Goal: Transaction & Acquisition: Download file/media

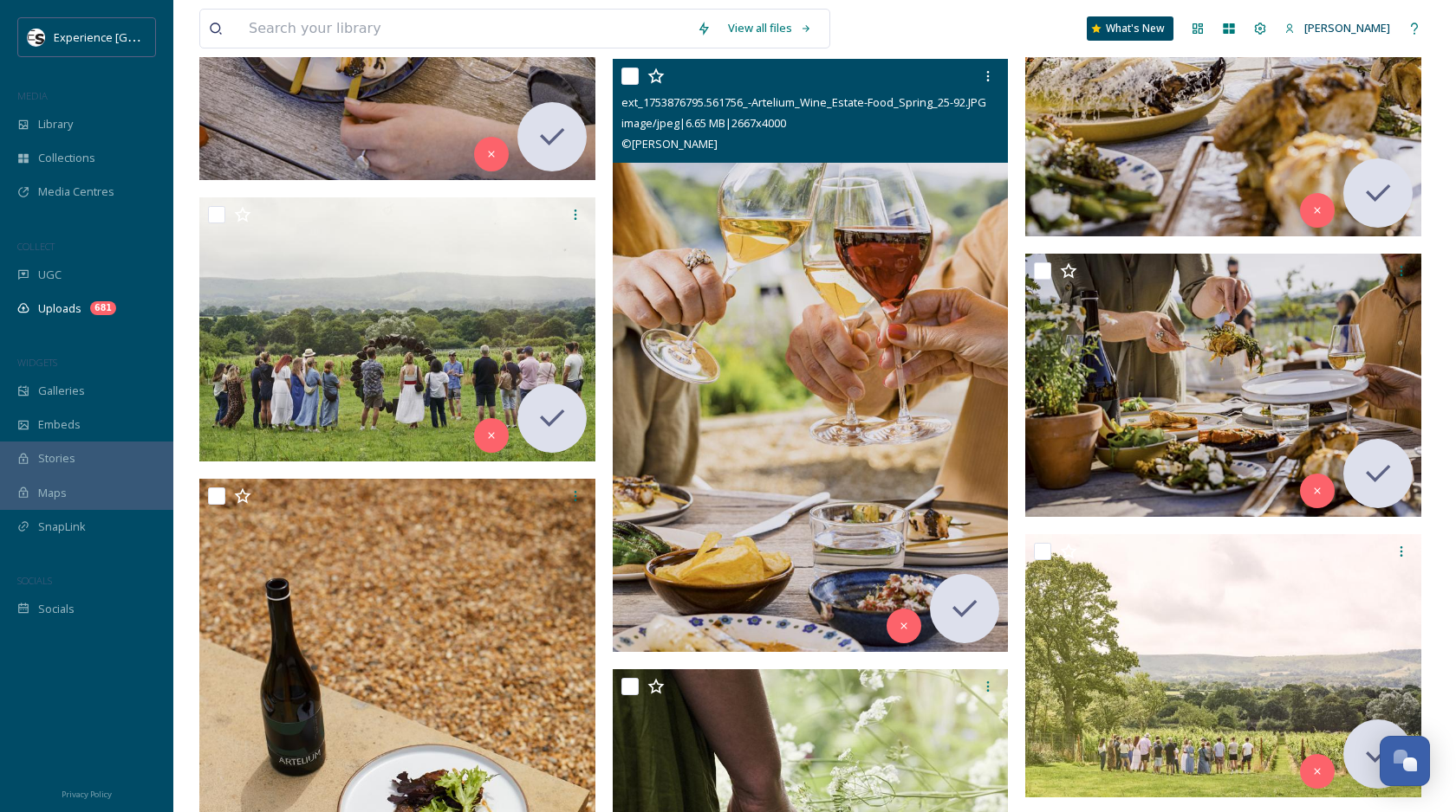
scroll to position [21034, 0]
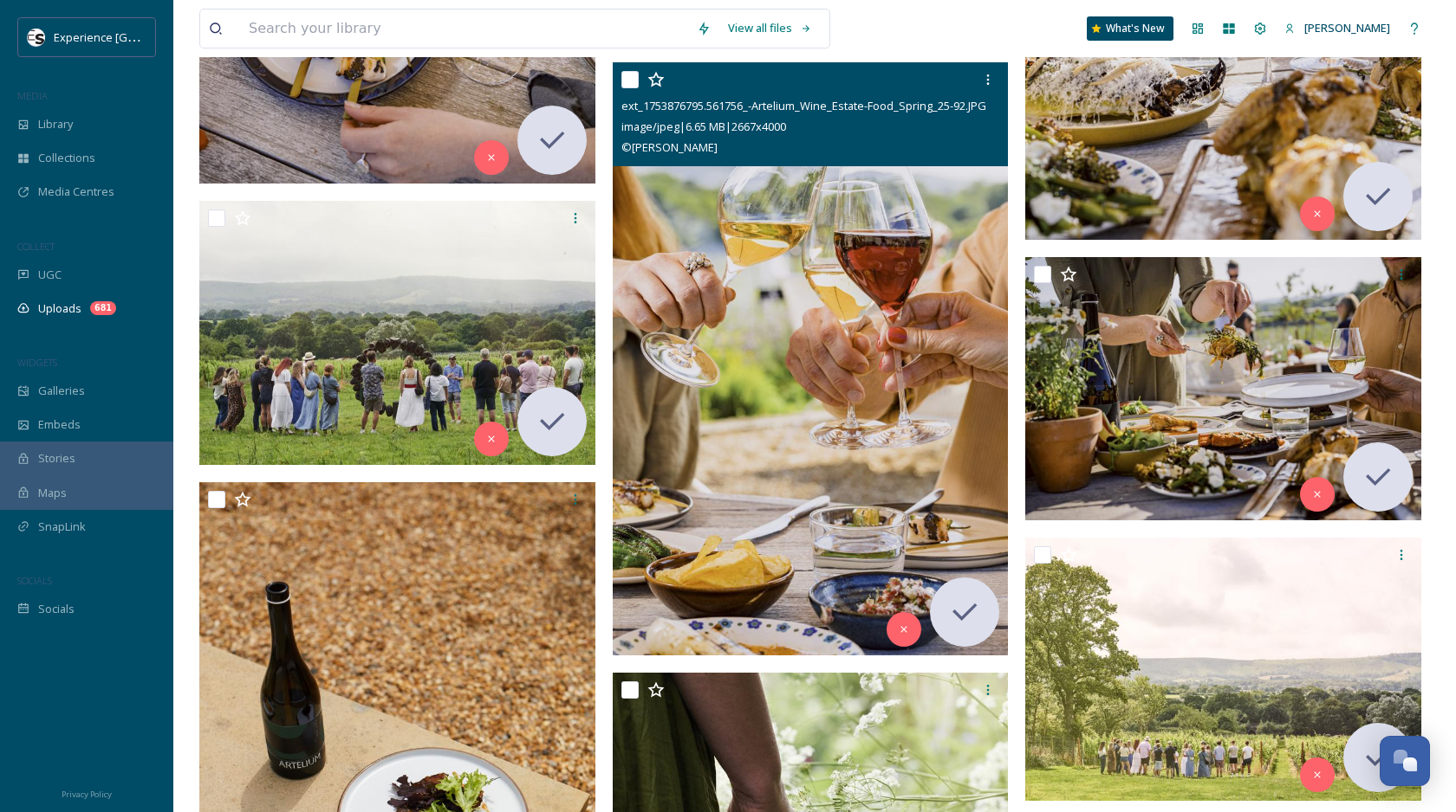
click at [705, 228] on img at bounding box center [810, 358] width 396 height 594
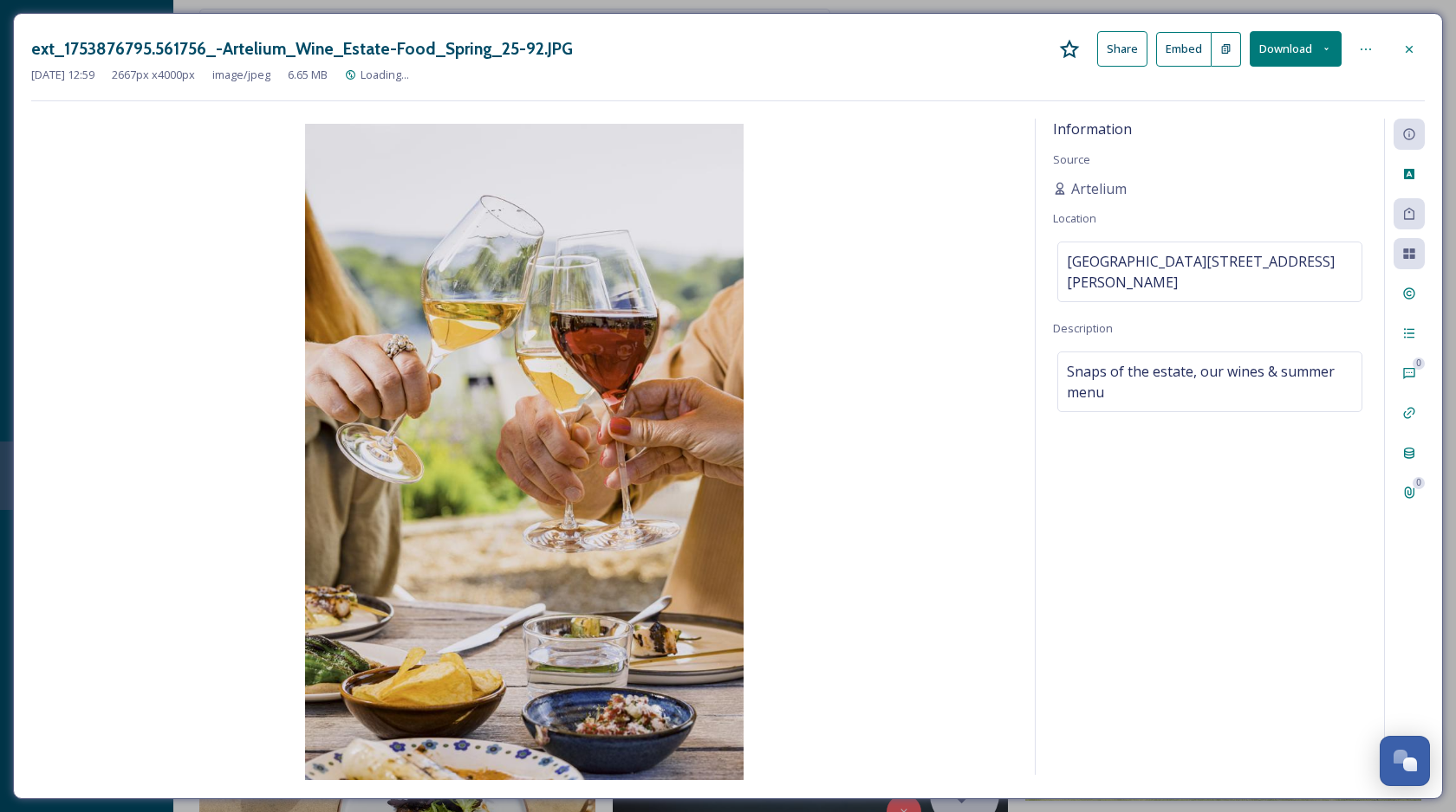
click at [259, 51] on h3 "ext_1753876795.561756_-Artelium_Wine_Estate-Food_Spring_25-92.JPG" at bounding box center [301, 49] width 541 height 25
copy h3 "Artelium_Wine_Estate"
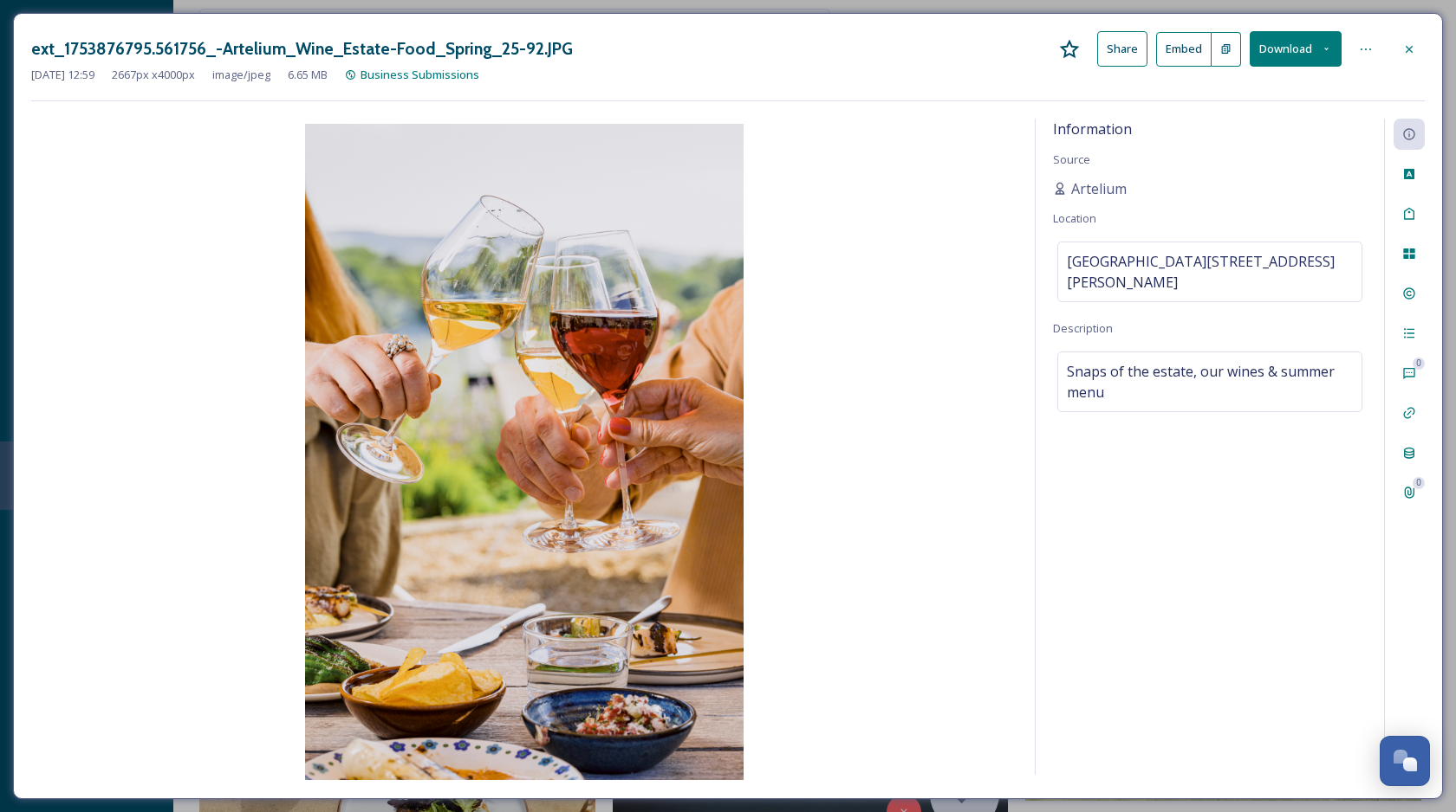
click at [1422, 50] on div at bounding box center [1408, 49] width 31 height 31
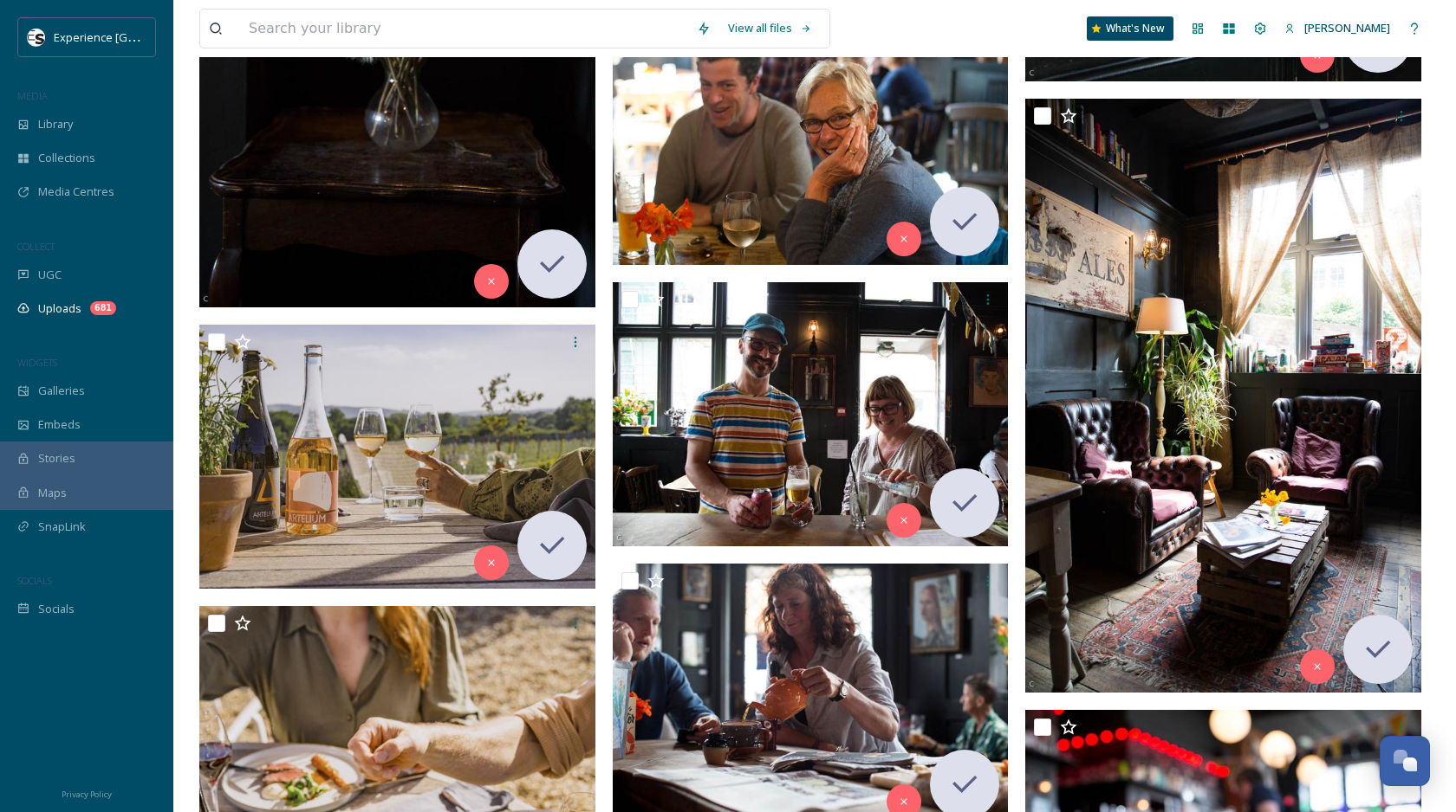
scroll to position [19606, 0]
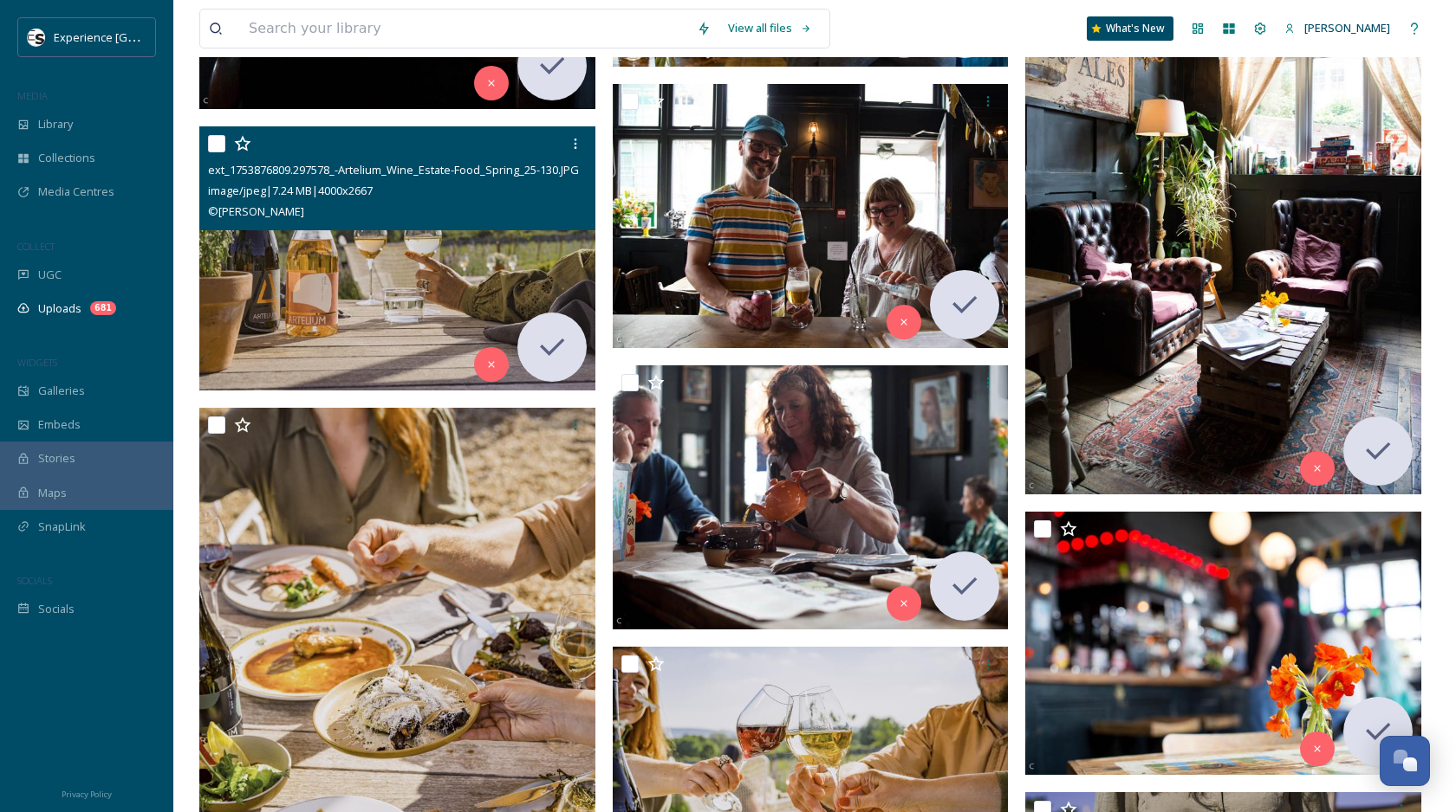
click at [343, 213] on div "© [PERSON_NAME]" at bounding box center [399, 211] width 383 height 20
click at [387, 259] on img at bounding box center [396, 258] width 396 height 264
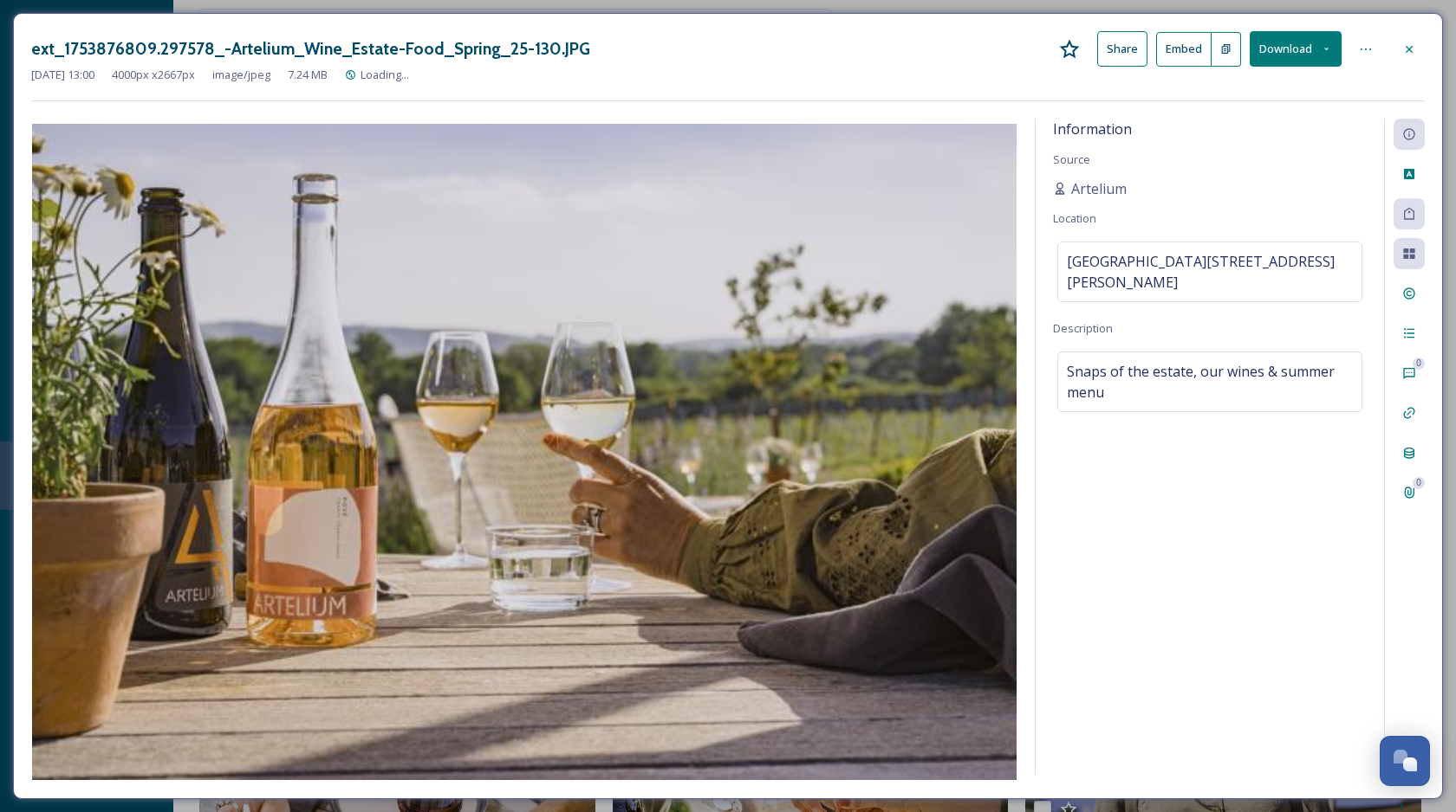
click at [1305, 66] on div "Download" at bounding box center [1295, 49] width 92 height 36
click at [1292, 60] on button "Download" at bounding box center [1295, 49] width 92 height 36
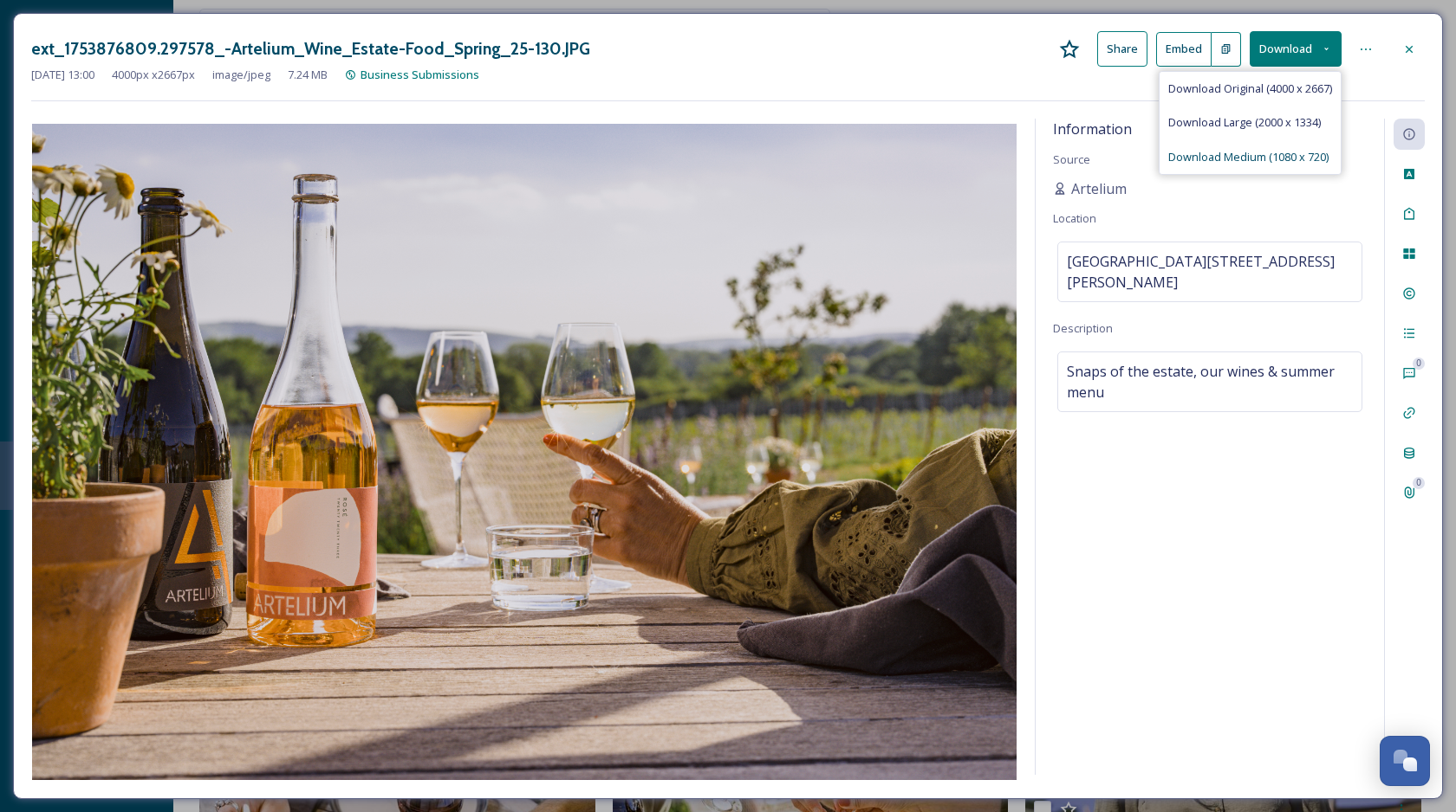
click at [1232, 153] on span "Download Medium (1080 x 720)" at bounding box center [1248, 157] width 160 height 17
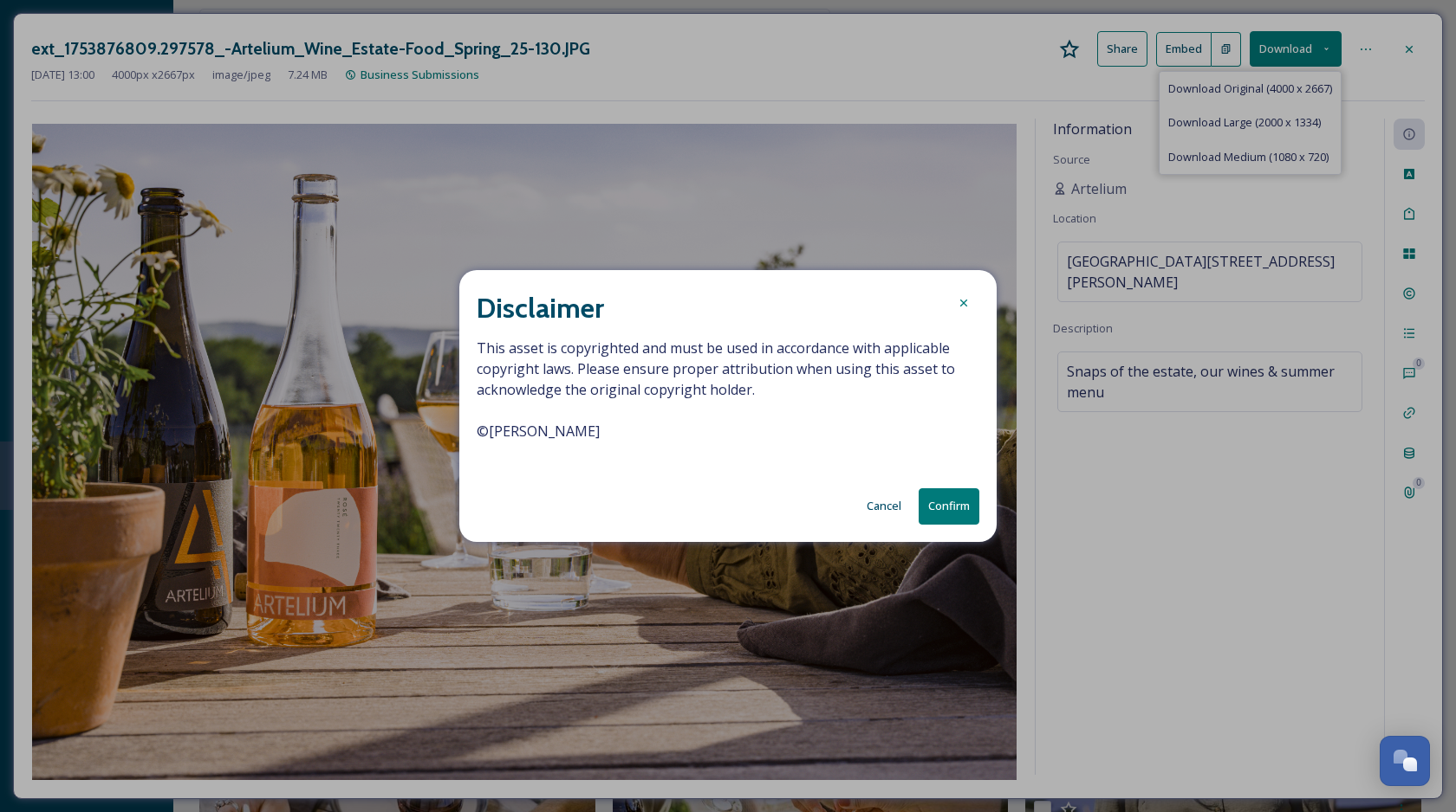
click at [548, 436] on span "This asset is copyrighted and must be used in accordance with applicable copyri…" at bounding box center [727, 400] width 502 height 124
copy span "© [PERSON_NAME]"
click at [960, 512] on button "Confirm" at bounding box center [948, 506] width 60 height 36
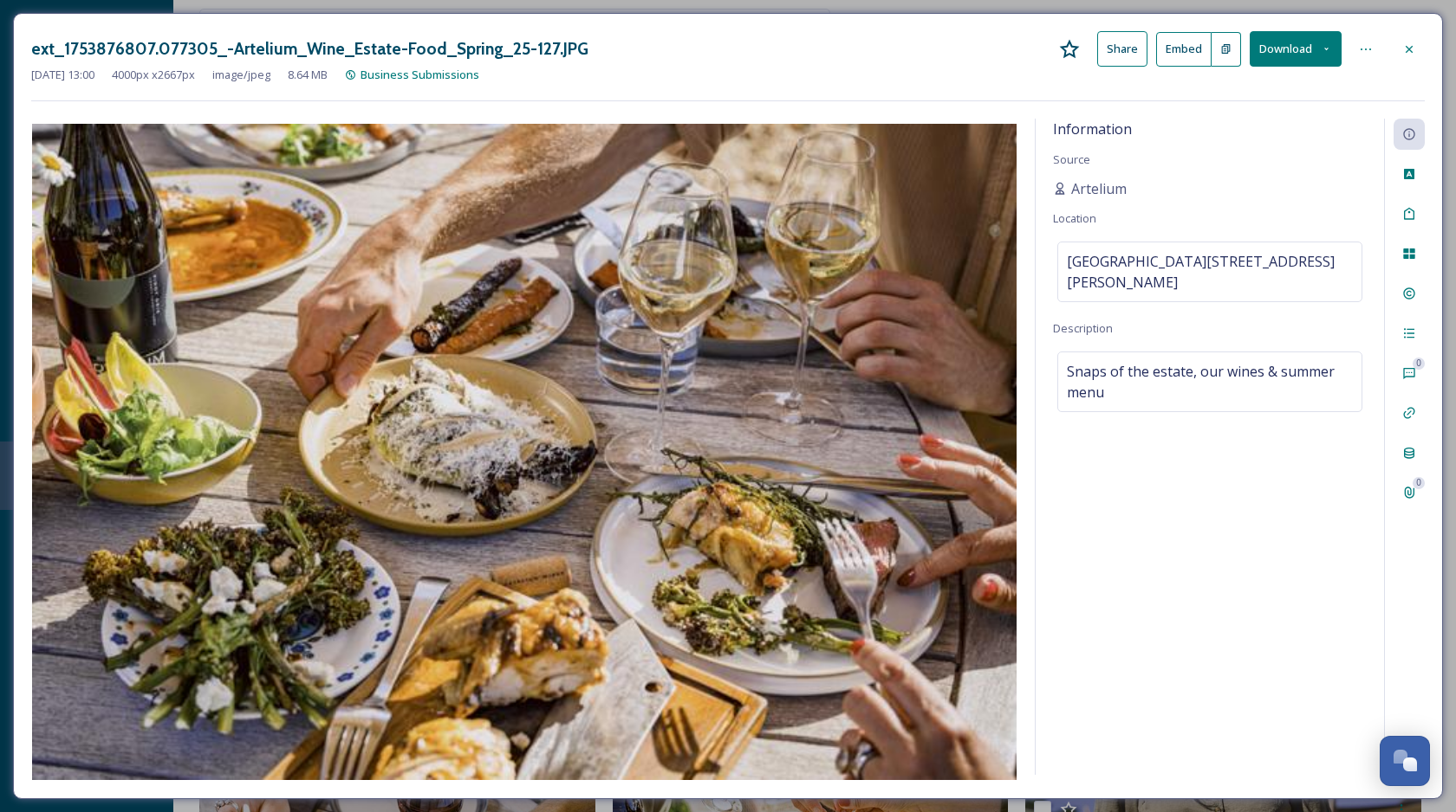
click at [1300, 59] on button "Download" at bounding box center [1295, 49] width 92 height 36
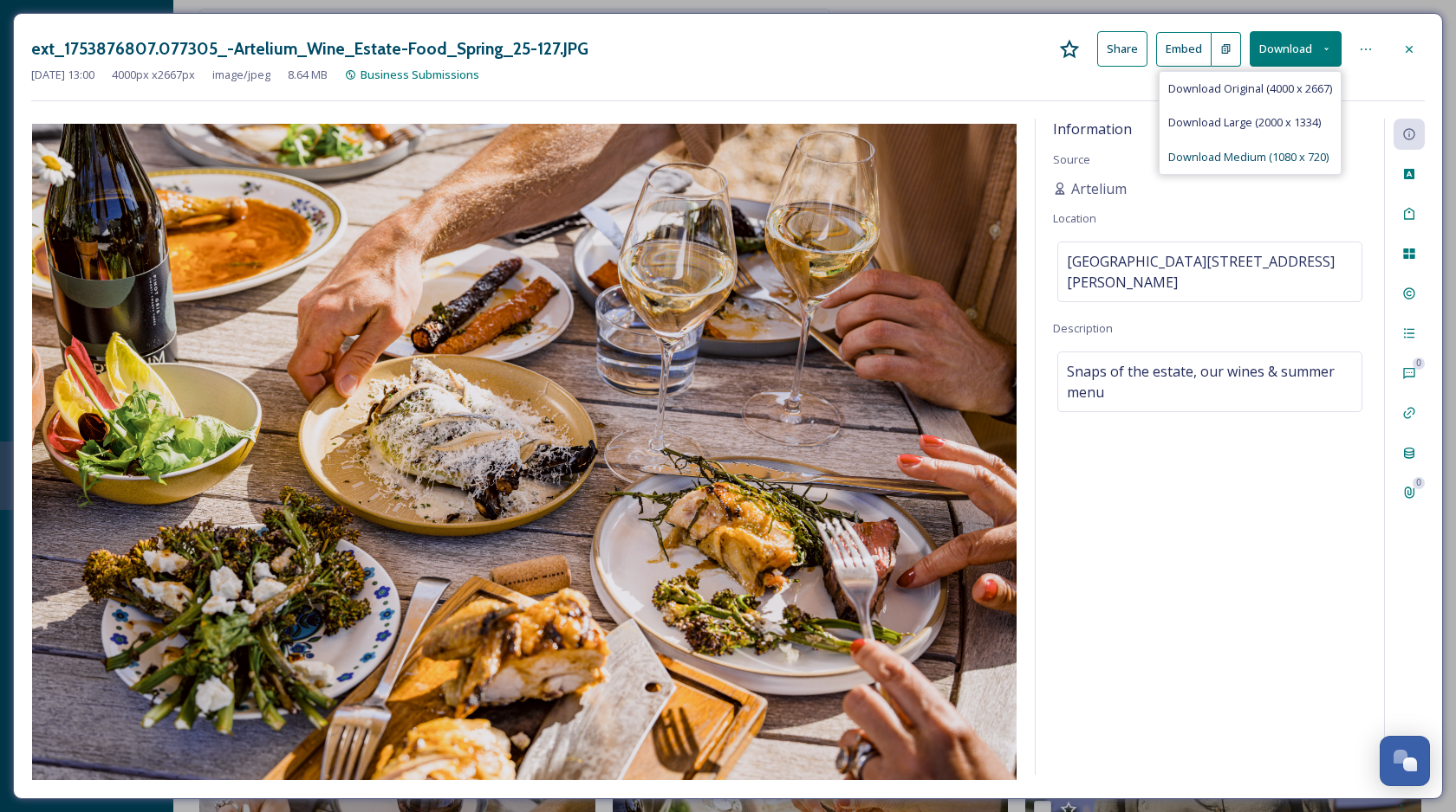
click at [1255, 155] on span "Download Medium (1080 x 720)" at bounding box center [1248, 157] width 160 height 17
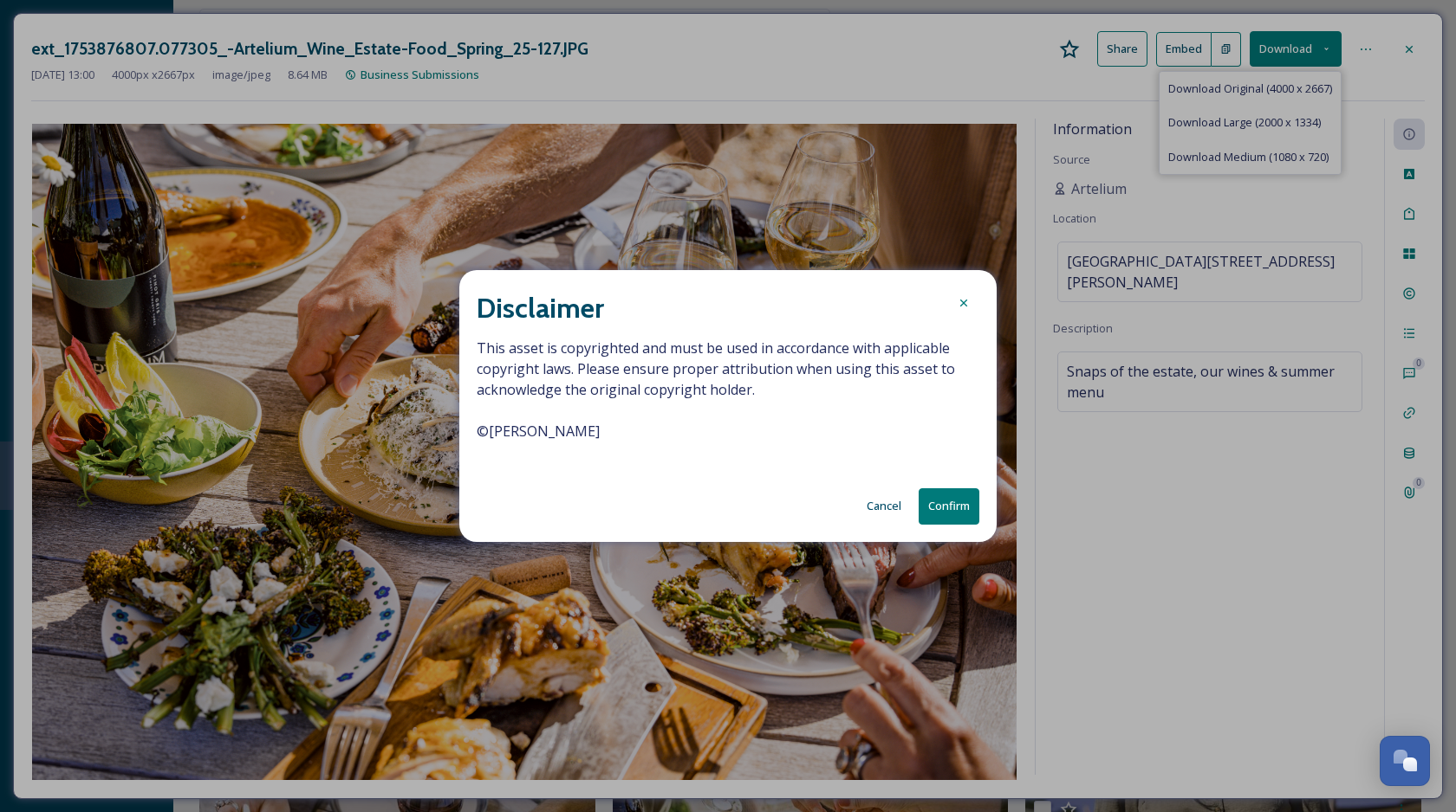
click at [964, 504] on button "Confirm" at bounding box center [948, 506] width 60 height 36
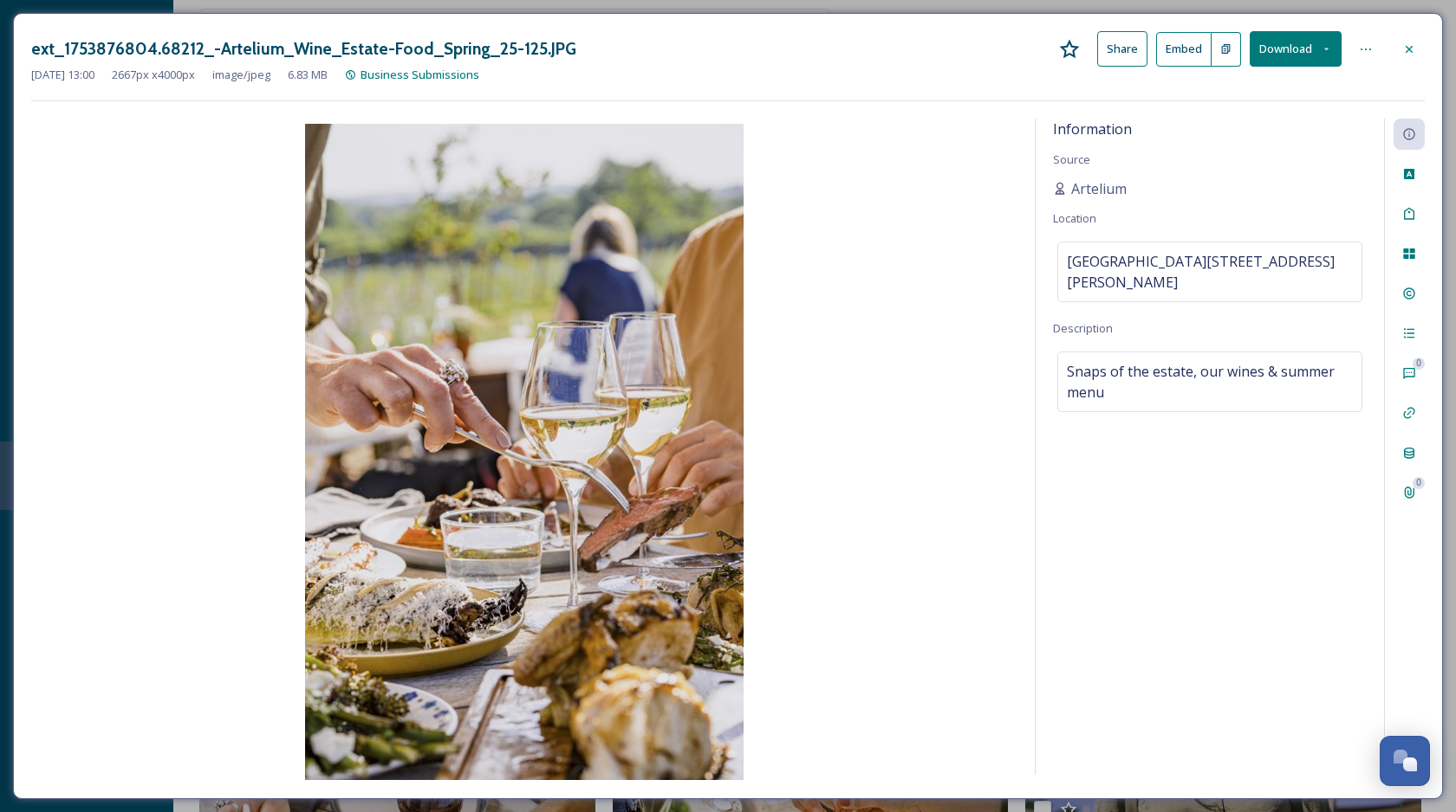
click at [1307, 61] on button "Download" at bounding box center [1295, 49] width 92 height 36
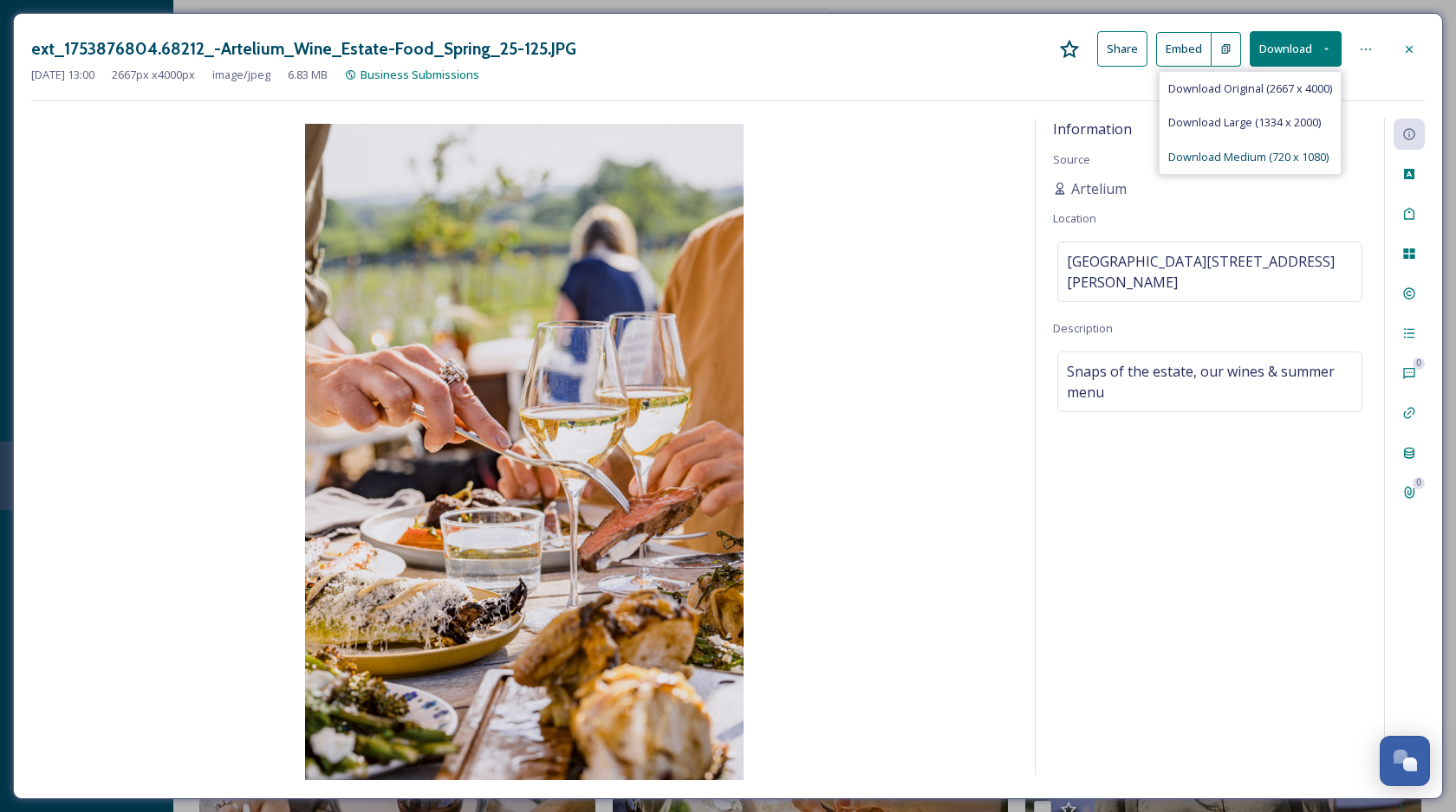
click at [1269, 155] on span "Download Medium (720 x 1080)" at bounding box center [1248, 157] width 160 height 17
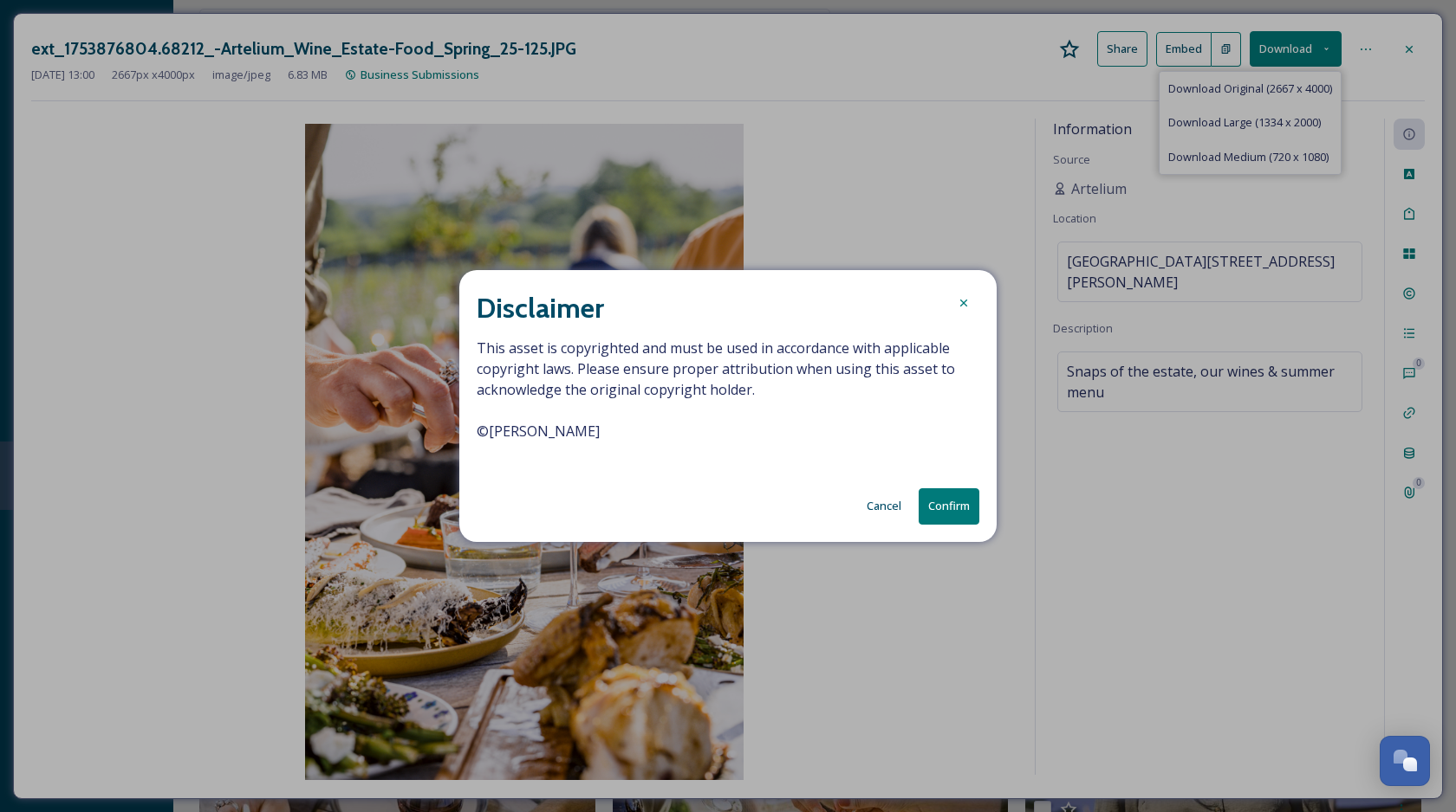
click at [954, 517] on button "Confirm" at bounding box center [948, 506] width 60 height 36
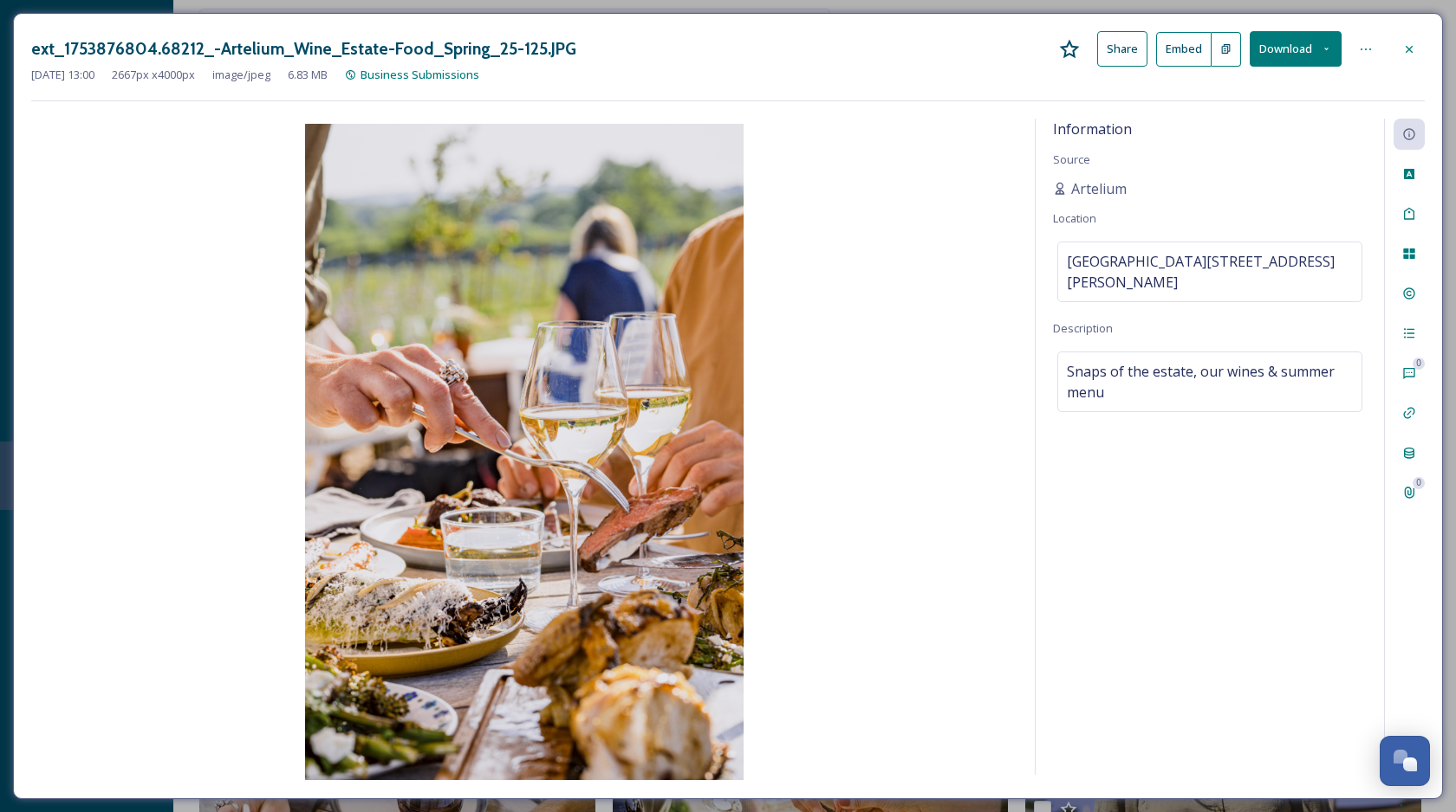
click at [949, 381] on img at bounding box center [524, 451] width 986 height 657
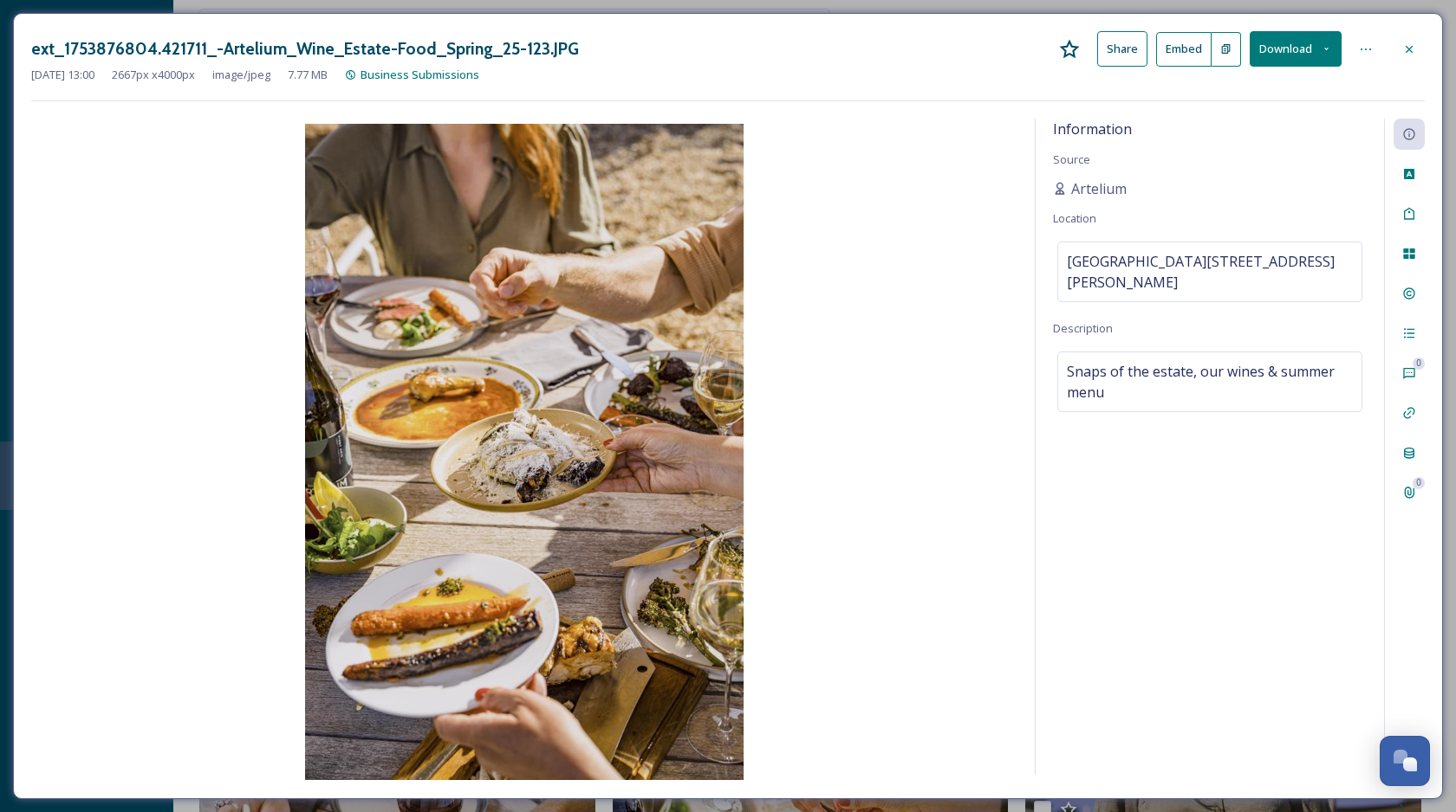
click at [1281, 52] on button "Download" at bounding box center [1295, 49] width 92 height 36
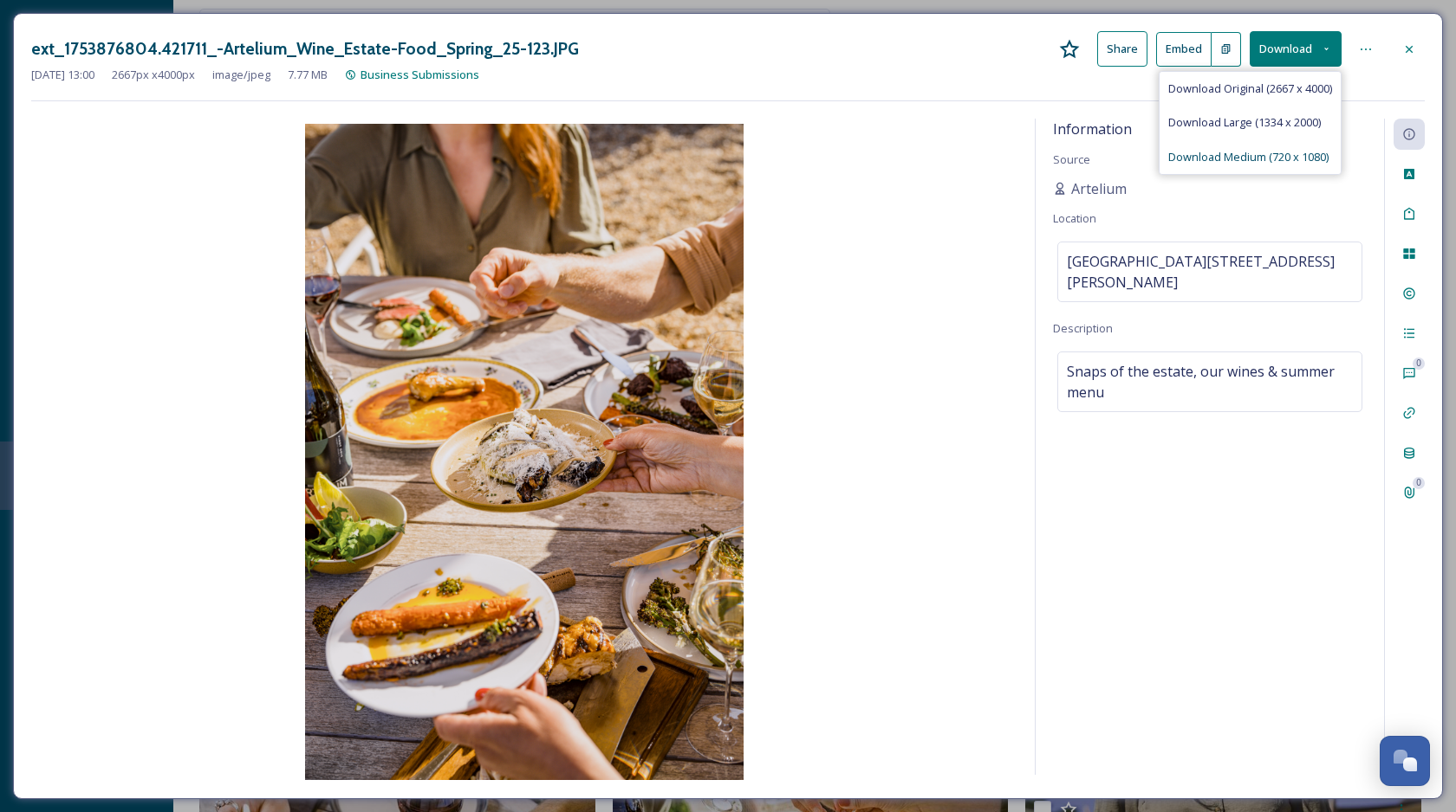
click at [1228, 156] on span "Download Medium (720 x 1080)" at bounding box center [1248, 157] width 160 height 17
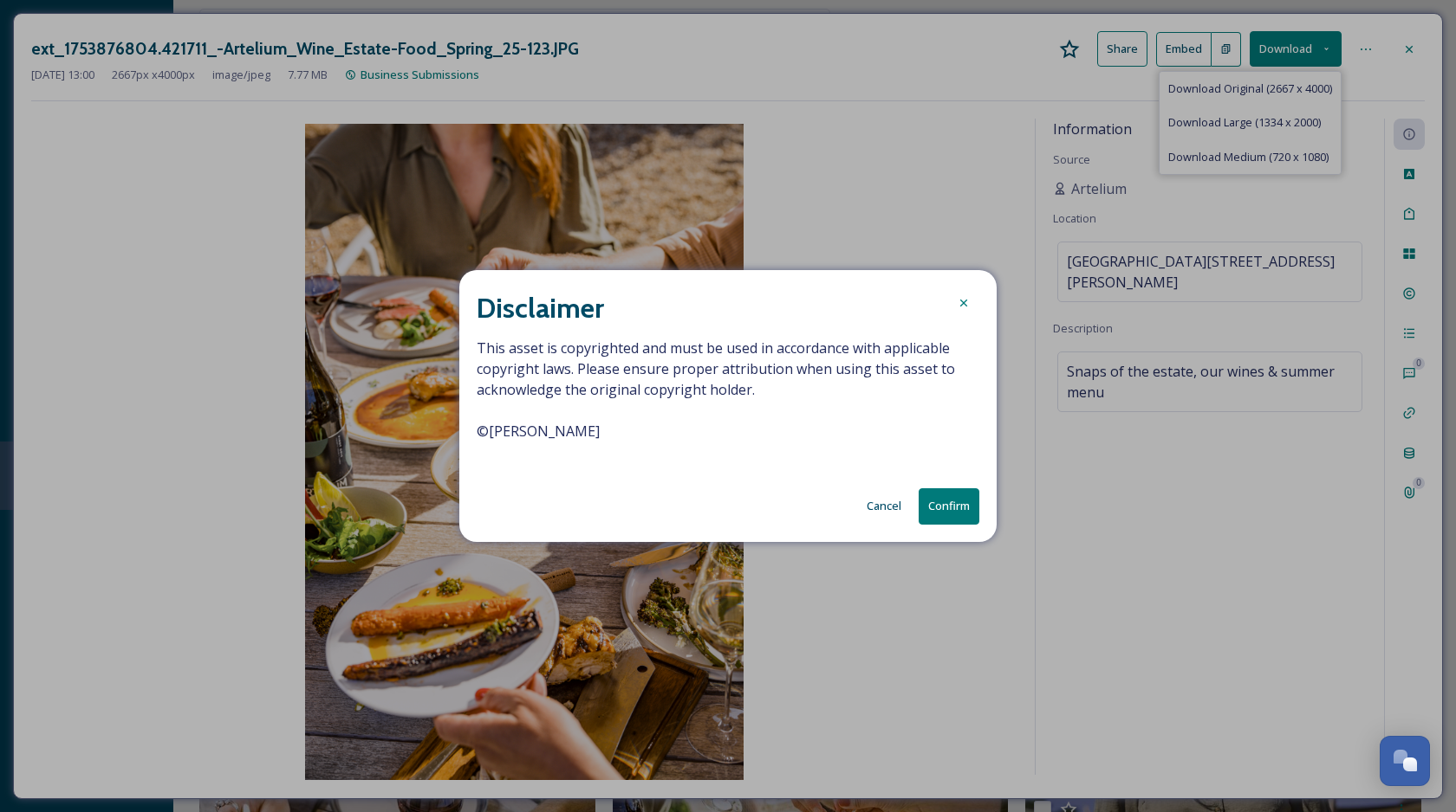
click at [937, 499] on button "Confirm" at bounding box center [948, 506] width 60 height 36
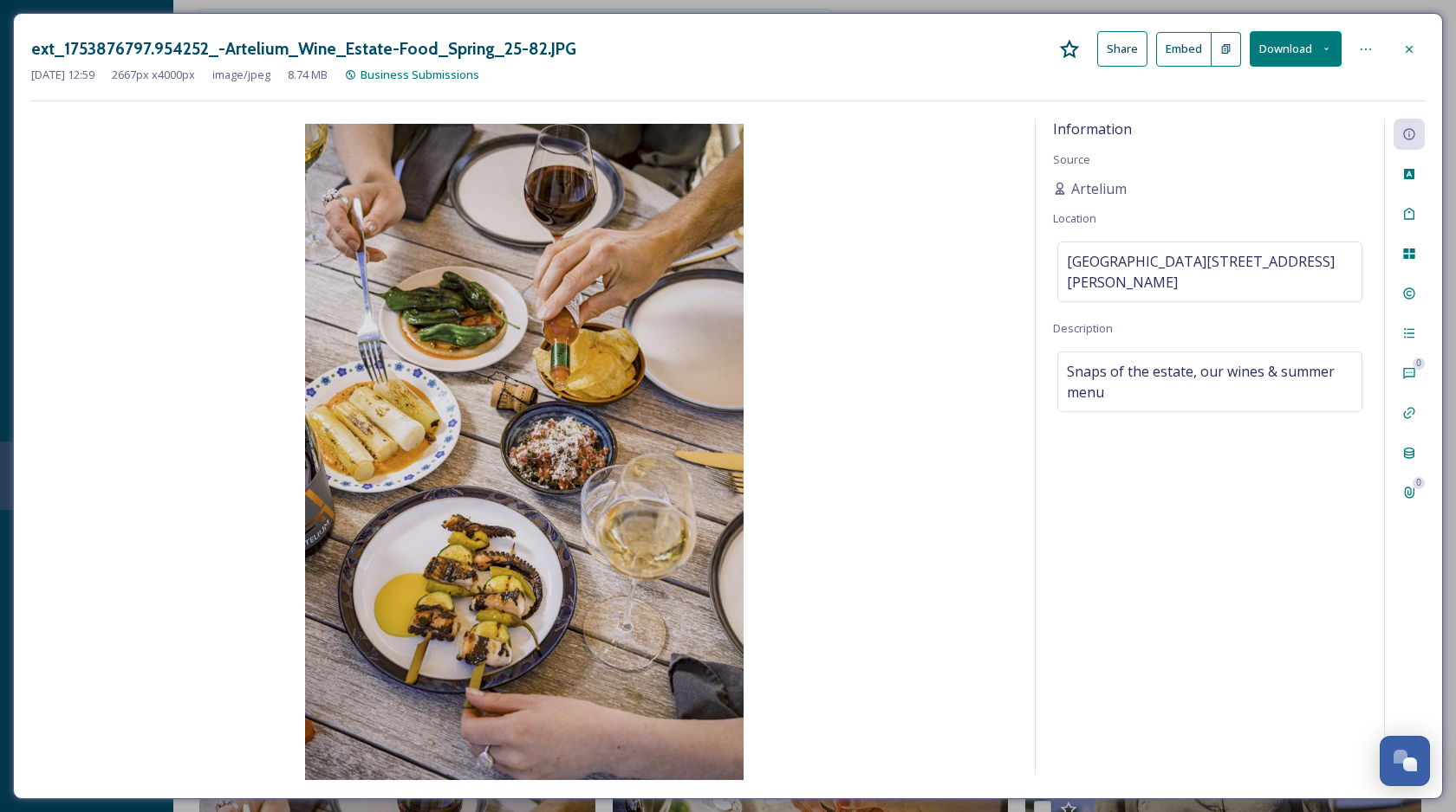
click at [1283, 68] on div "[DATE] 12:59 2667 px x 4000 px image/jpeg 8.74 MB Business Submissions" at bounding box center [727, 75] width 1393 height 17
click at [1276, 47] on button "Download" at bounding box center [1295, 49] width 92 height 36
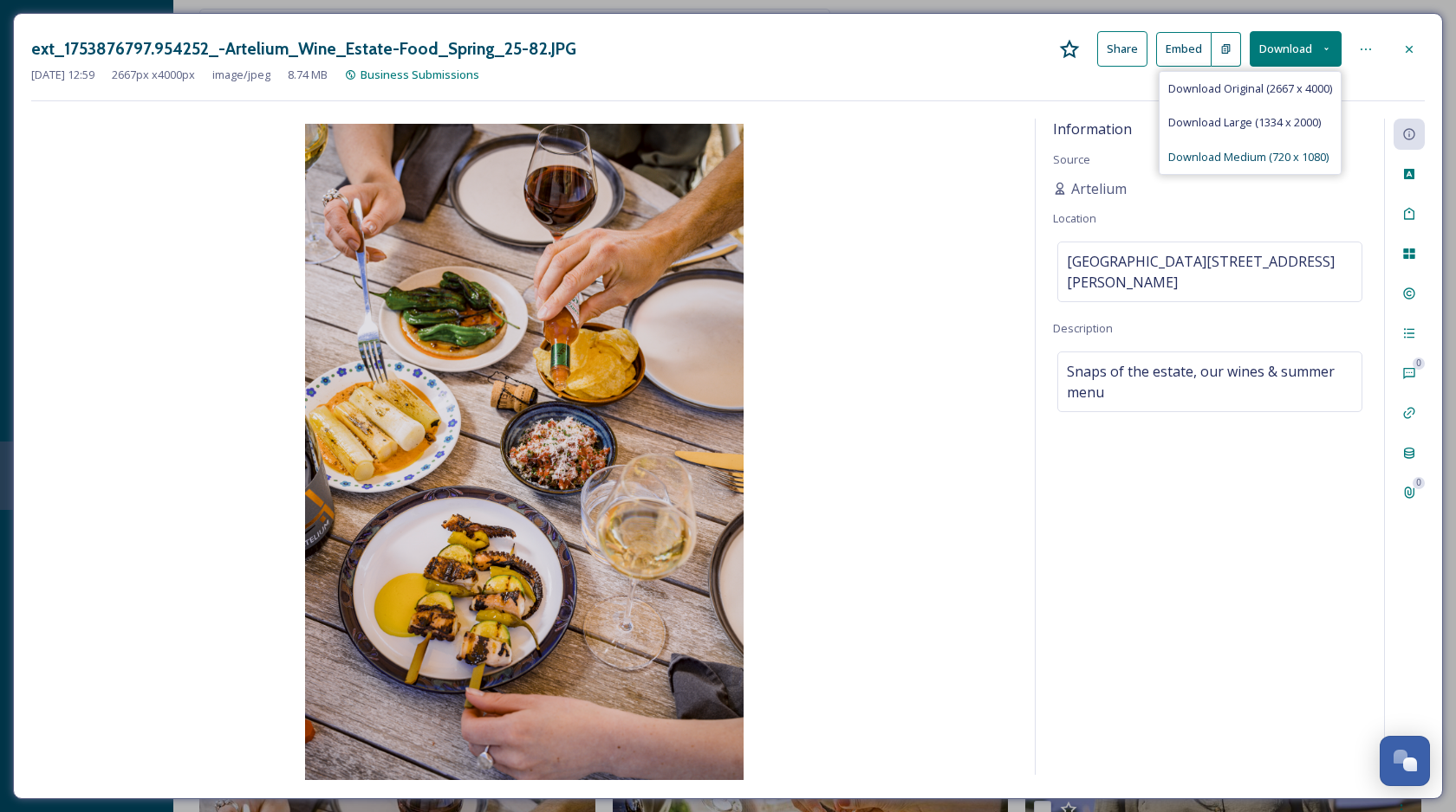
click at [1252, 156] on span "Download Medium (720 x 1080)" at bounding box center [1248, 157] width 160 height 17
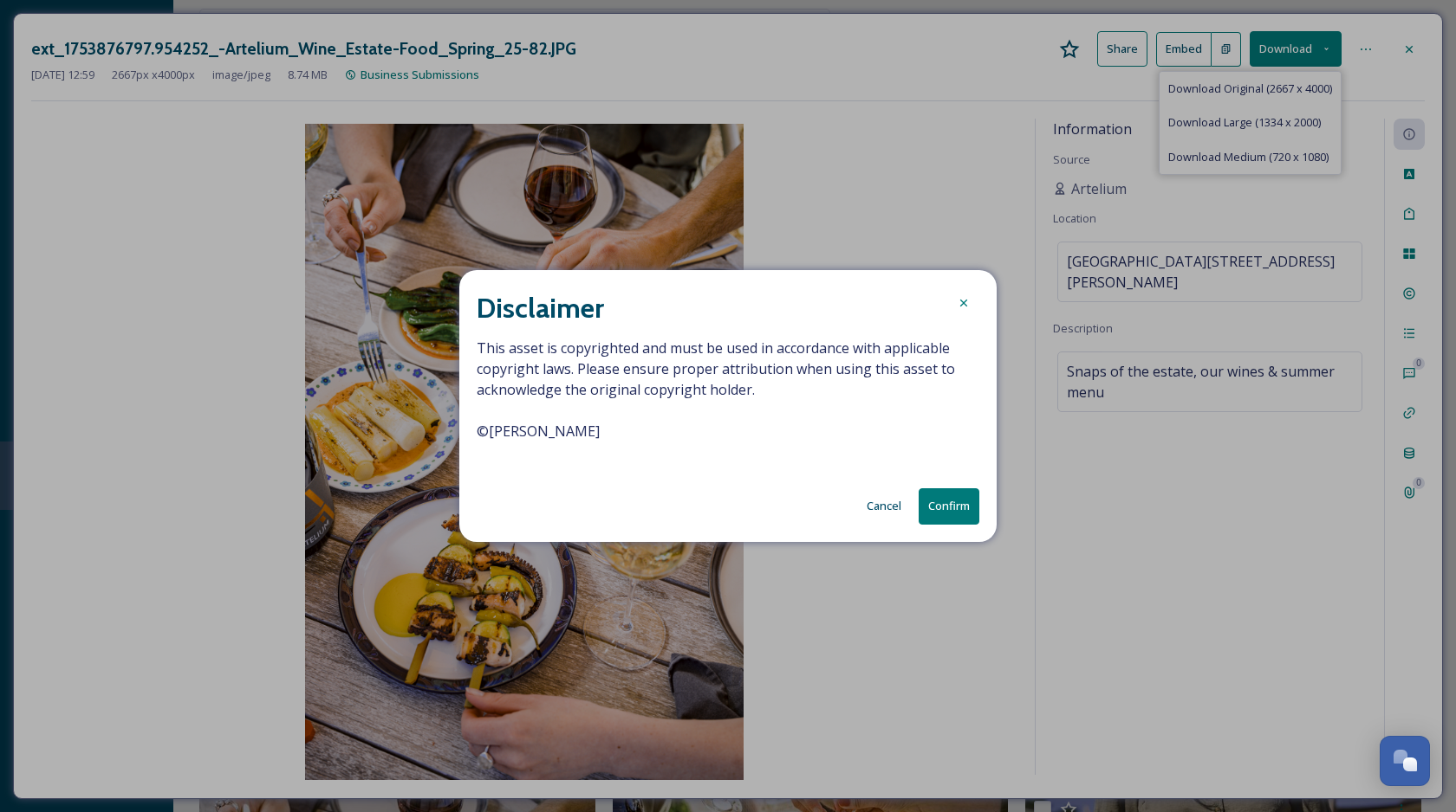
click at [953, 498] on button "Confirm" at bounding box center [948, 506] width 60 height 36
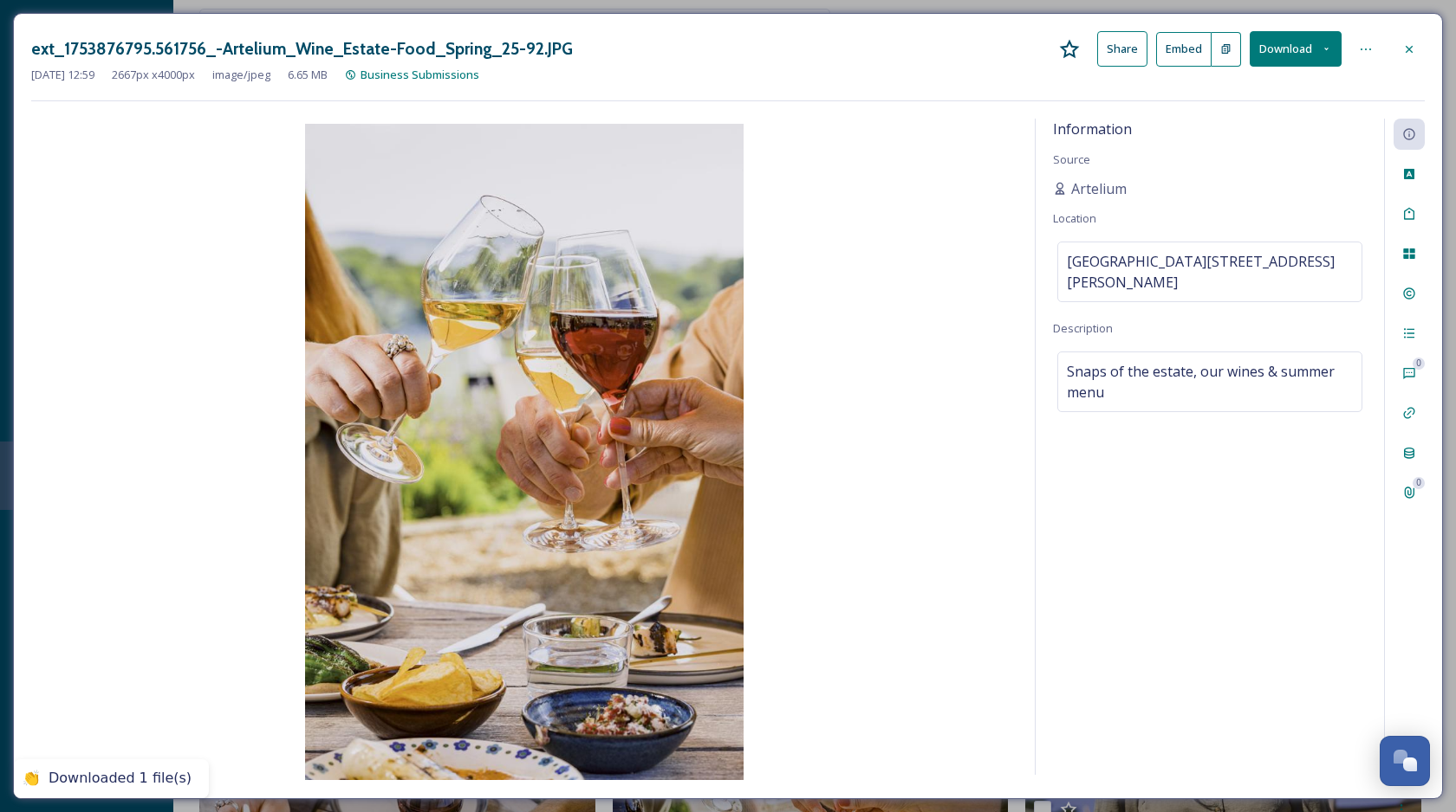
click at [978, 276] on img at bounding box center [524, 451] width 986 height 657
click at [1327, 31] on button "Download" at bounding box center [1295, 49] width 92 height 36
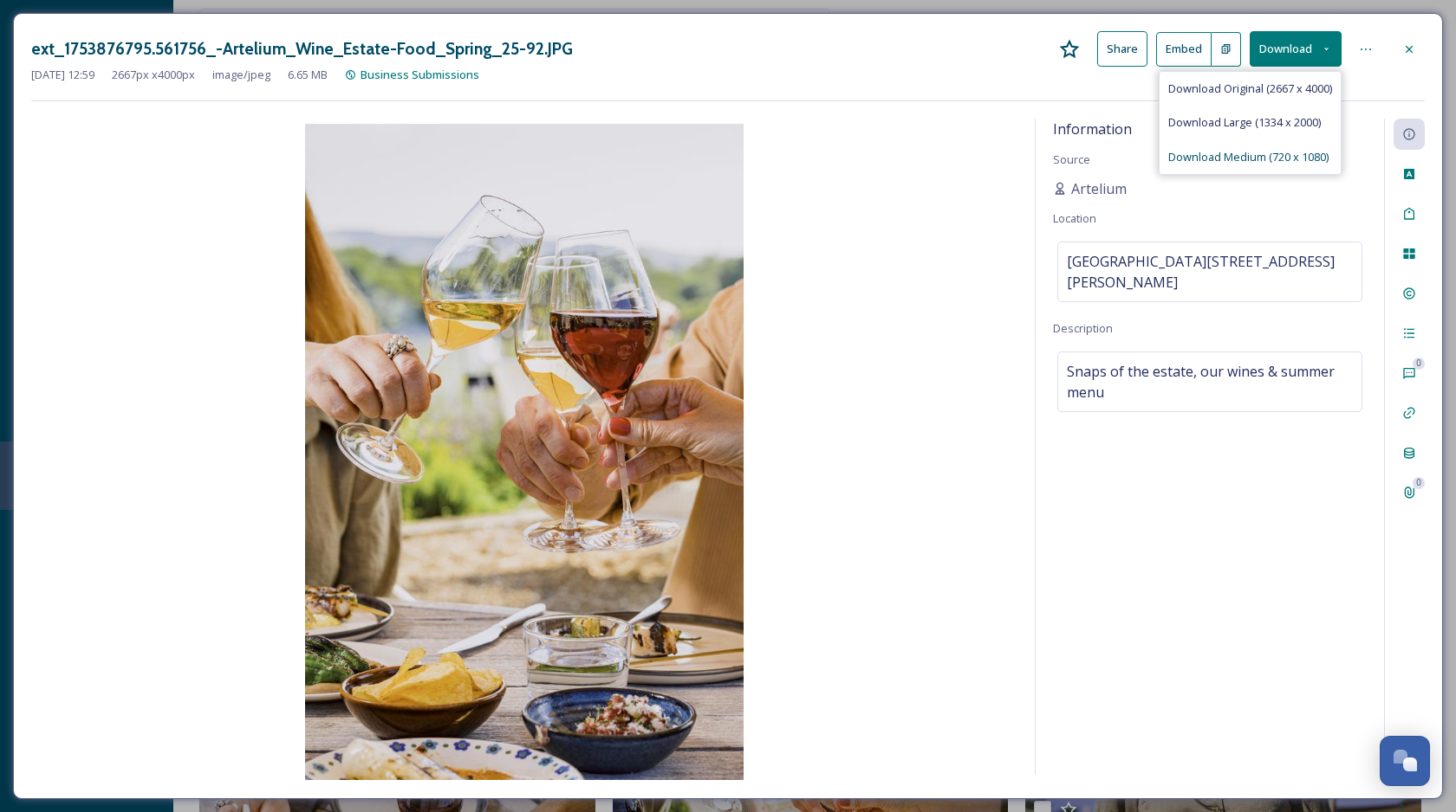
click at [1246, 155] on span "Download Medium (720 x 1080)" at bounding box center [1248, 157] width 160 height 17
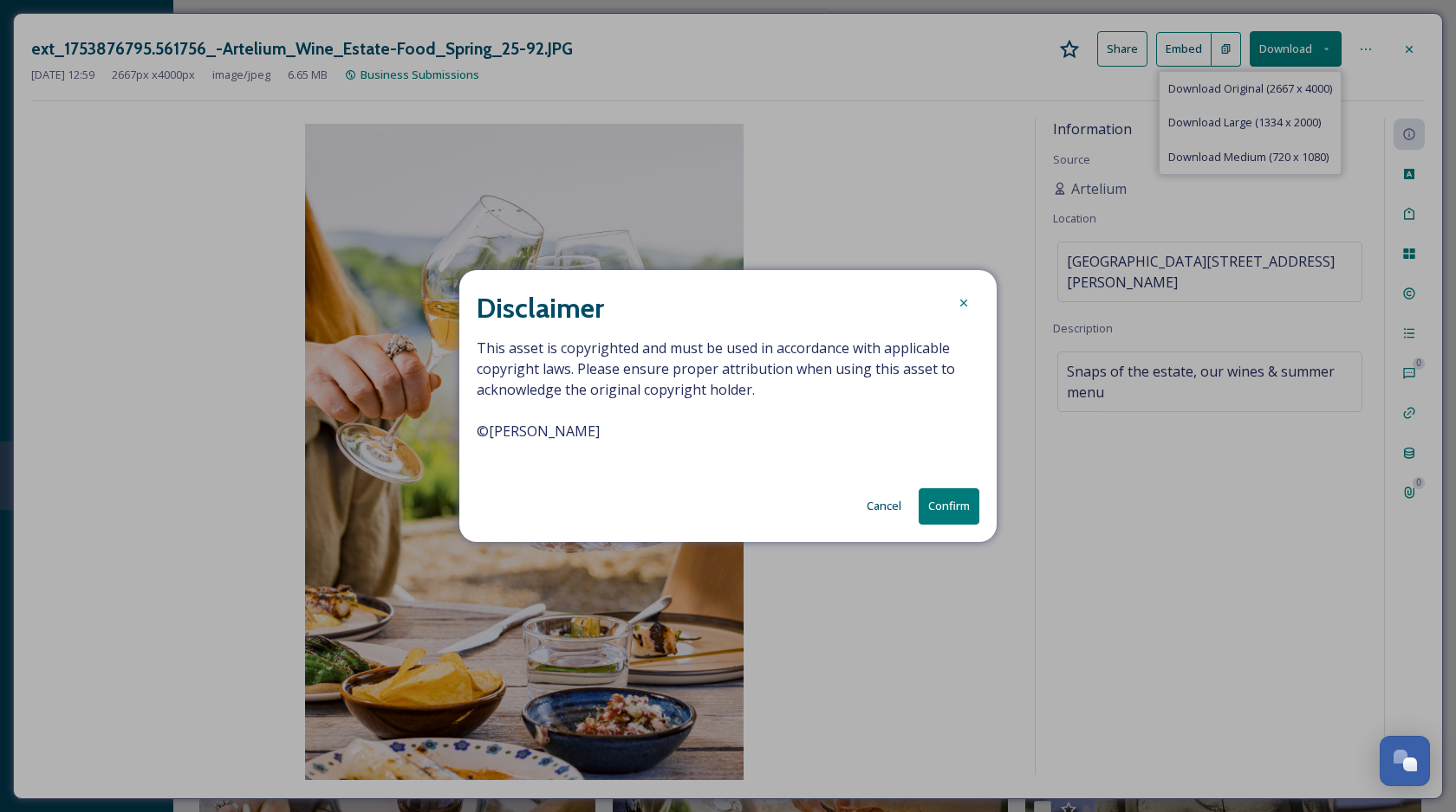
click at [961, 503] on button "Confirm" at bounding box center [948, 506] width 60 height 36
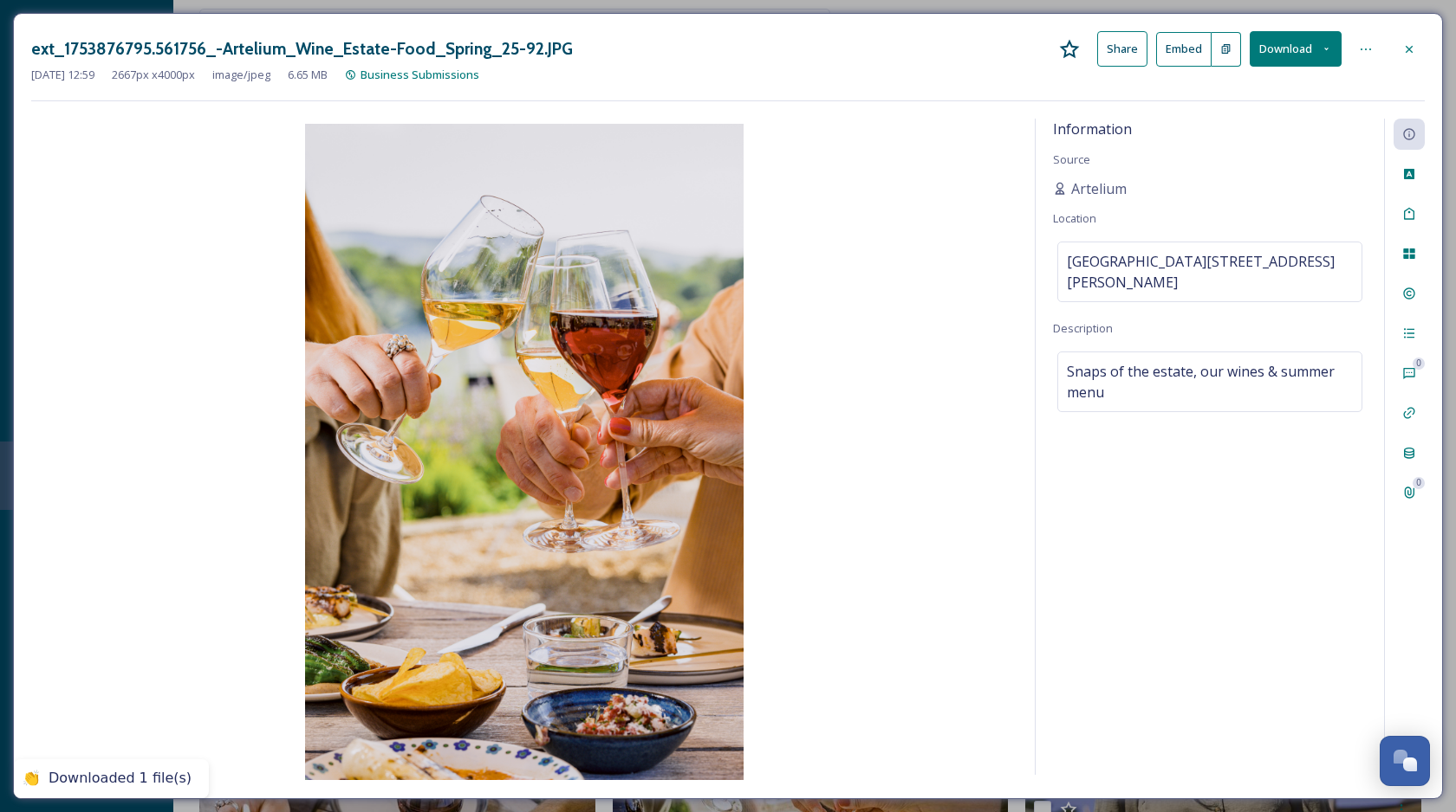
click at [942, 178] on img at bounding box center [524, 451] width 986 height 657
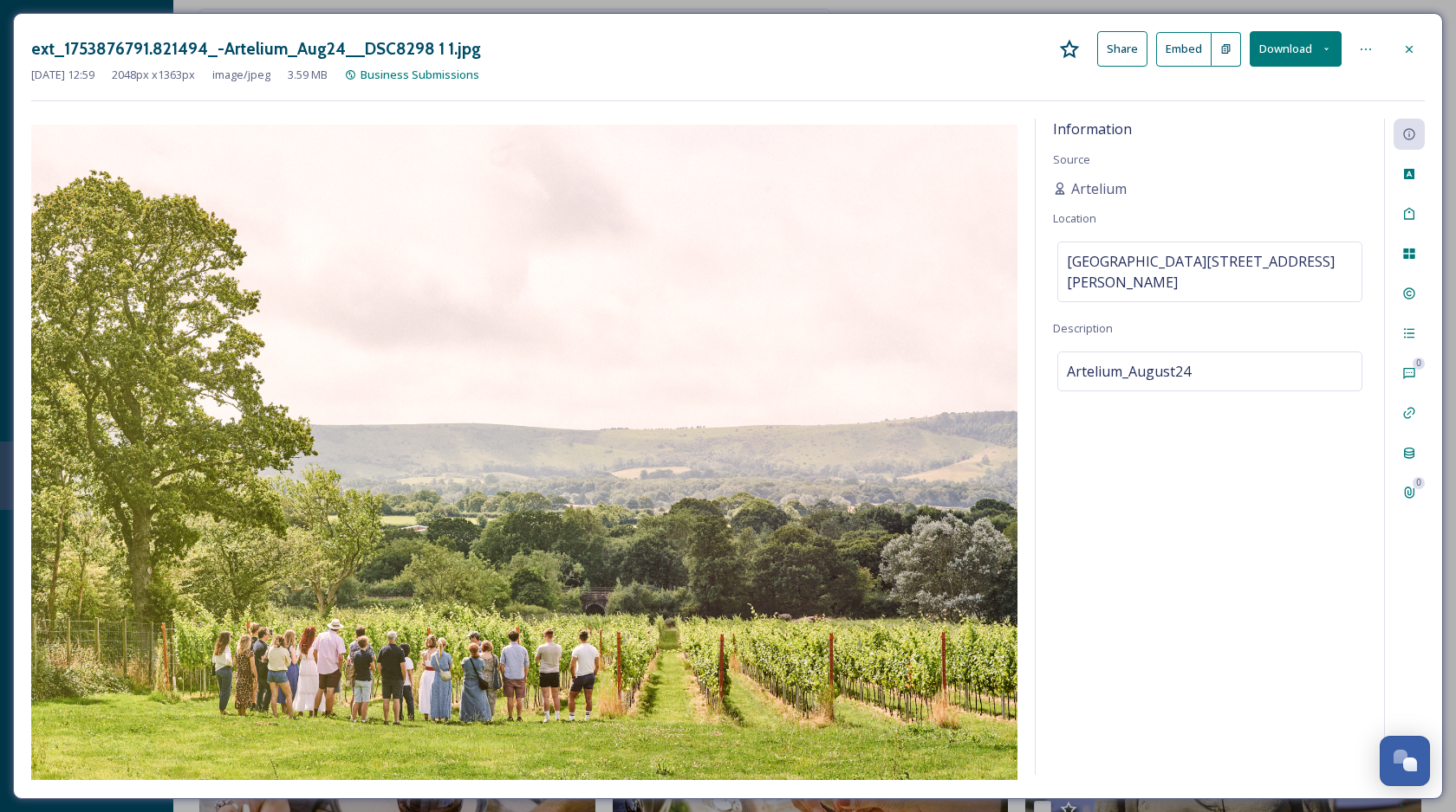
click at [1292, 42] on button "Download" at bounding box center [1295, 49] width 92 height 36
click at [1244, 158] on span "Download Medium (1080 x 719)" at bounding box center [1248, 157] width 160 height 17
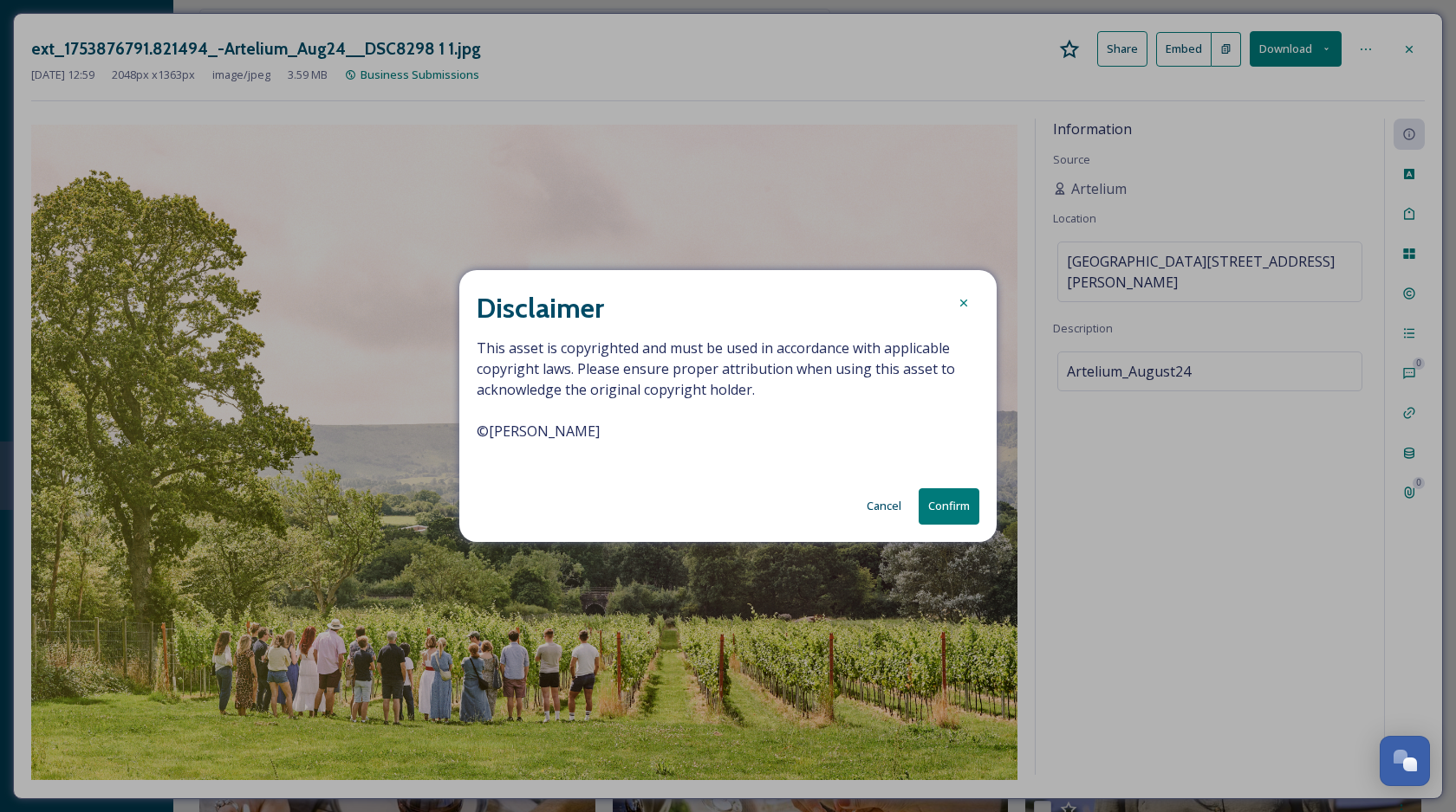
click at [939, 511] on button "Confirm" at bounding box center [948, 506] width 60 height 36
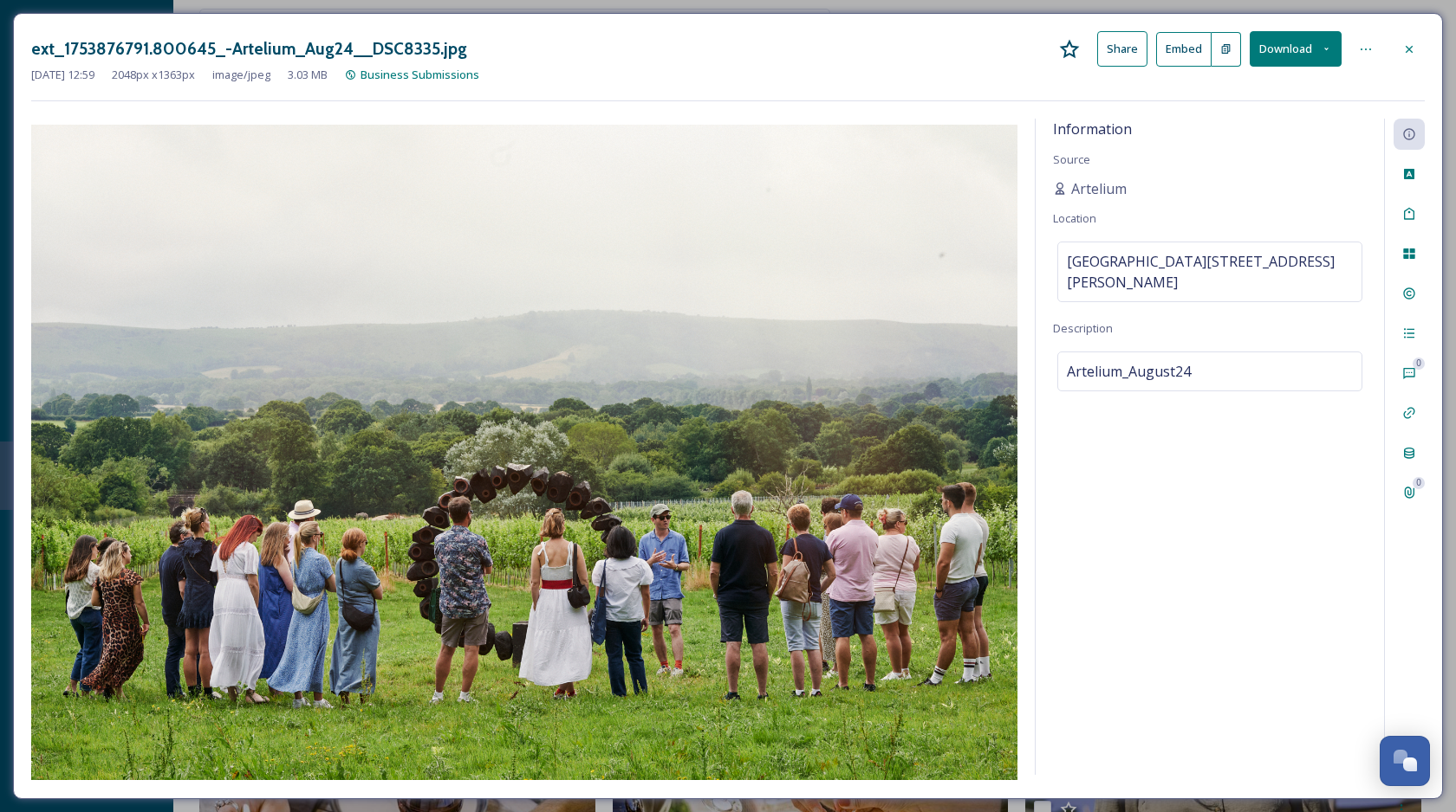
click at [1039, 527] on div "Information Source Artelium Location [GEOGRAPHIC_DATA][STREET_ADDRESS][PERSON_N…" at bounding box center [1210, 447] width 348 height 657
click at [1304, 53] on button "Download" at bounding box center [1295, 49] width 92 height 36
click at [1248, 155] on span "Download Medium (1080 x 719)" at bounding box center [1248, 157] width 160 height 17
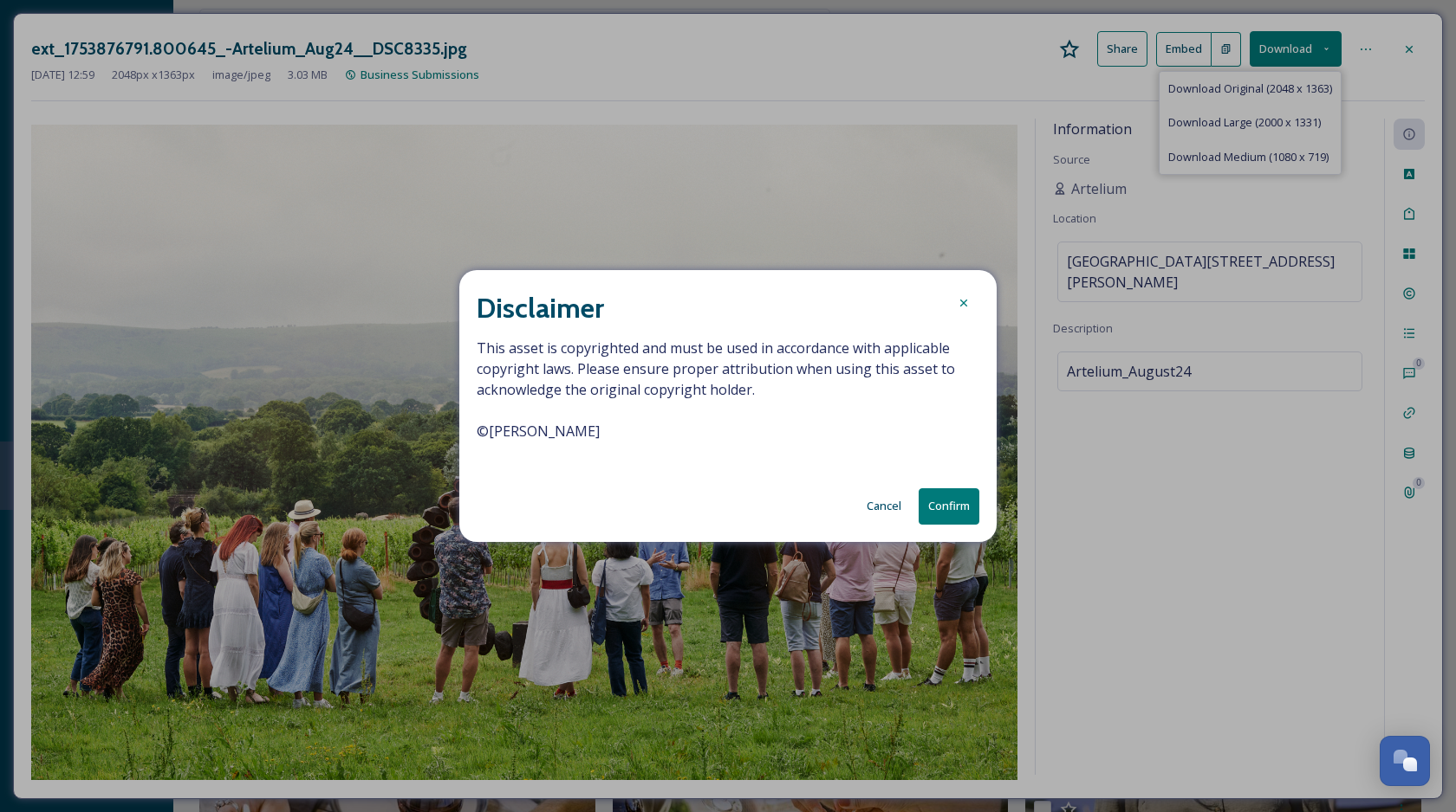
click at [956, 494] on button "Confirm" at bounding box center [948, 506] width 60 height 36
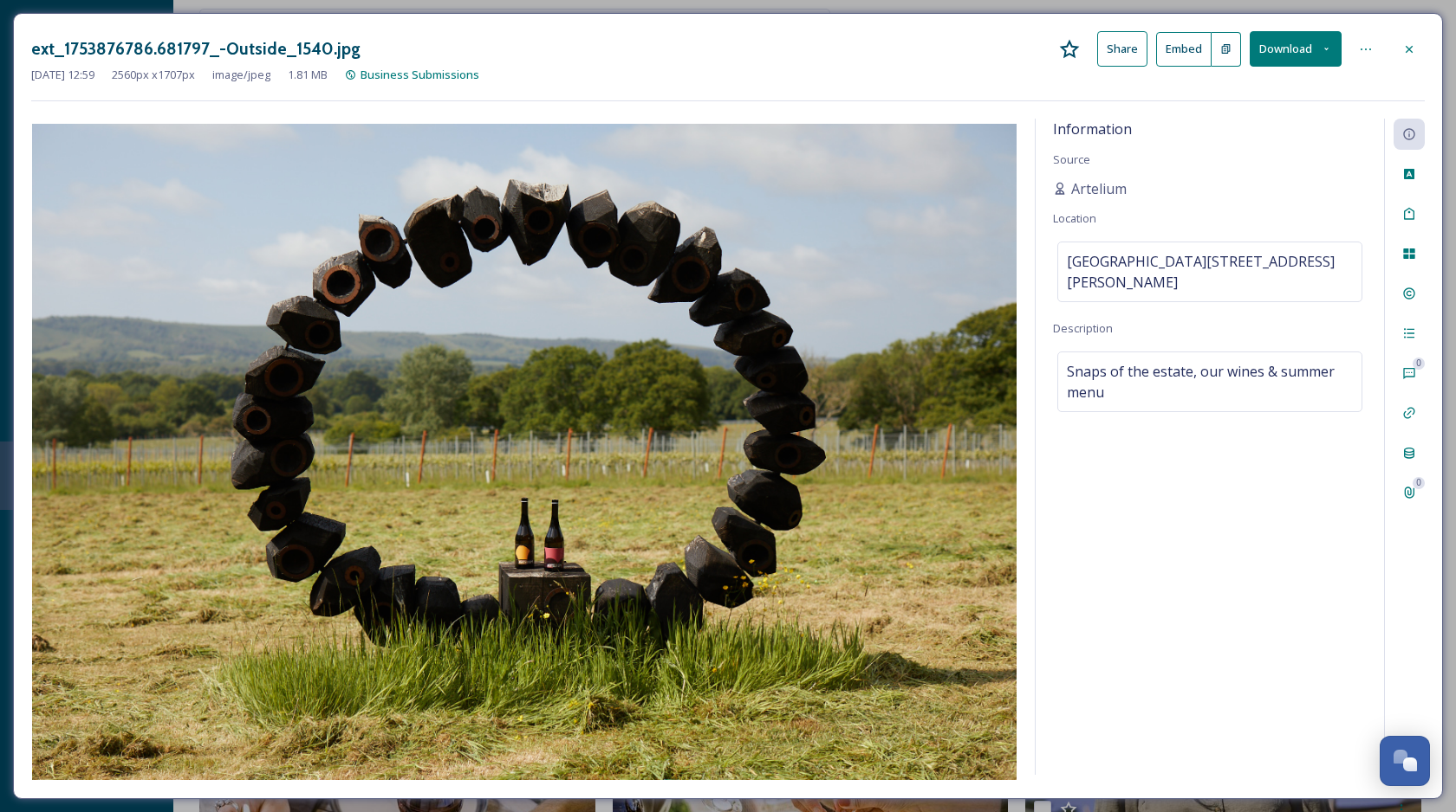
click at [1309, 47] on button "Download" at bounding box center [1295, 49] width 92 height 36
click at [1257, 158] on span "Download Medium (1080 x 720)" at bounding box center [1248, 157] width 160 height 17
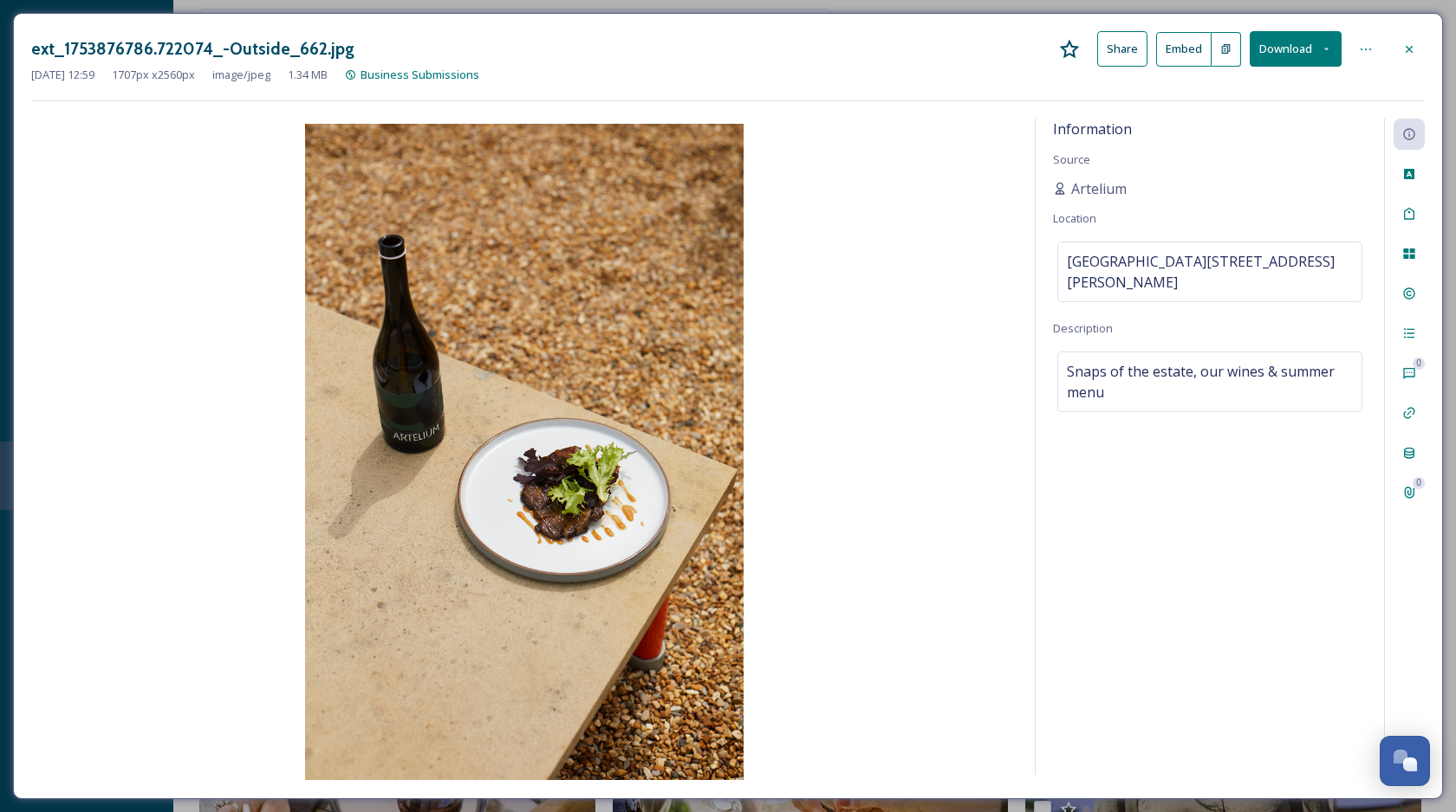
click at [1092, 531] on div "Information Source Artelium Location [GEOGRAPHIC_DATA][STREET_ADDRESS][PERSON_N…" at bounding box center [1210, 447] width 348 height 657
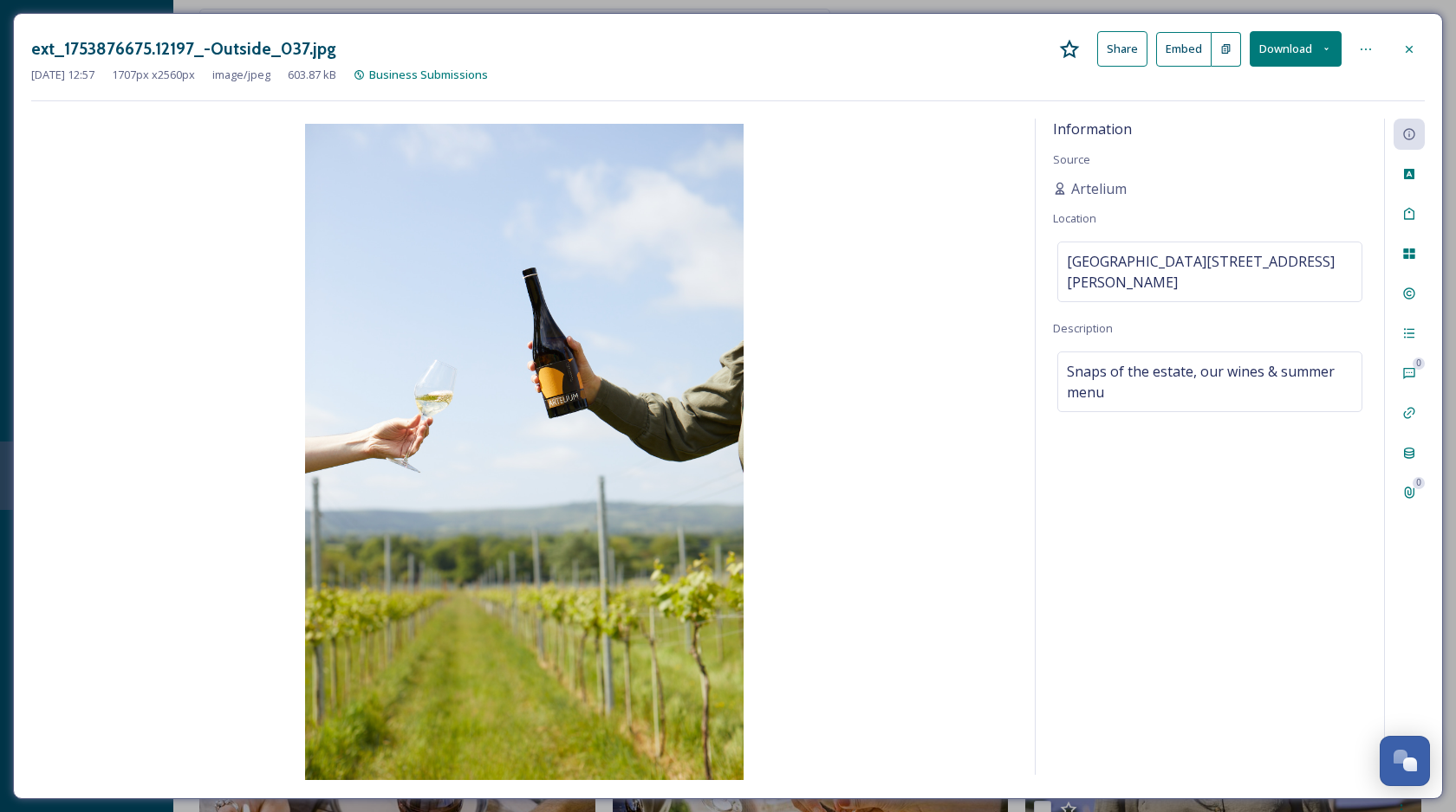
click at [1283, 57] on button "Download" at bounding box center [1295, 49] width 92 height 36
click at [1221, 155] on span "Download Medium (720 x 1080)" at bounding box center [1248, 157] width 160 height 17
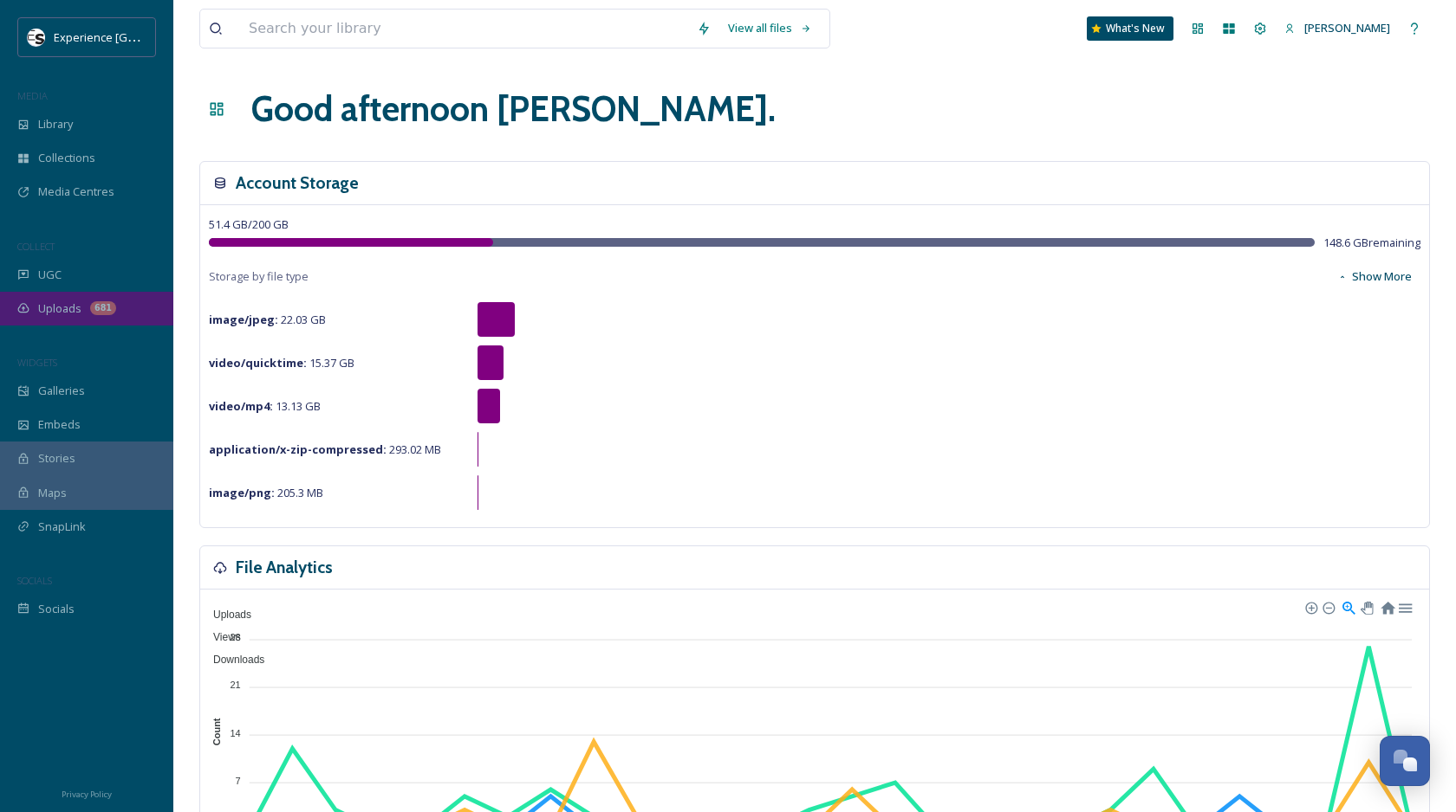
click at [52, 304] on span "Uploads" at bounding box center [60, 308] width 44 height 17
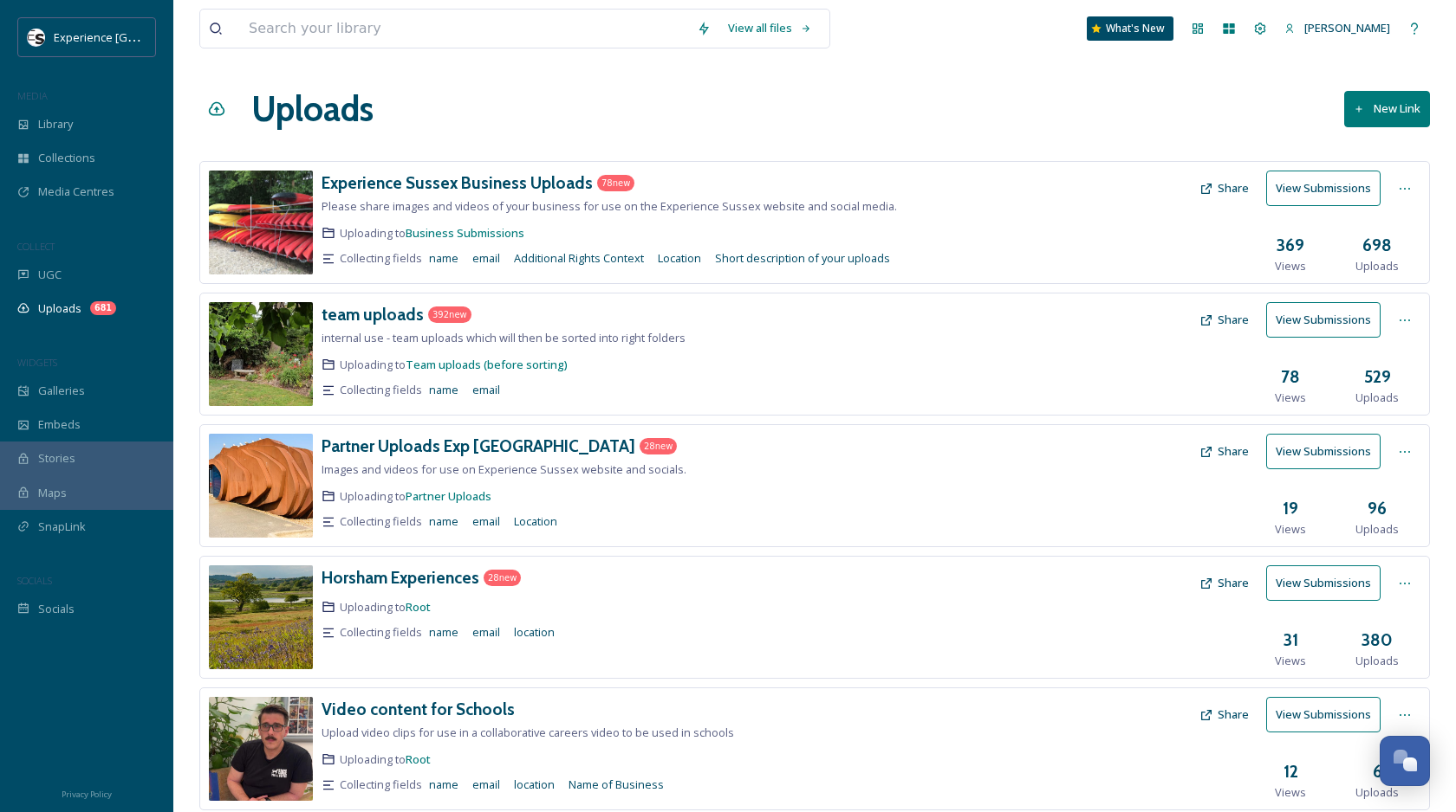
click at [294, 167] on div "Experience Sussex Business Uploads 78 new Please share images and videos of you…" at bounding box center [814, 222] width 1230 height 123
click at [356, 177] on h3 "Experience Sussex Business Uploads" at bounding box center [457, 182] width 271 height 20
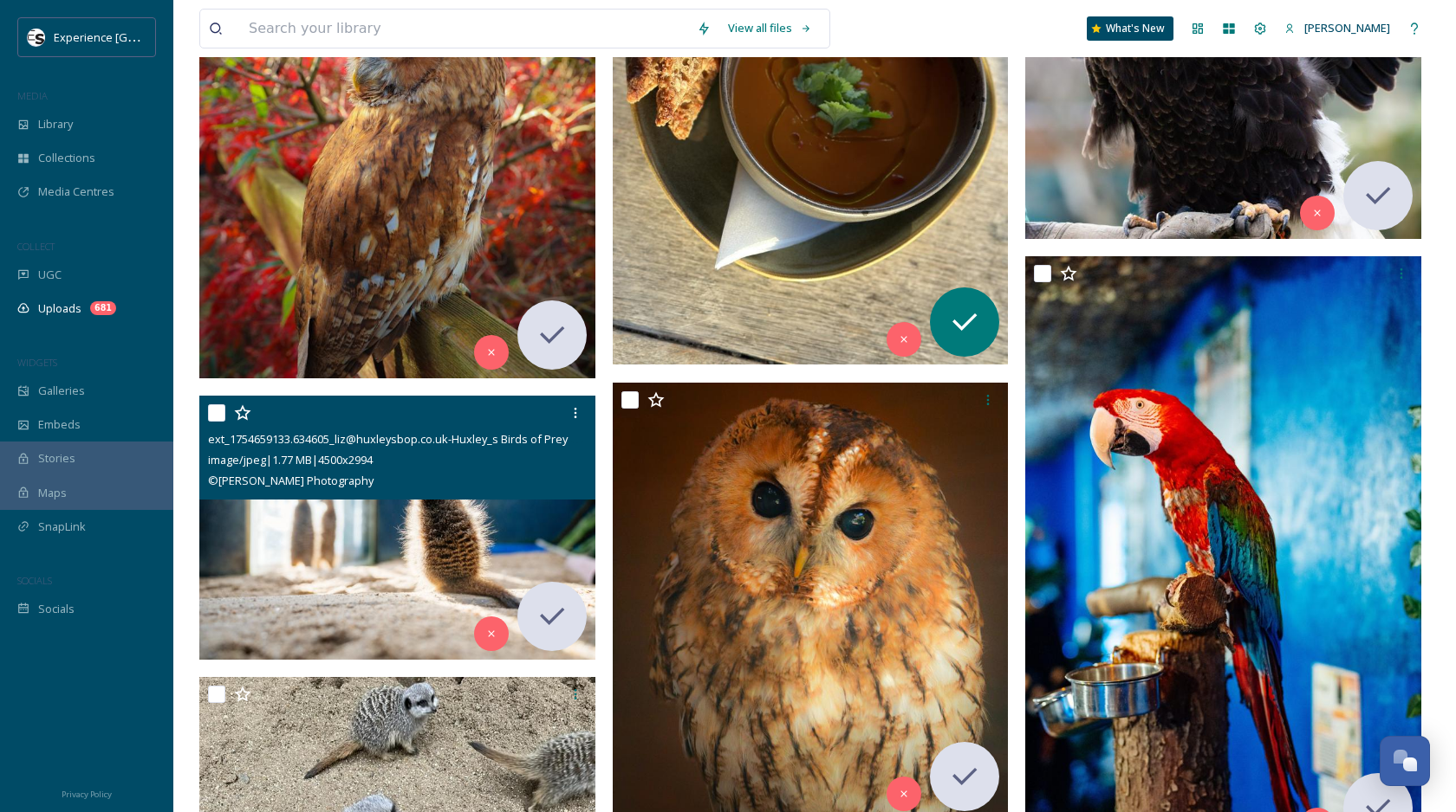
scroll to position [12642, 0]
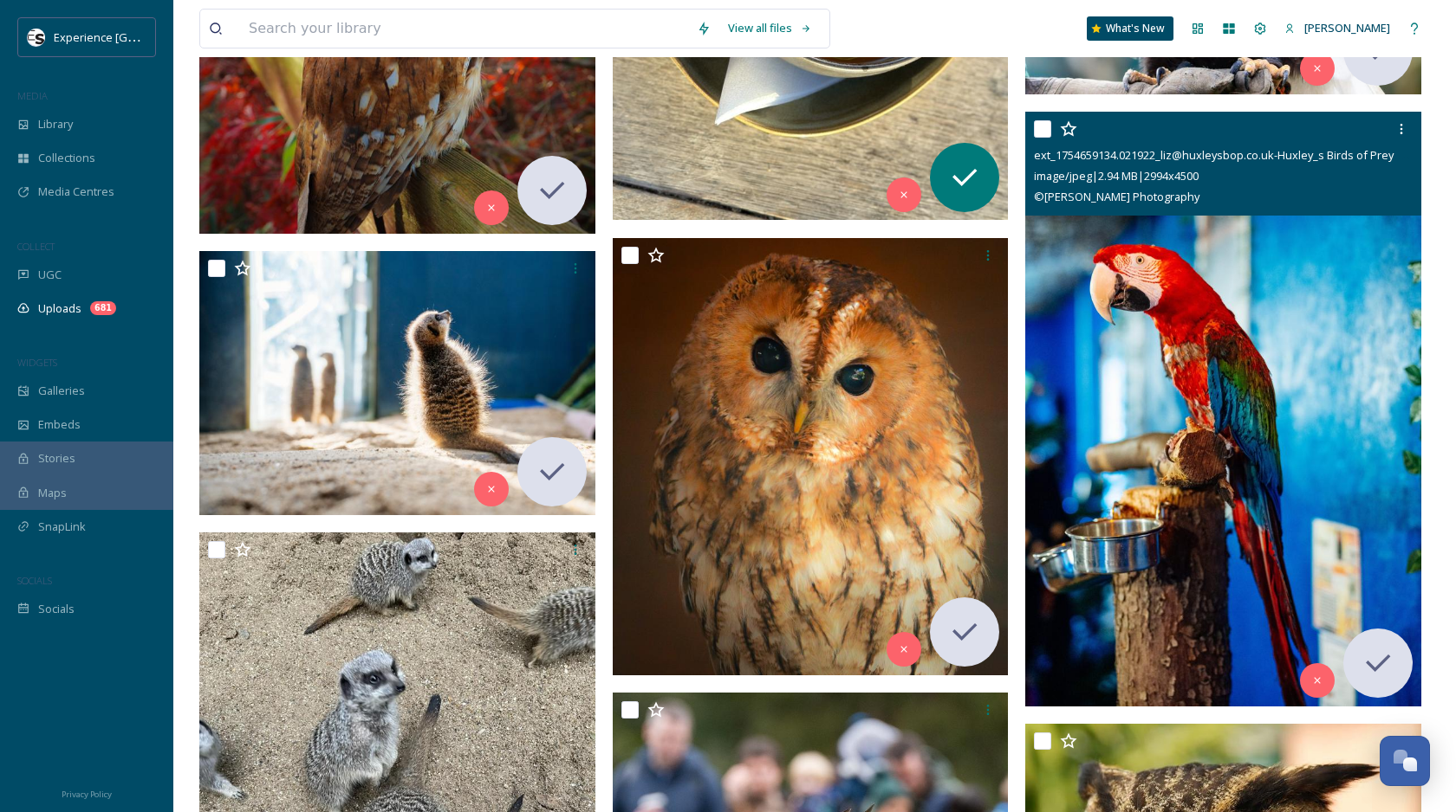
click at [1259, 370] on img at bounding box center [1222, 410] width 396 height 595
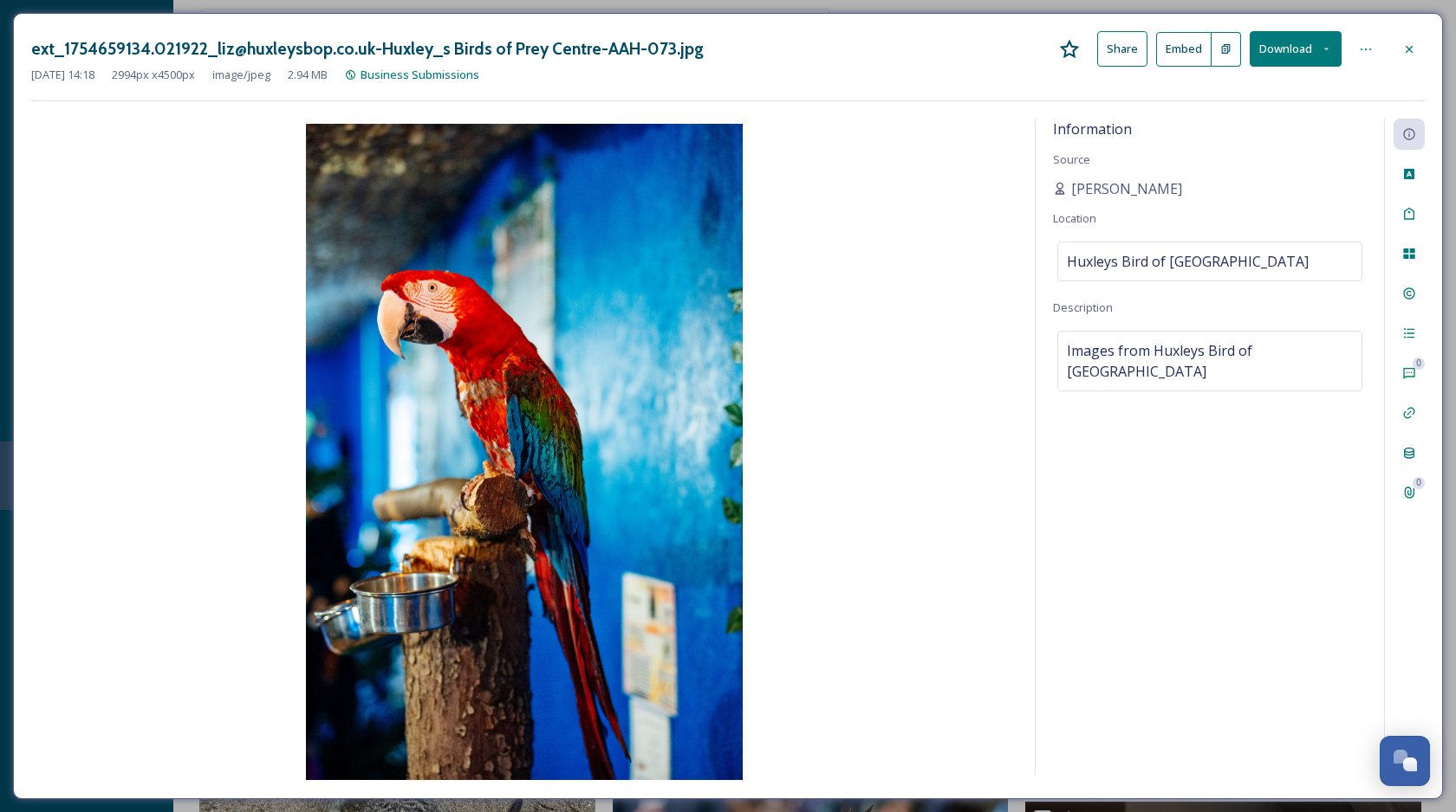
click at [1324, 45] on icon at bounding box center [1326, 49] width 12 height 12
click at [1247, 155] on span "Download Medium (719 x 1080)" at bounding box center [1248, 157] width 160 height 17
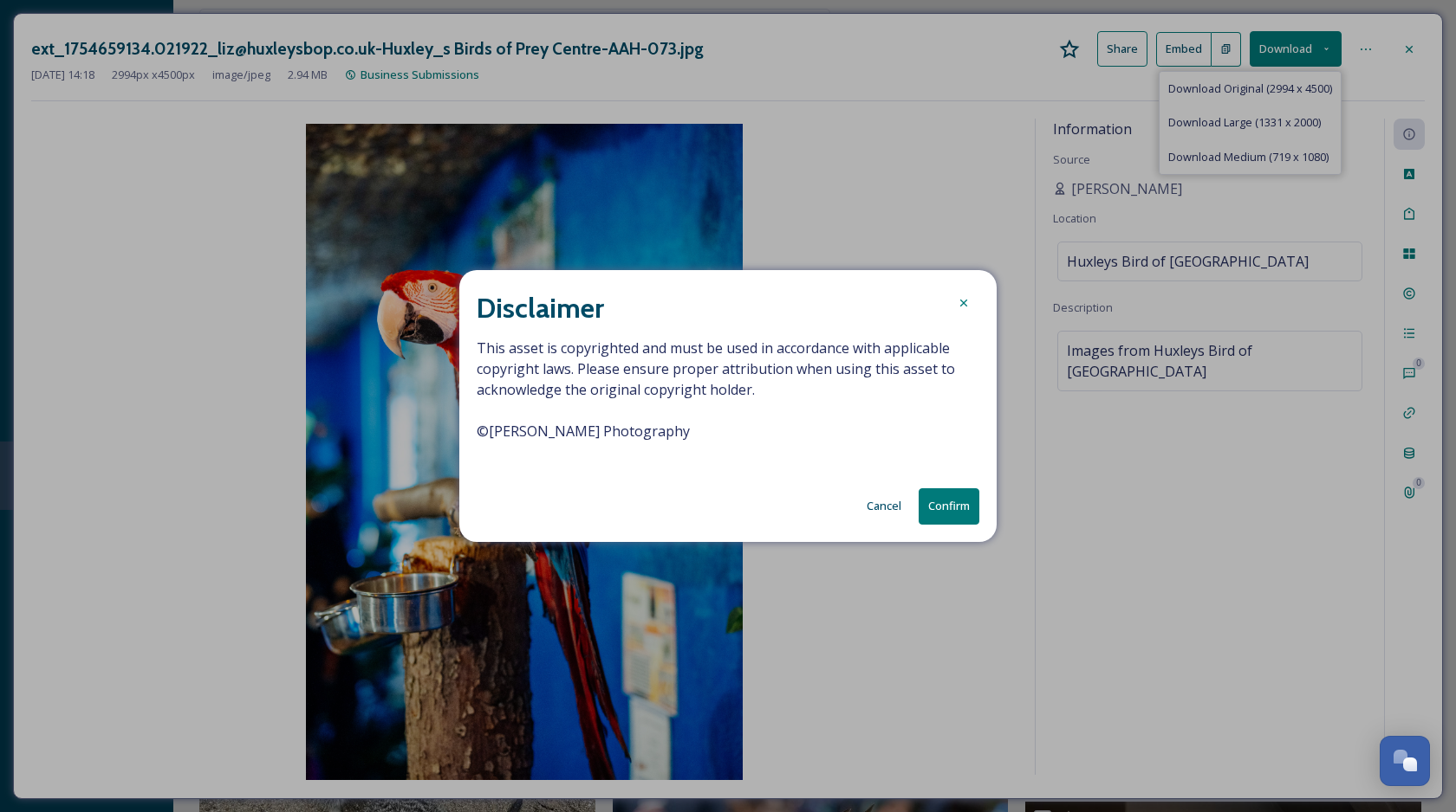
click at [961, 502] on button "Confirm" at bounding box center [948, 506] width 60 height 36
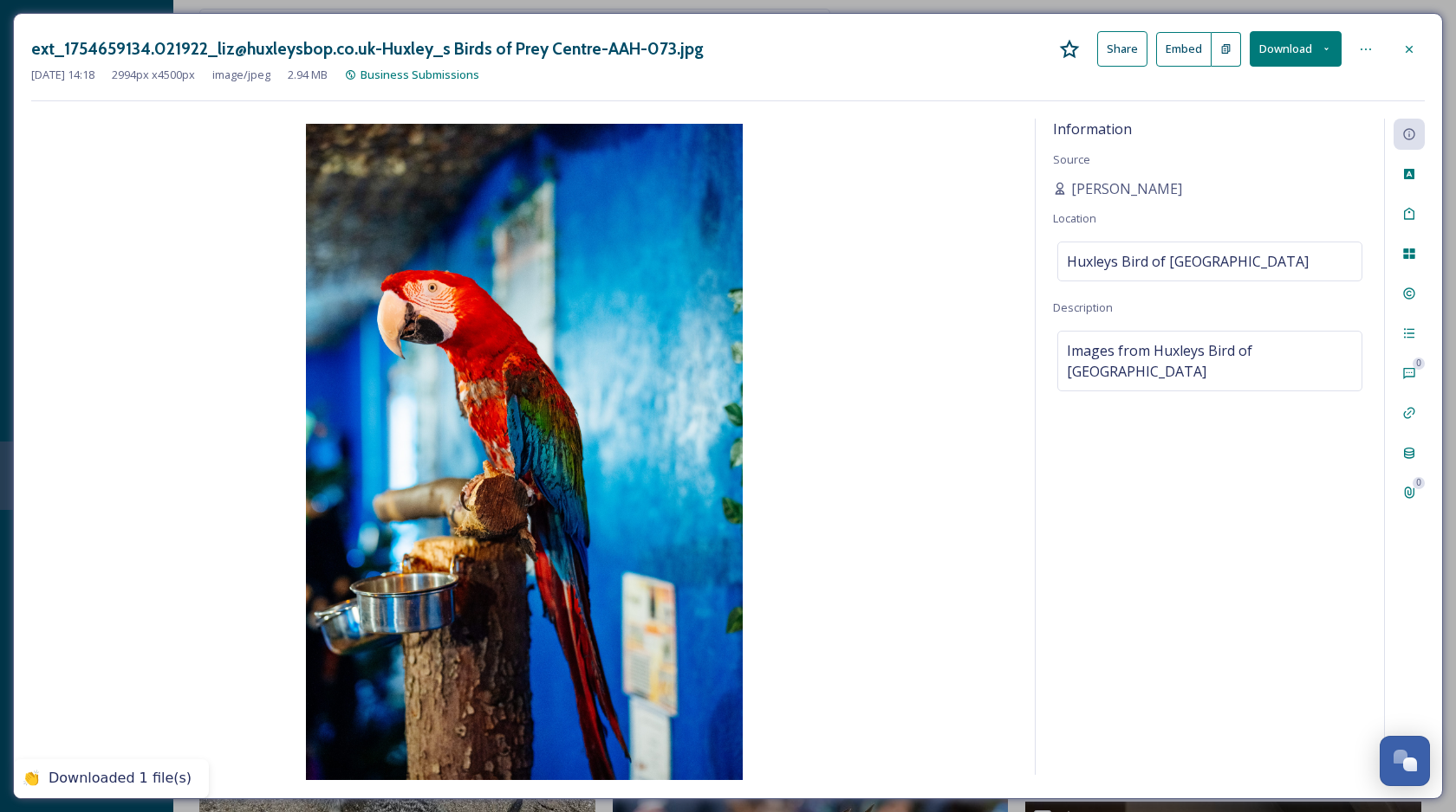
click at [1407, 48] on icon at bounding box center [1409, 50] width 14 height 14
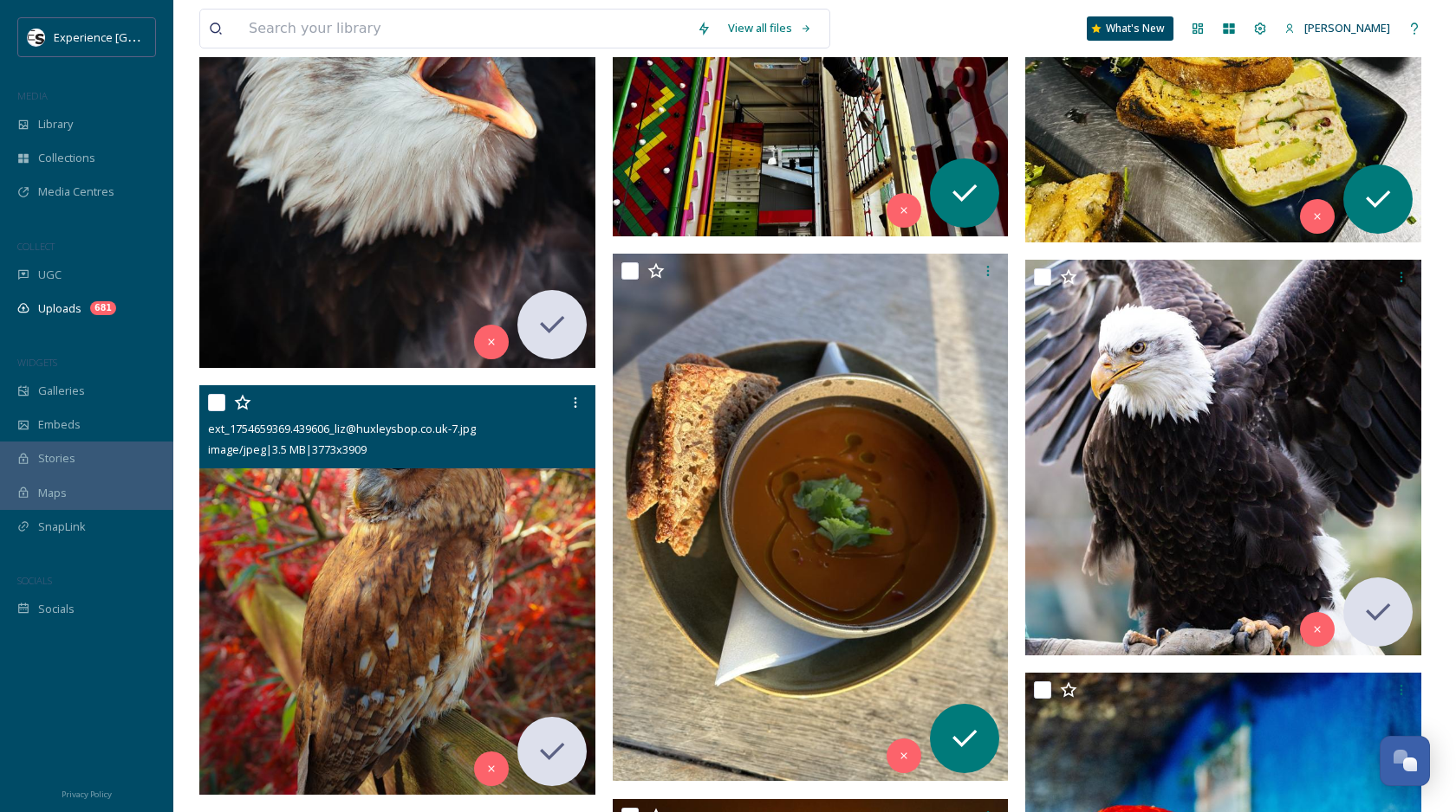
scroll to position [12085, 0]
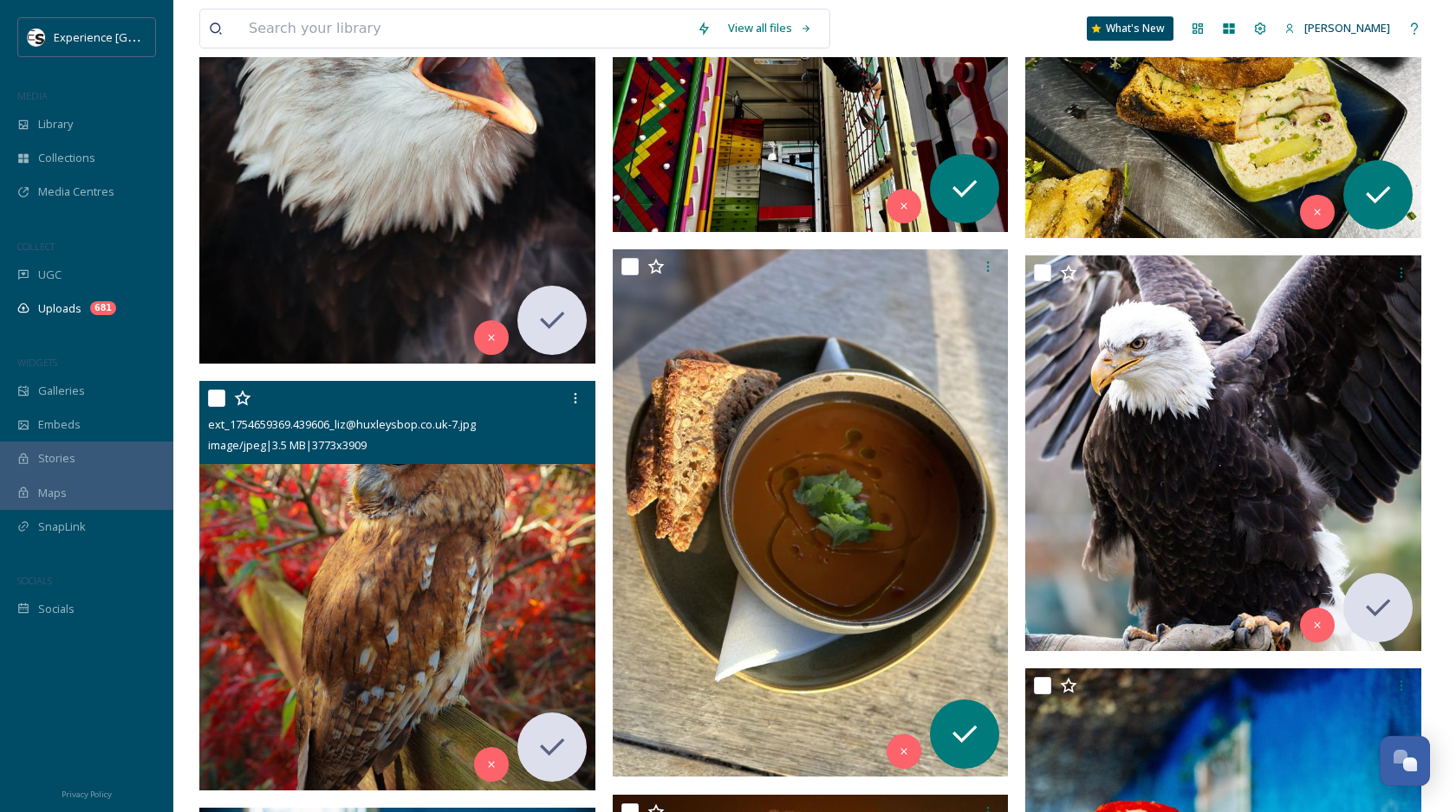
click at [420, 577] on img at bounding box center [396, 585] width 396 height 410
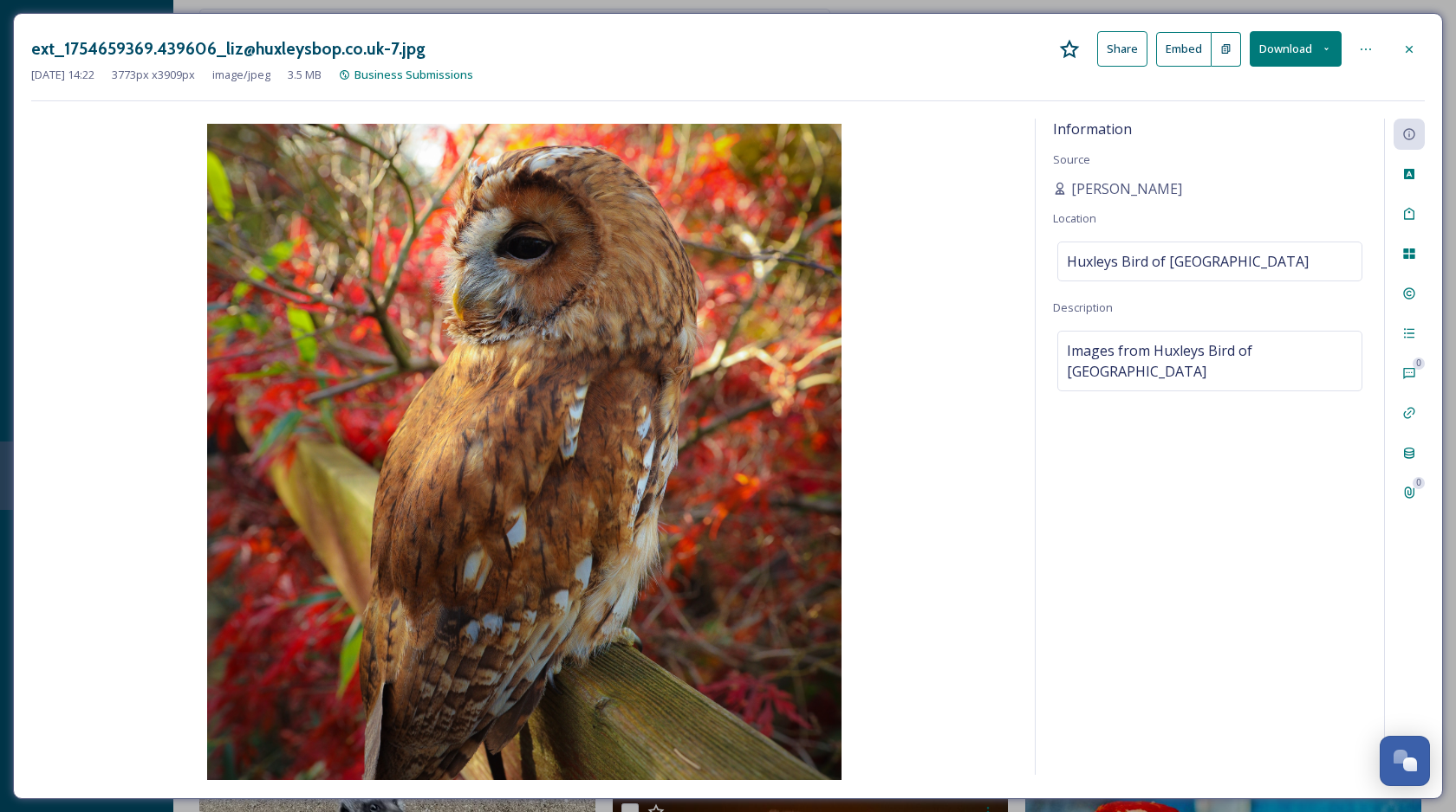
click at [1414, 52] on icon at bounding box center [1409, 50] width 14 height 14
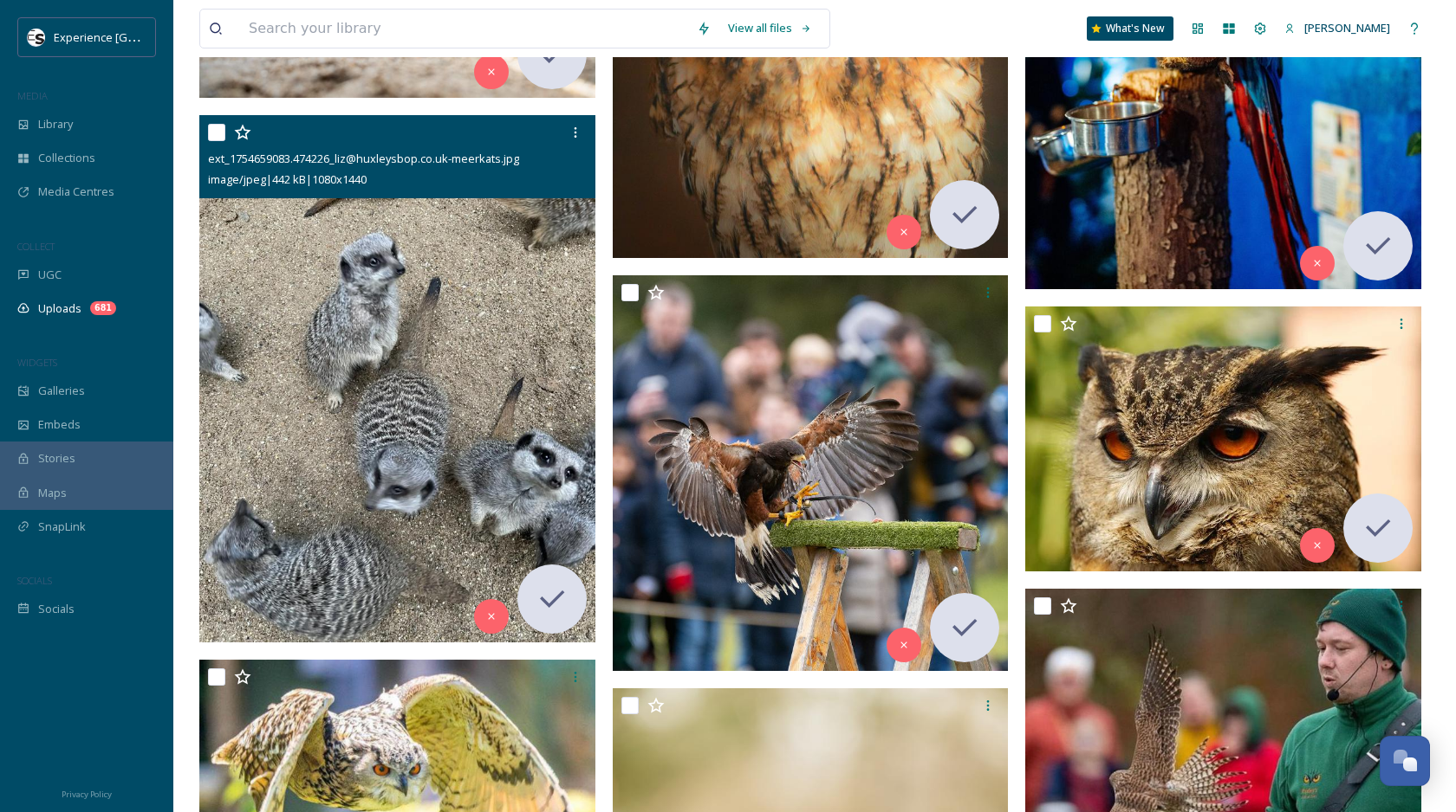
scroll to position [13055, 0]
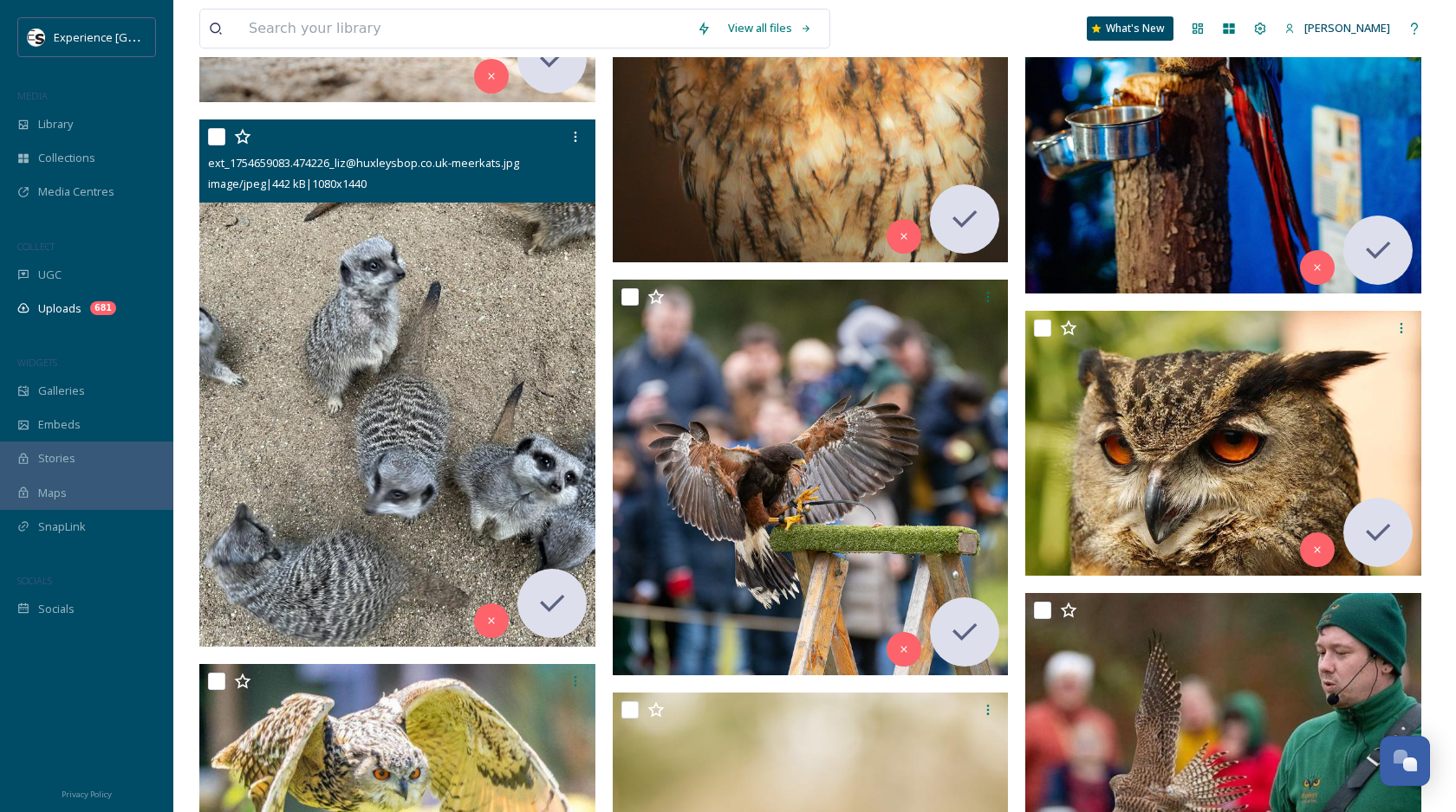
click at [446, 306] on img at bounding box center [396, 384] width 396 height 528
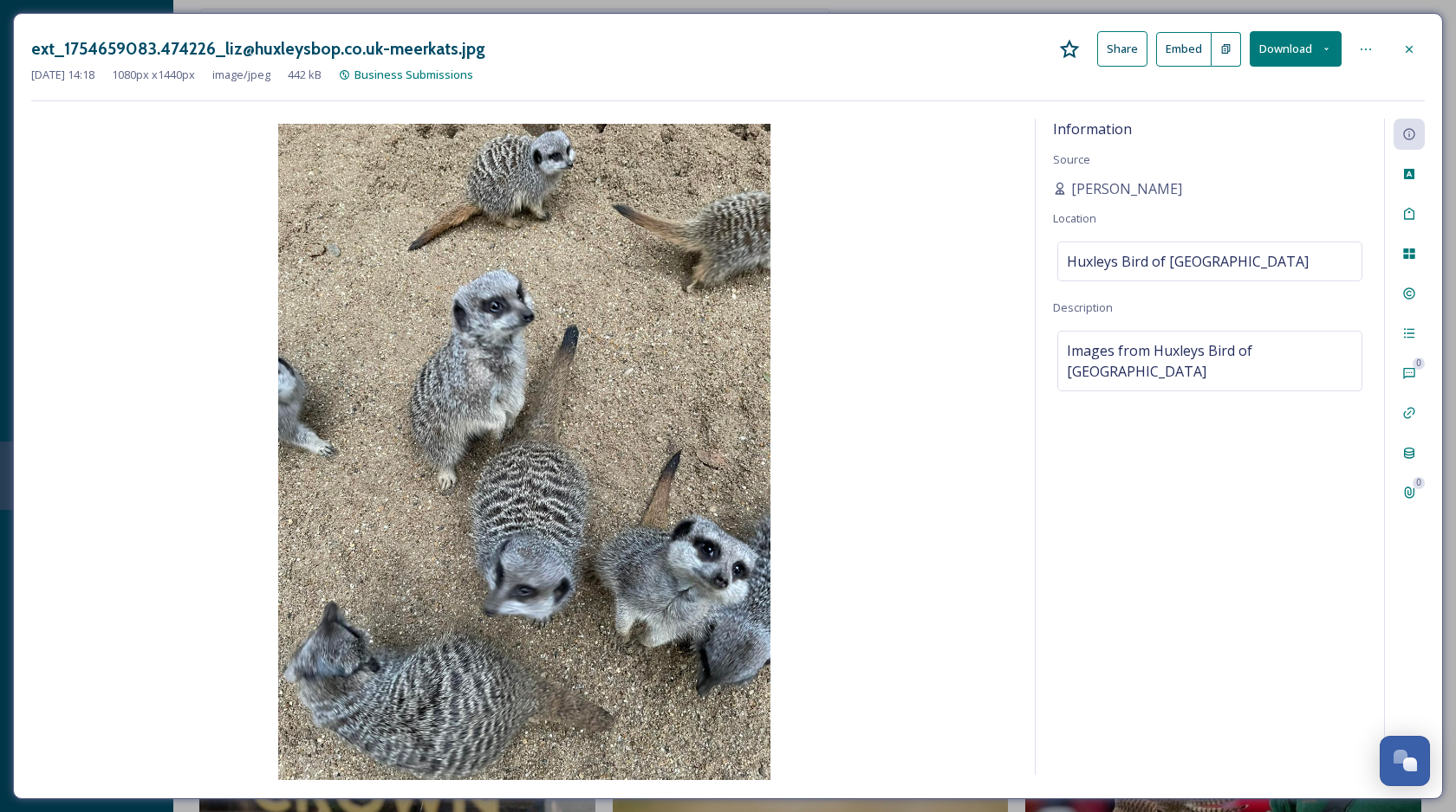
click at [1316, 58] on button "Download" at bounding box center [1295, 49] width 92 height 36
click at [1283, 88] on span "Download Original (1080 x 1440)" at bounding box center [1250, 89] width 164 height 17
click at [1412, 45] on icon at bounding box center [1409, 50] width 14 height 14
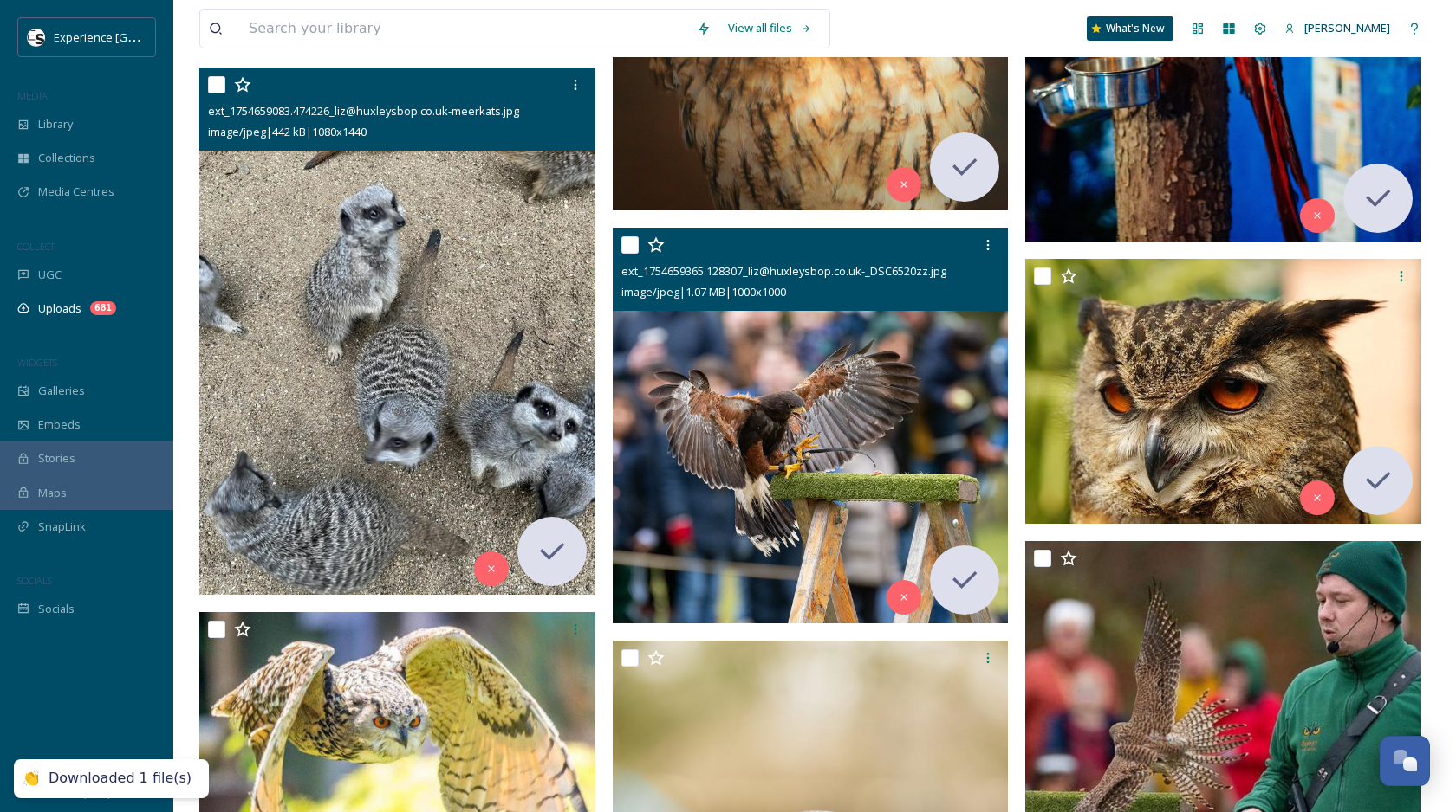
scroll to position [13117, 0]
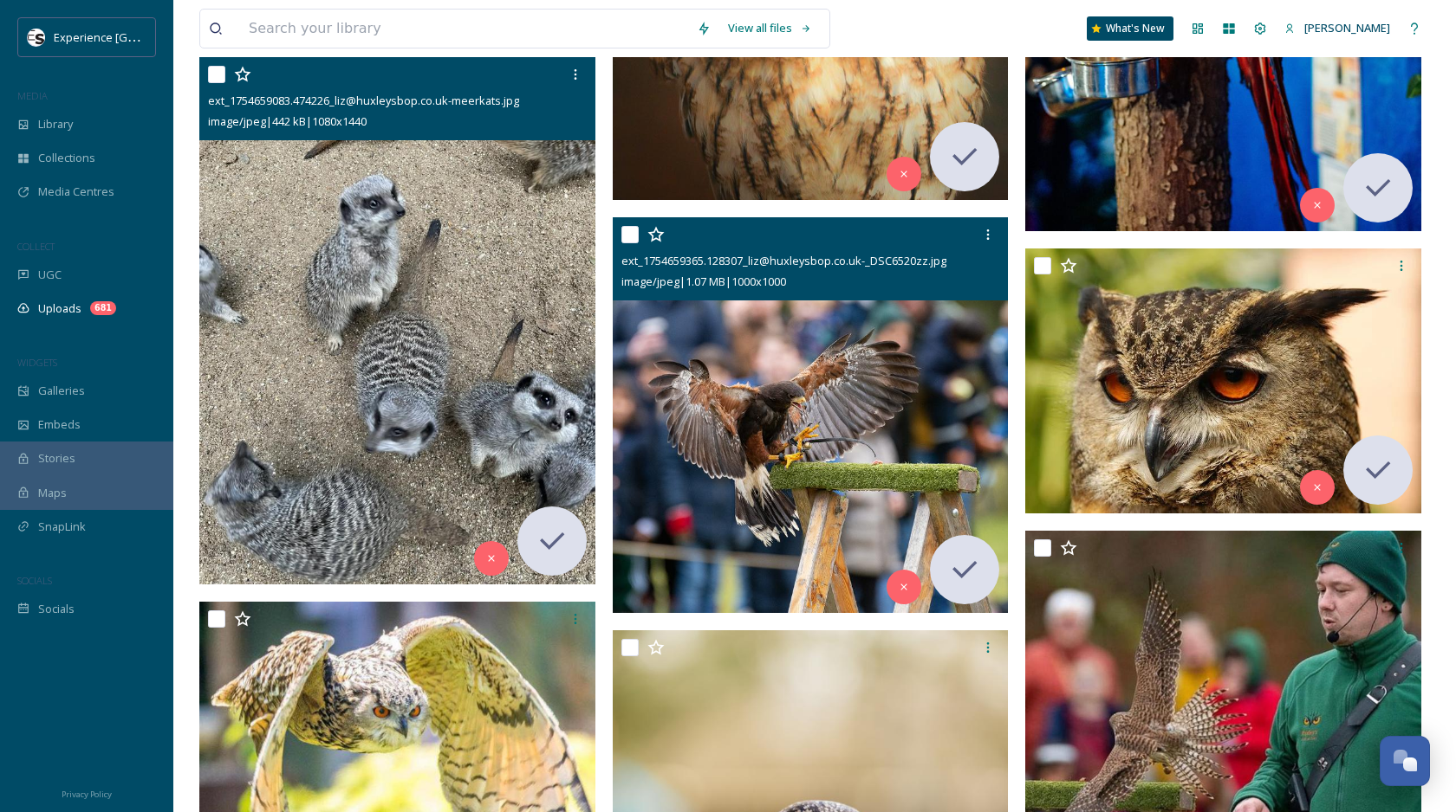
click at [890, 410] on img at bounding box center [810, 415] width 396 height 395
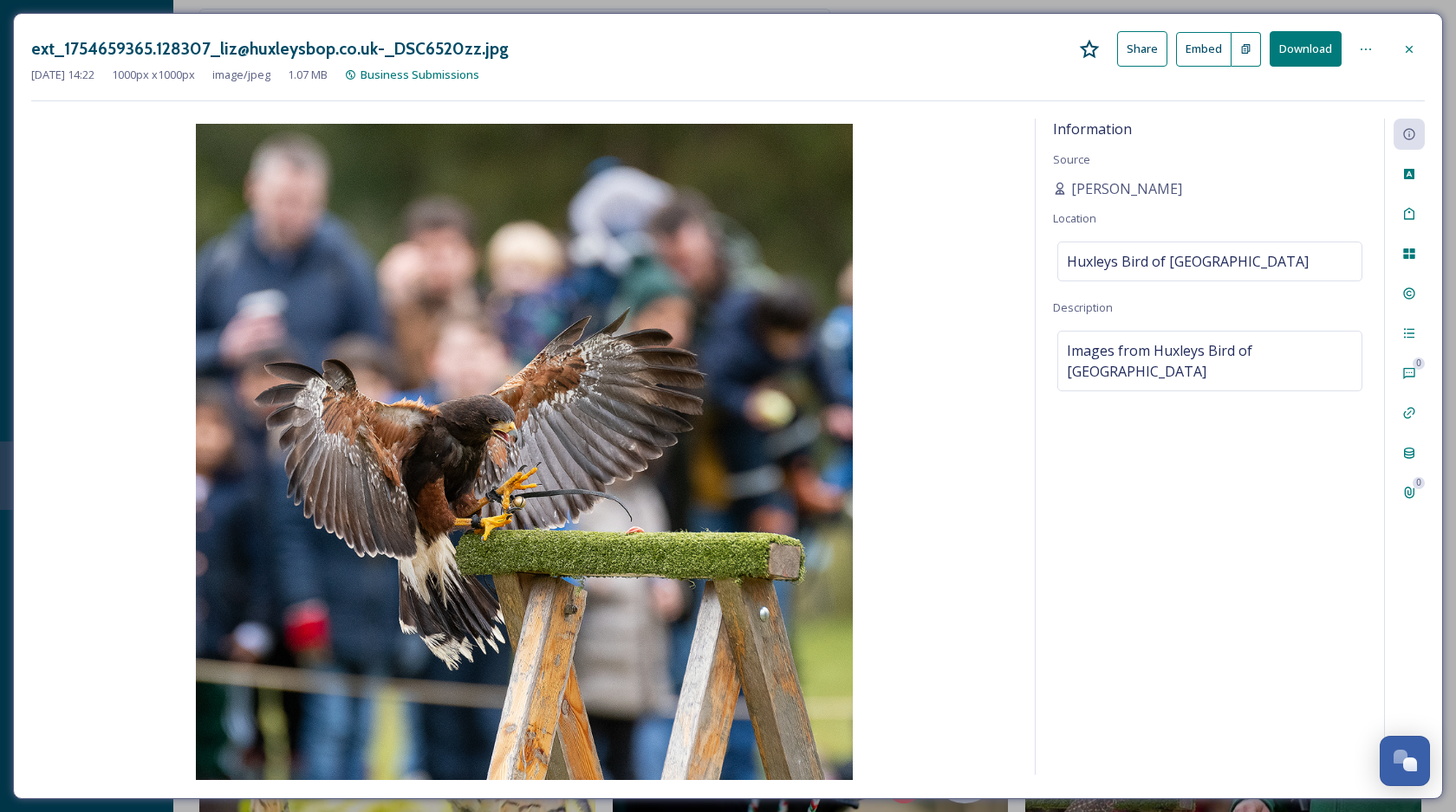
click at [1322, 59] on button "Download" at bounding box center [1305, 49] width 72 height 36
click at [1414, 53] on icon at bounding box center [1409, 50] width 14 height 14
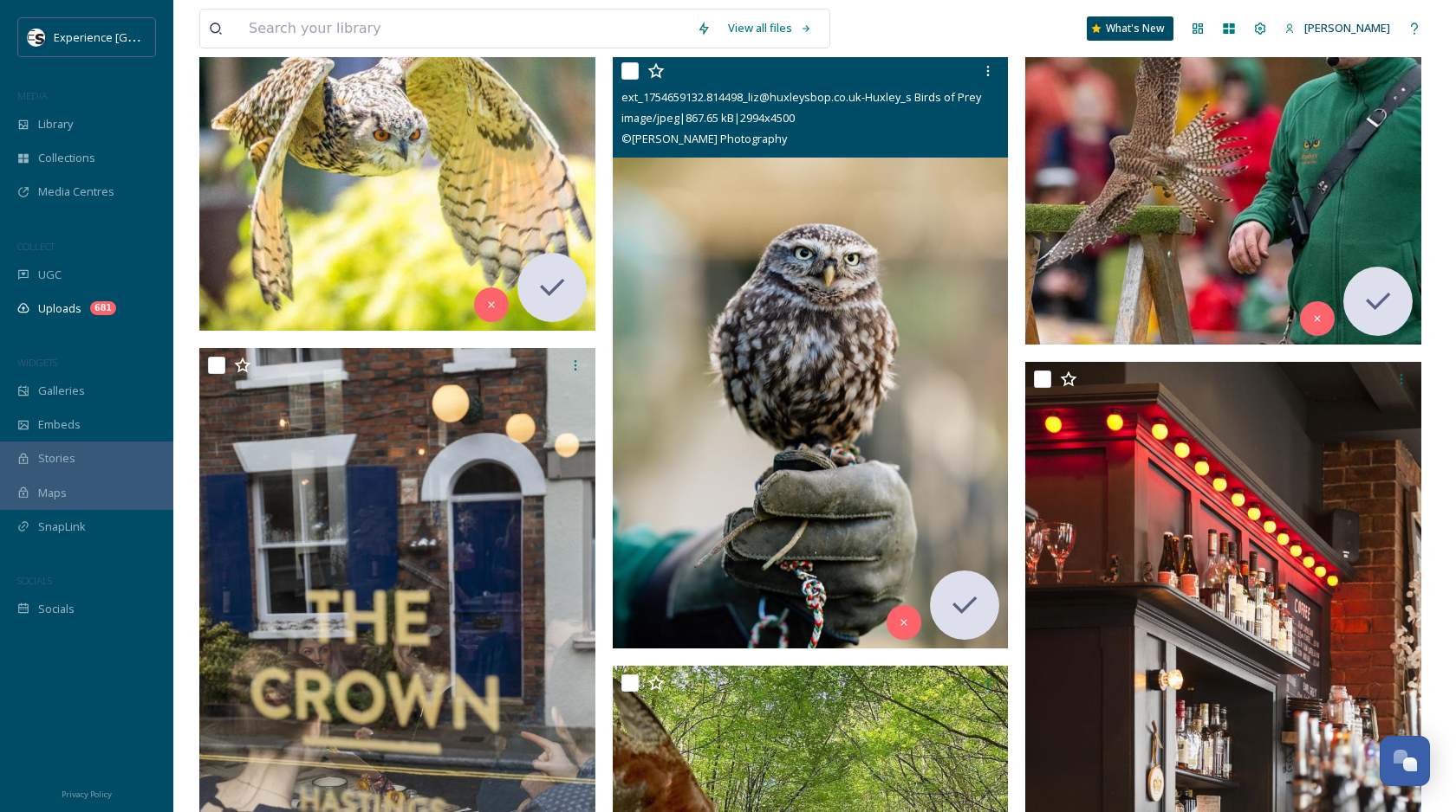
scroll to position [13617, 0]
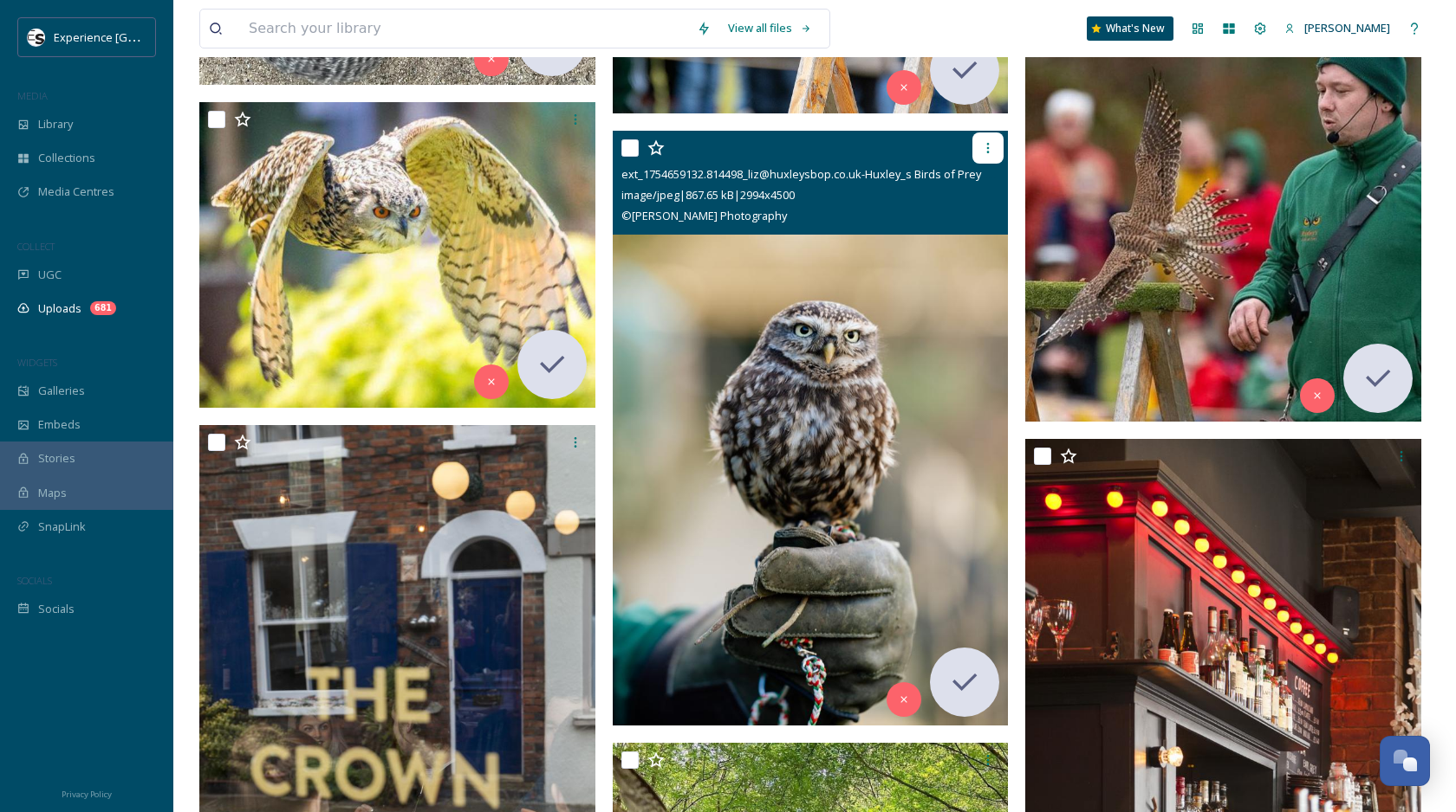
click at [981, 152] on icon at bounding box center [988, 148] width 14 height 14
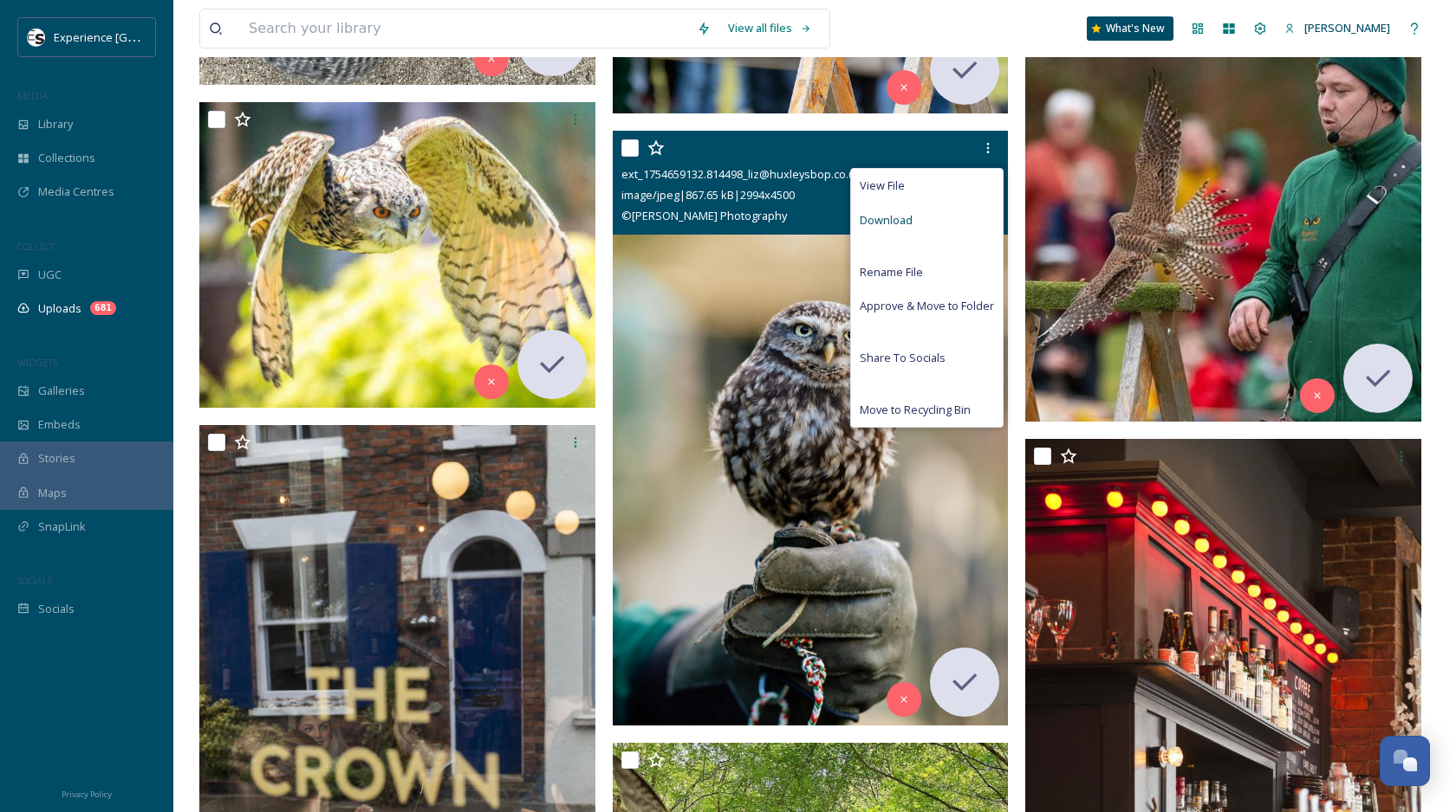
click at [946, 219] on div "Download" at bounding box center [926, 220] width 152 height 34
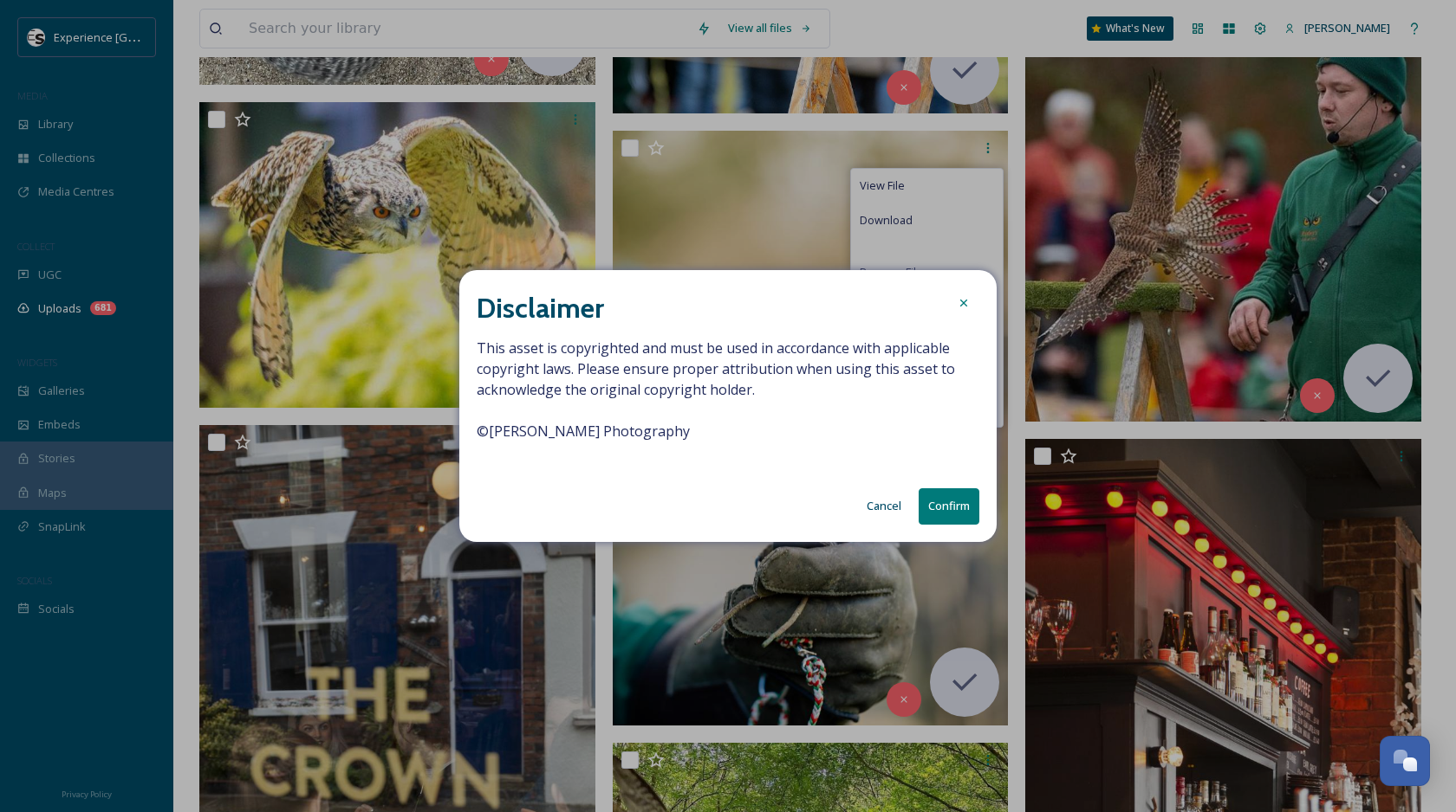
click at [591, 437] on span "This asset is copyrighted and must be used in accordance with applicable copyri…" at bounding box center [727, 400] width 502 height 124
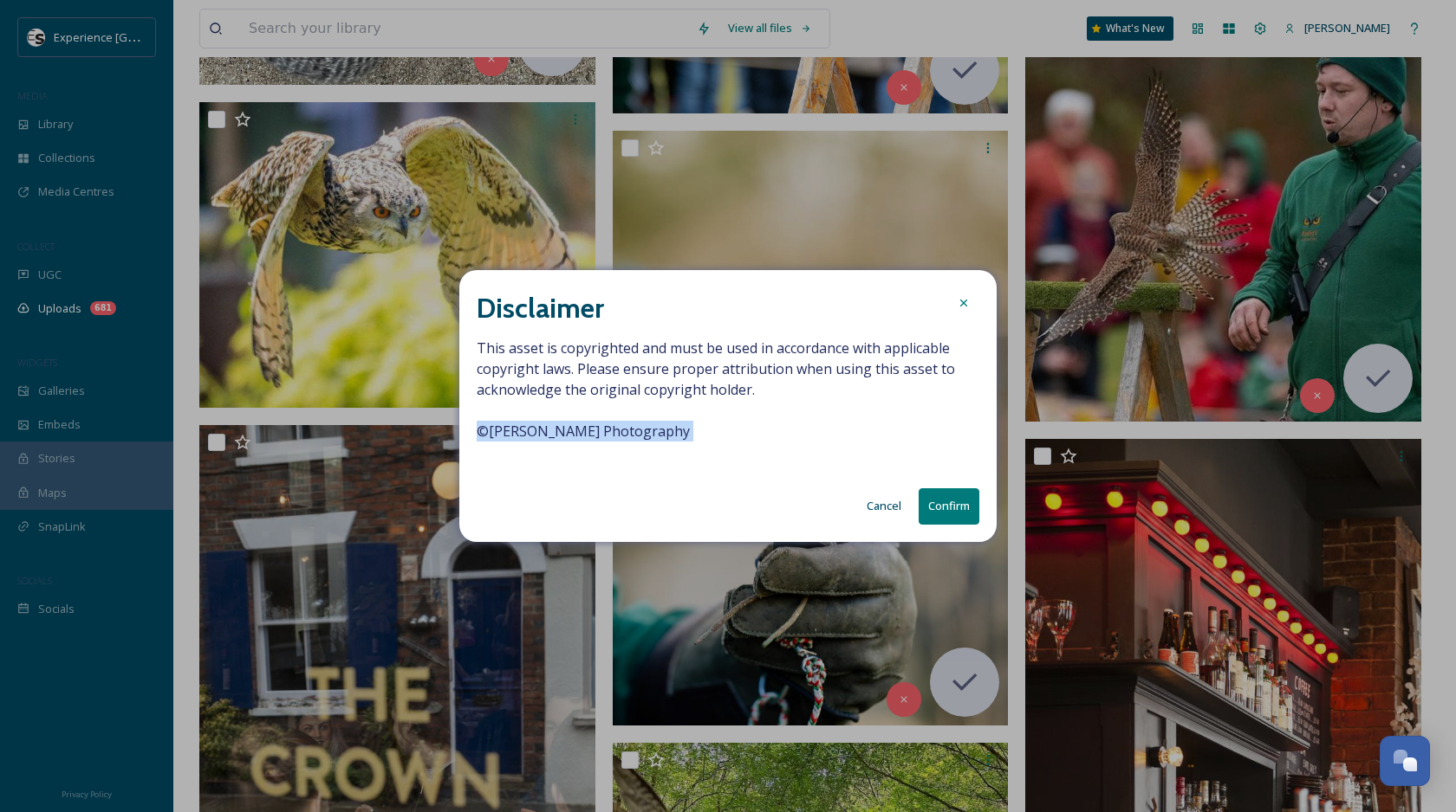
click at [591, 437] on span "This asset is copyrighted and must be used in accordance with applicable copyri…" at bounding box center [727, 400] width 502 height 124
copy span "© Alan Wright Photography"
click at [950, 492] on button "Confirm" at bounding box center [948, 506] width 60 height 36
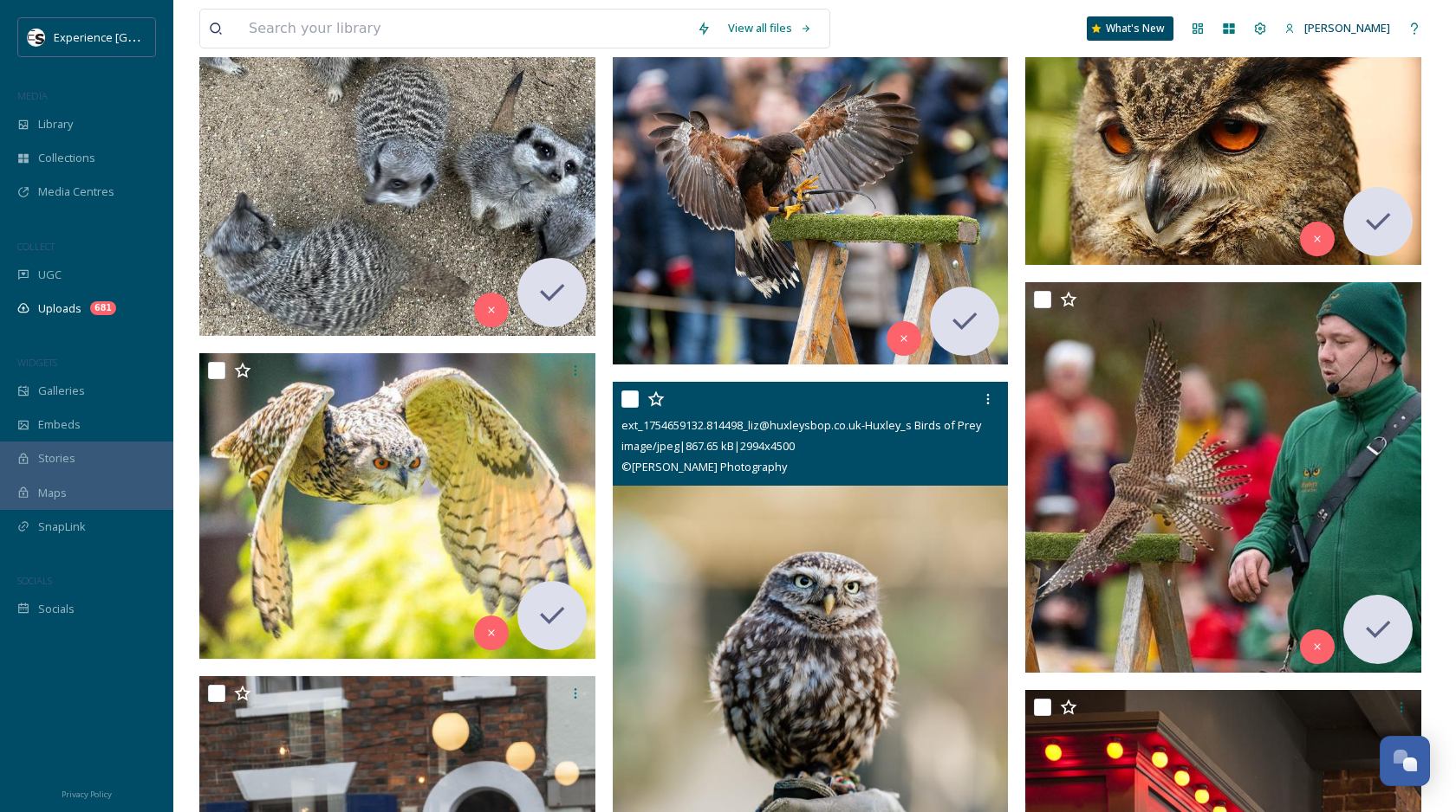
scroll to position [13298, 0]
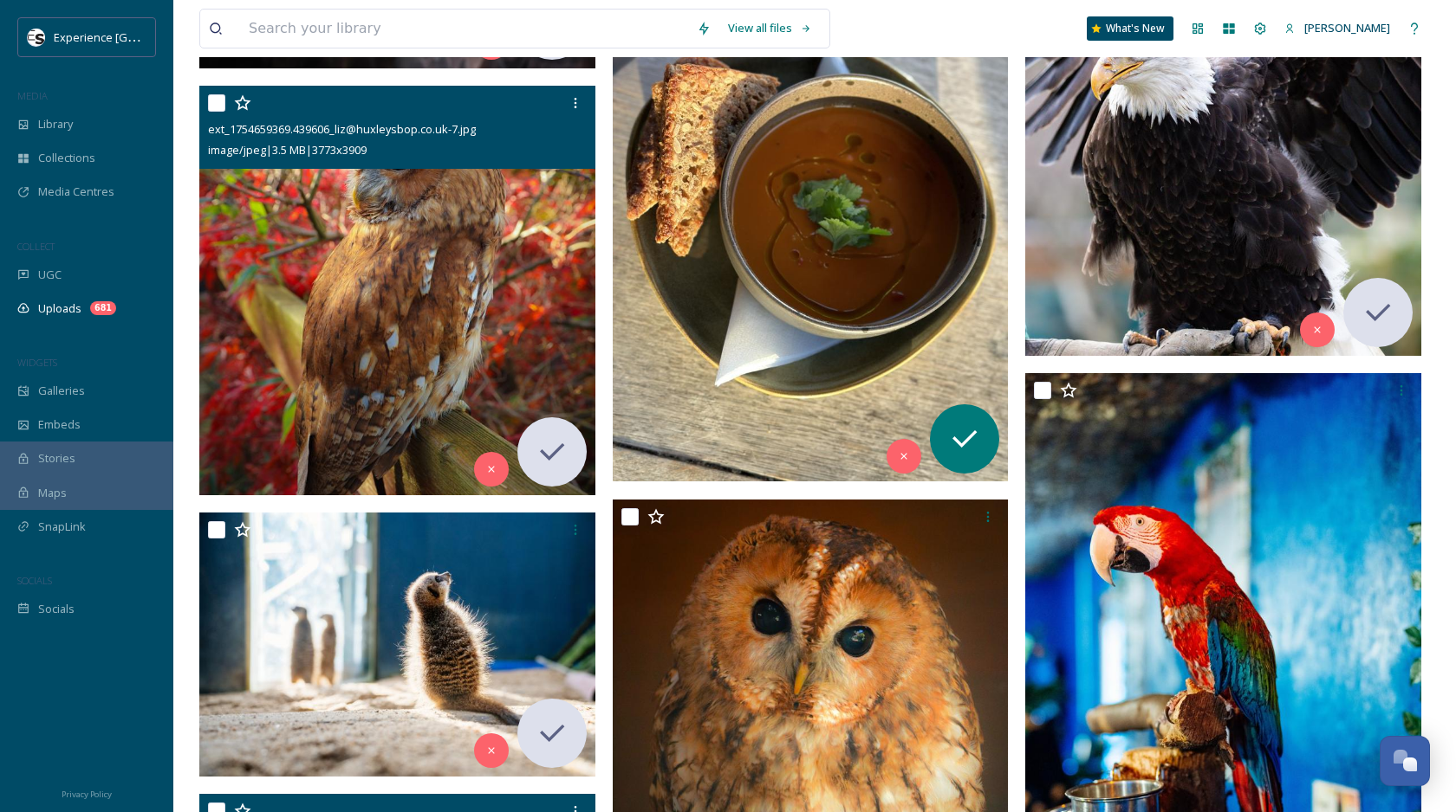
scroll to position [12379, 0]
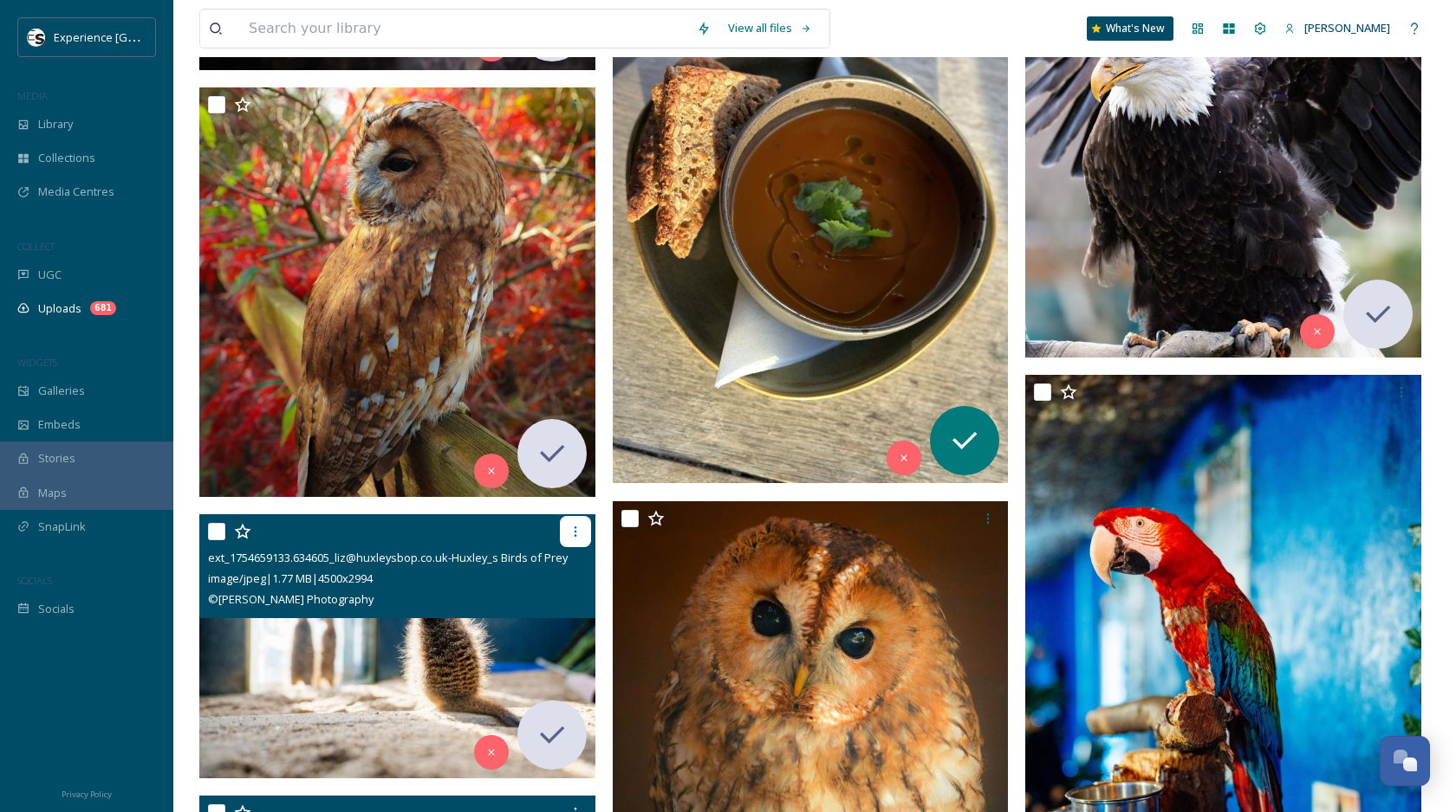
click at [575, 533] on icon at bounding box center [575, 532] width 14 height 14
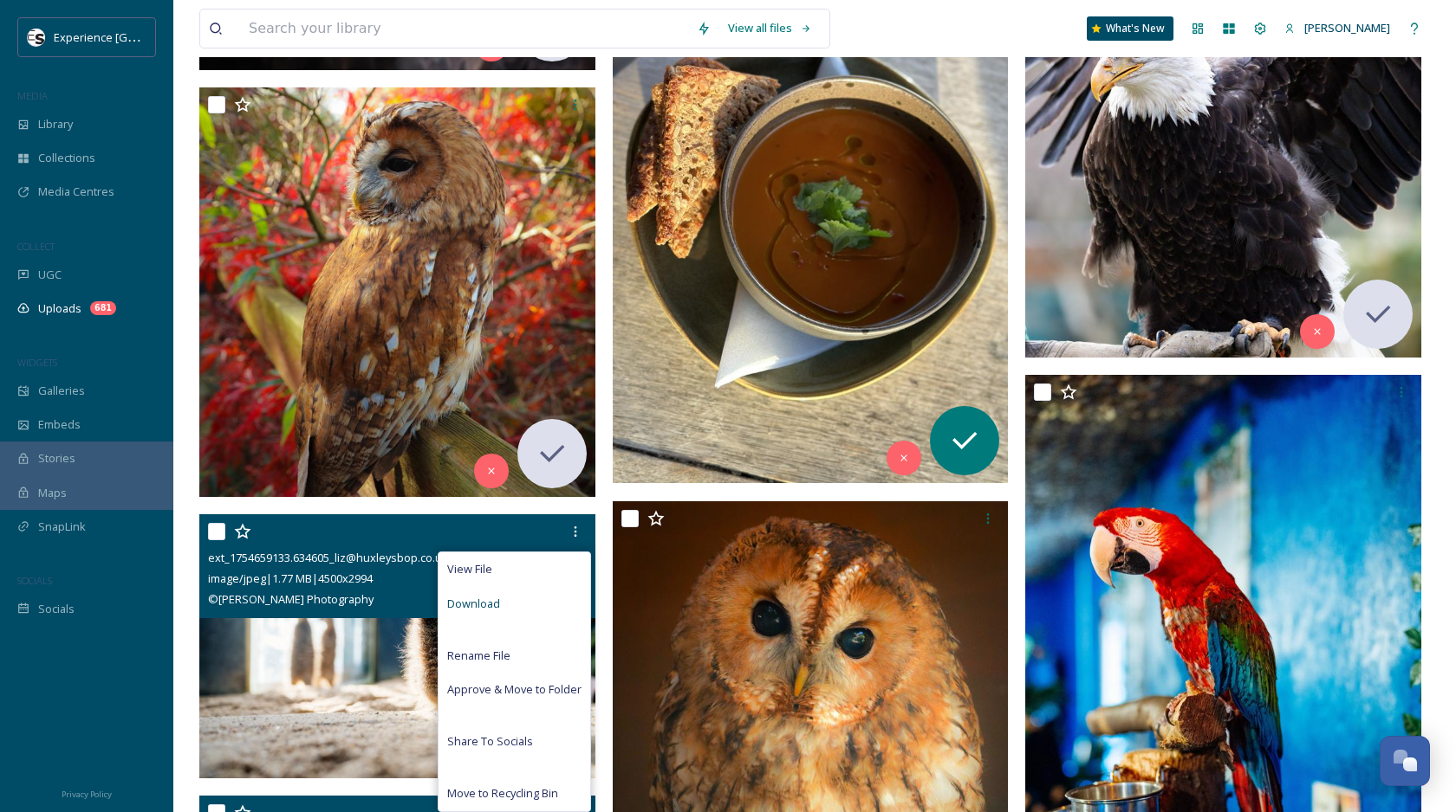
click at [519, 609] on div "Download" at bounding box center [514, 604] width 152 height 34
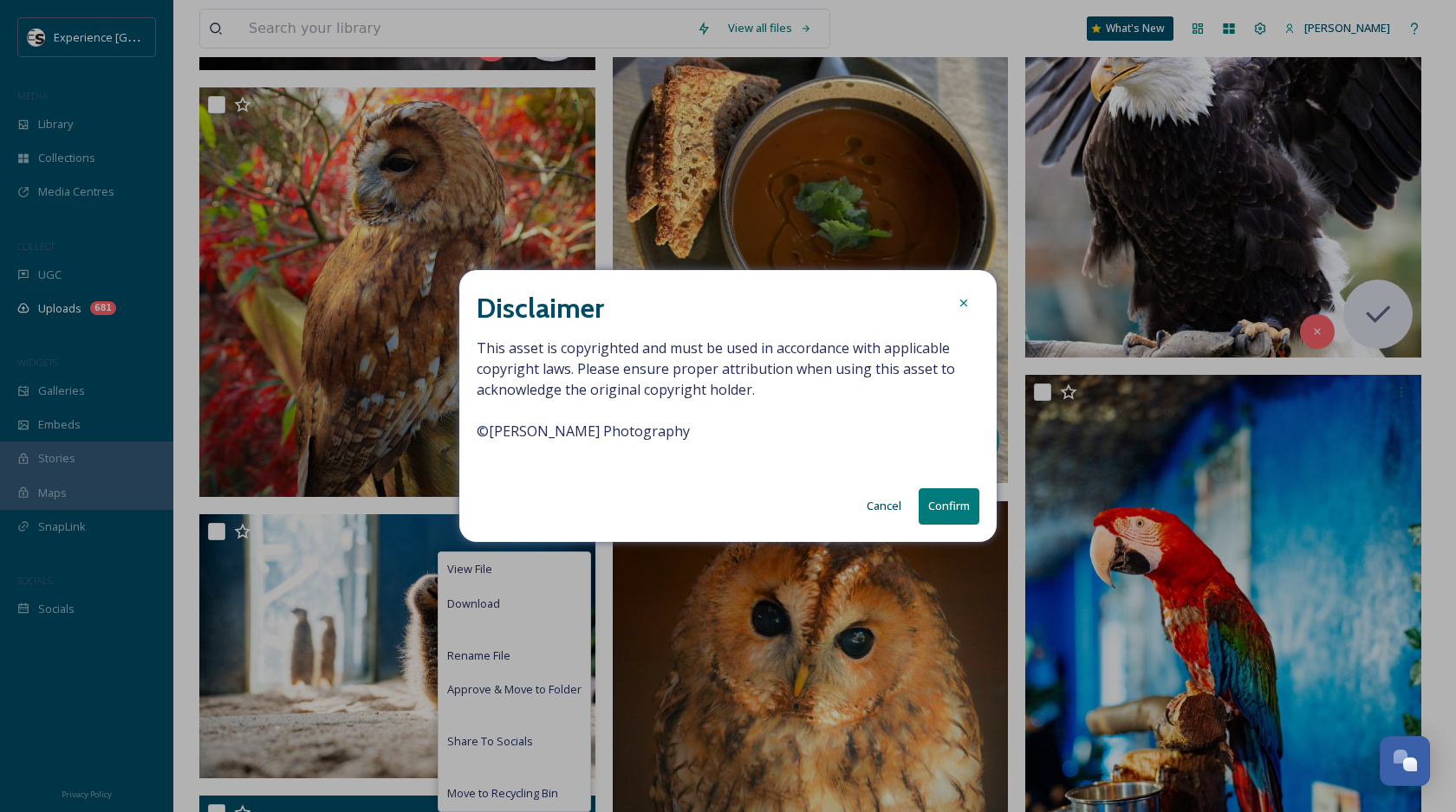
click at [954, 513] on button "Confirm" at bounding box center [948, 506] width 60 height 36
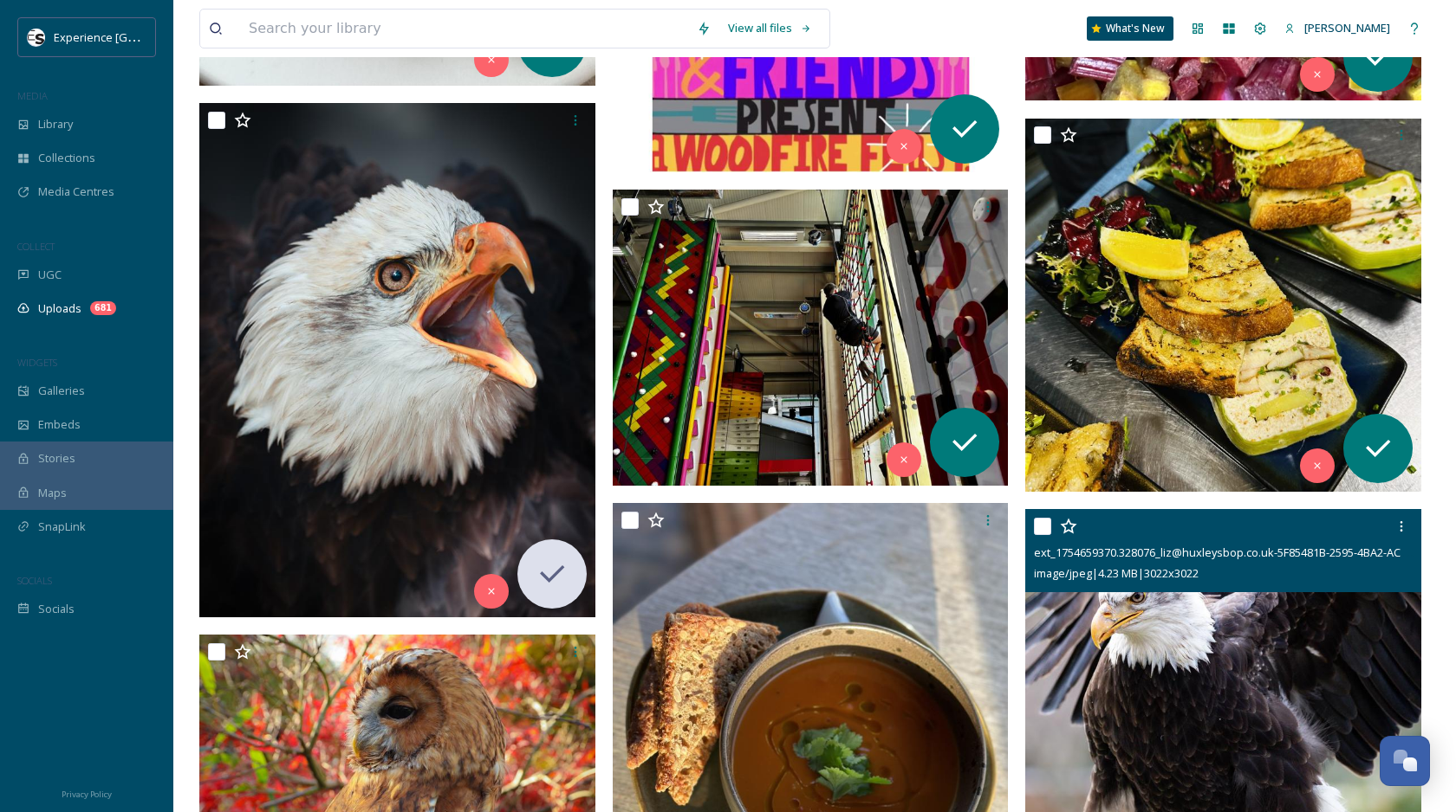
scroll to position [11833, 0]
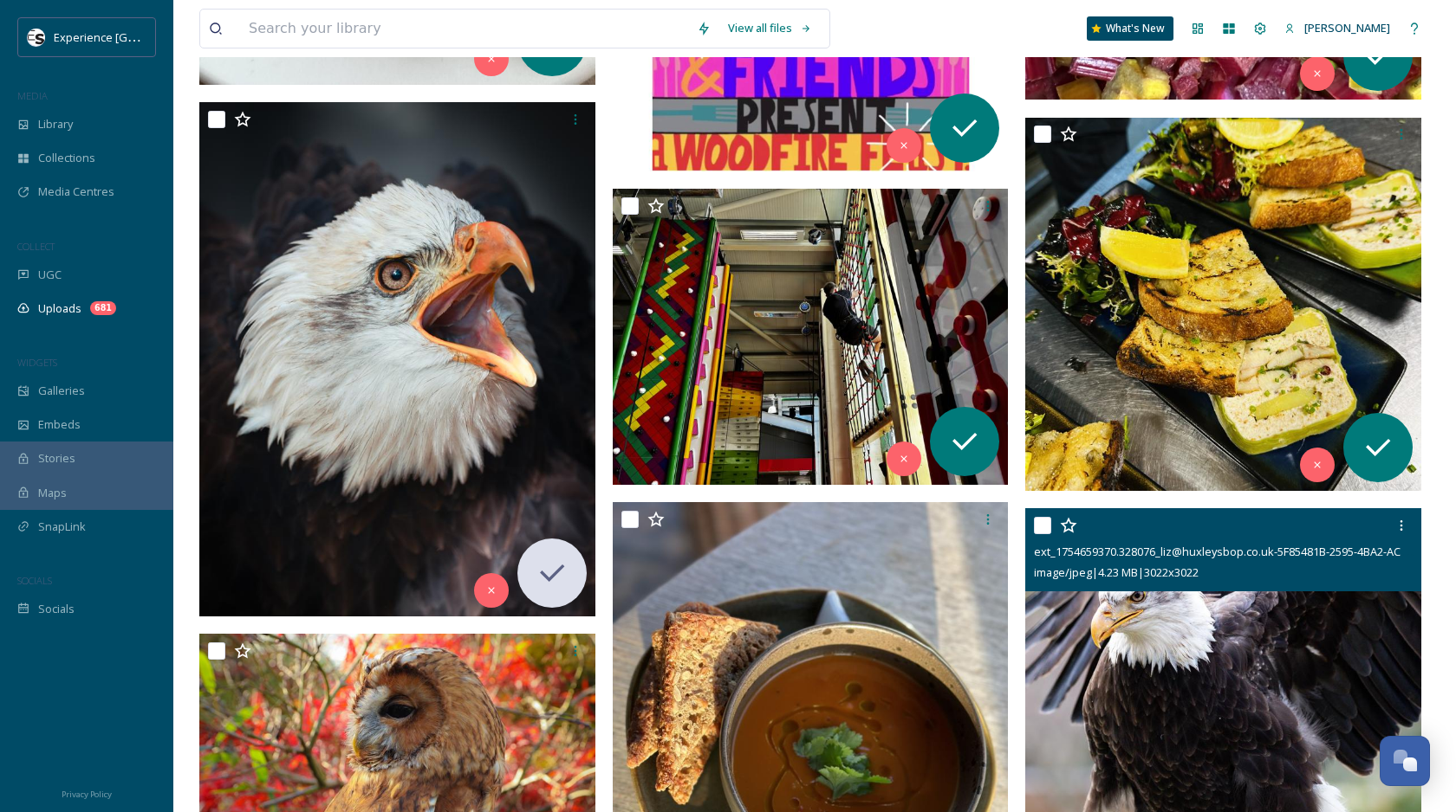
click at [1206, 677] on img at bounding box center [1222, 705] width 396 height 395
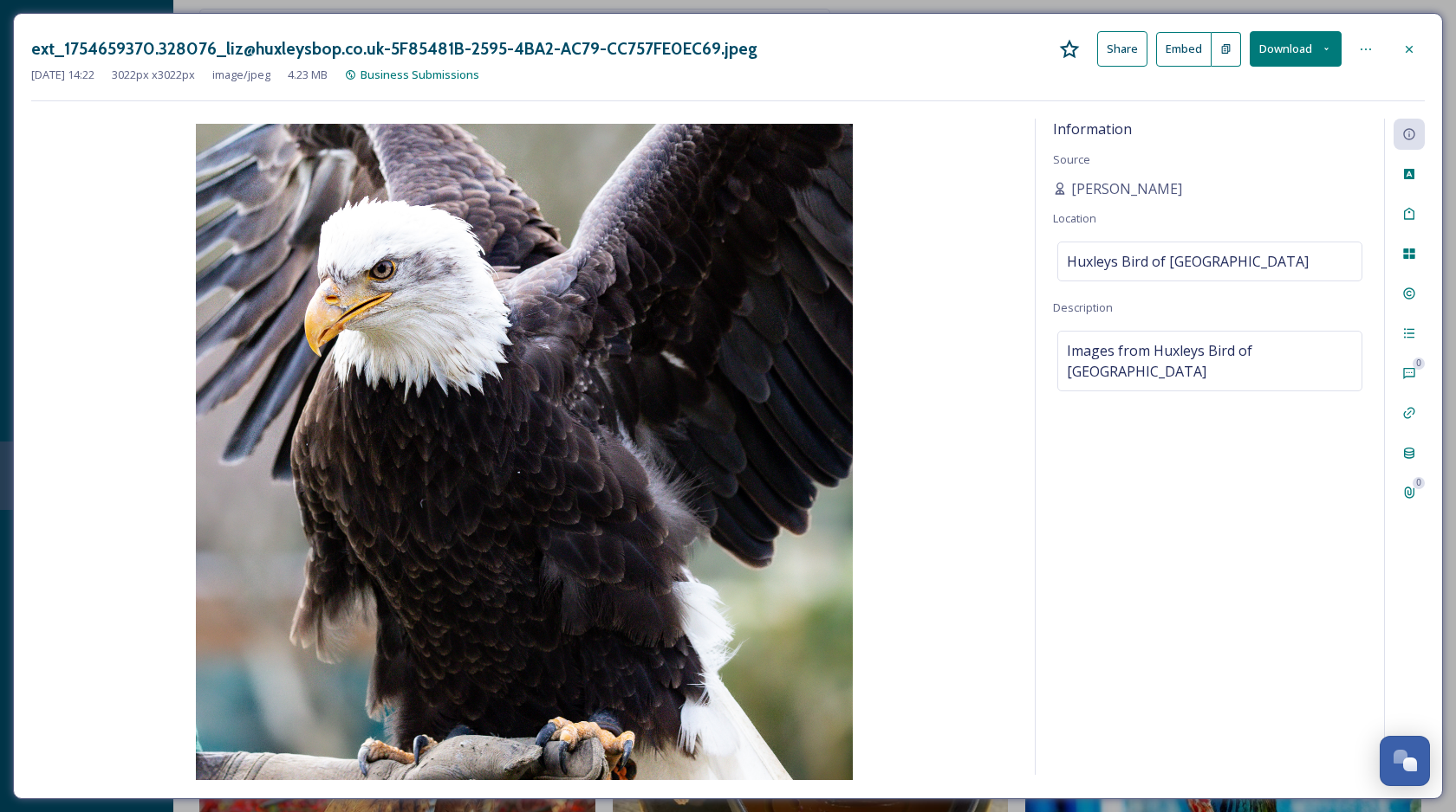
click at [1293, 43] on button "Download" at bounding box center [1295, 49] width 92 height 36
click at [1220, 144] on div "Download Medium (1080 x 1080)" at bounding box center [1248, 157] width 184 height 34
